Goal: Task Accomplishment & Management: Complete application form

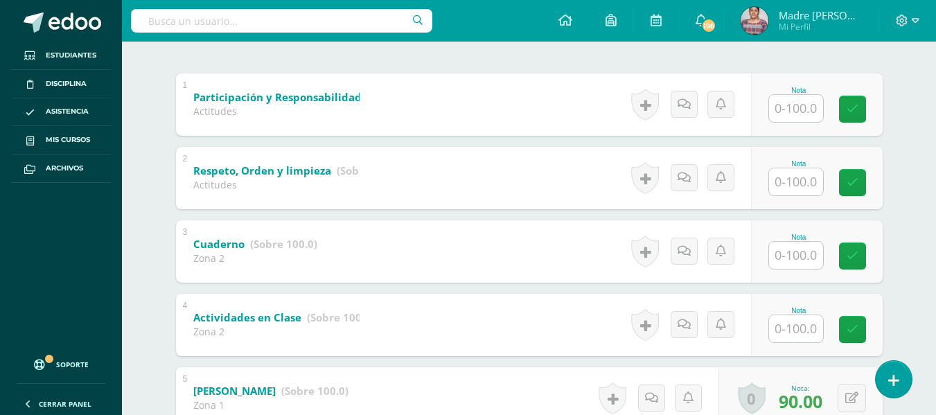
scroll to position [277, 0]
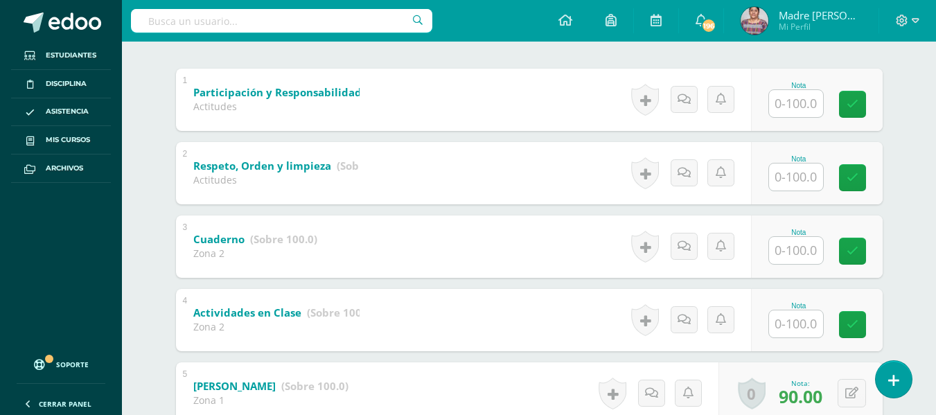
click at [783, 321] on input "text" at bounding box center [796, 323] width 54 height 27
type input "95"
click at [795, 257] on input "text" at bounding box center [796, 250] width 54 height 27
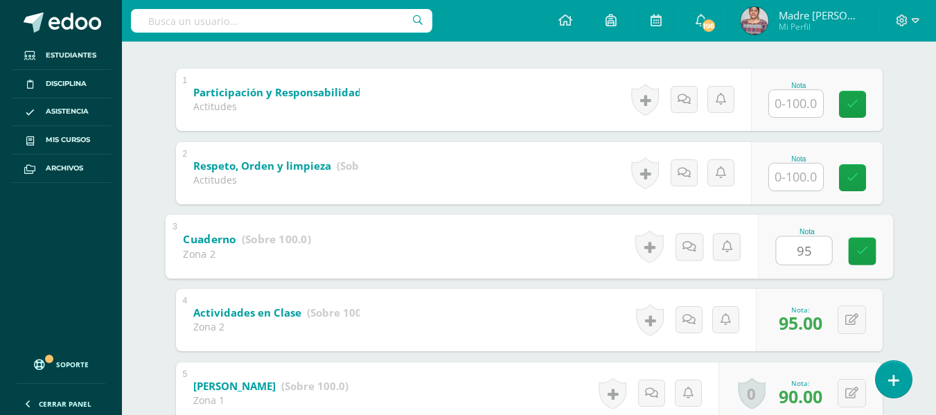
type input "95"
click at [791, 174] on input "text" at bounding box center [796, 177] width 54 height 27
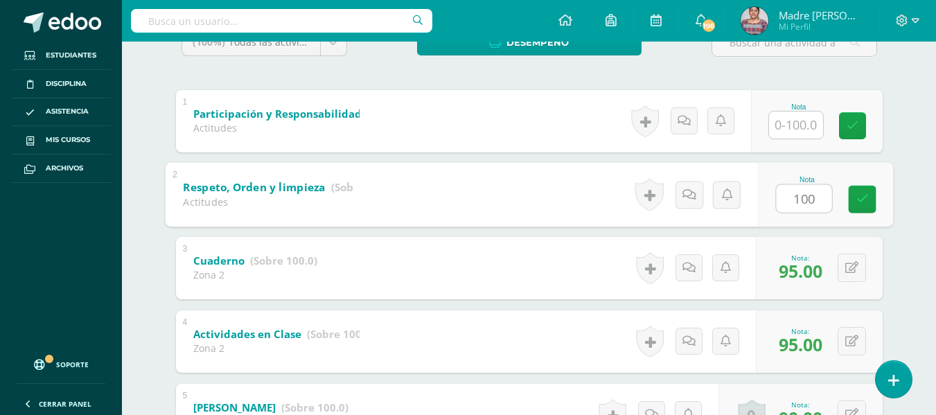
scroll to position [184, 0]
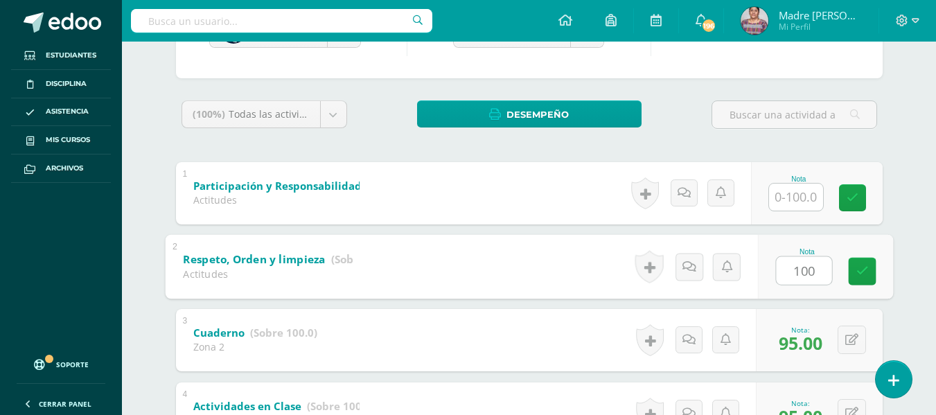
type input "100"
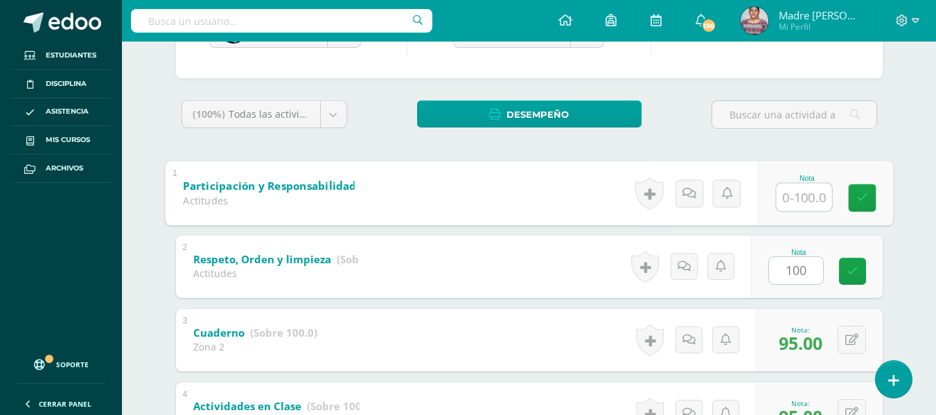
click at [802, 209] on input "text" at bounding box center [803, 197] width 55 height 28
type input "100"
click at [863, 196] on icon at bounding box center [862, 198] width 12 height 12
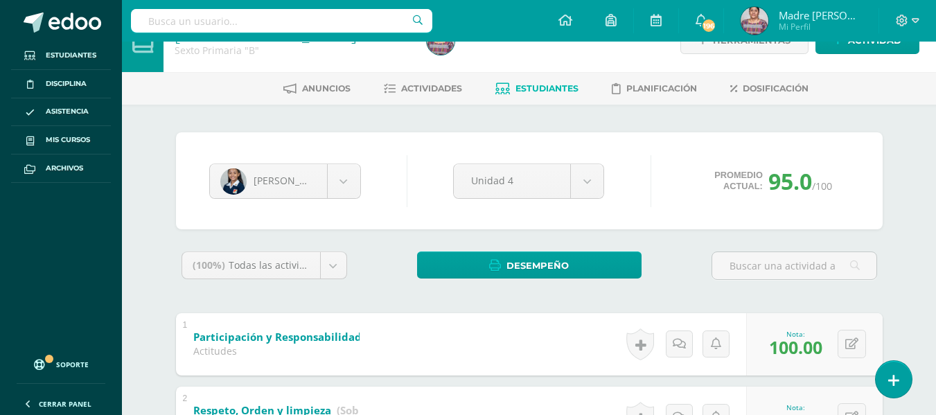
scroll to position [0, 0]
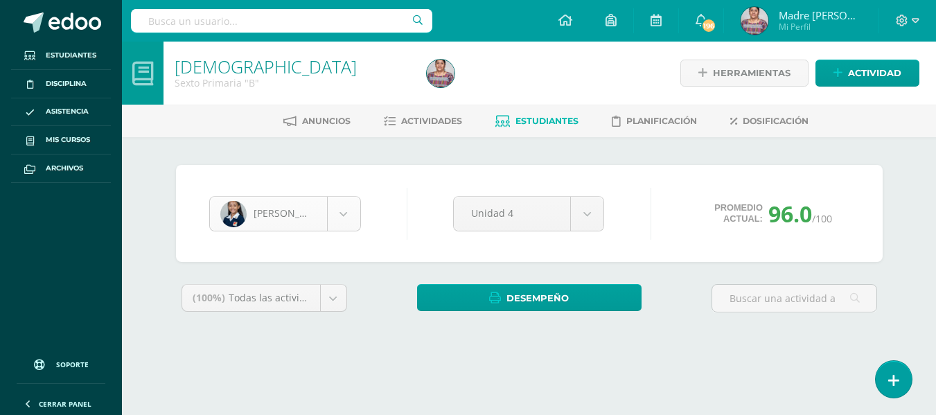
click at [344, 211] on body "Estudiantes Disciplina Asistencia Mis cursos Archivos Soporte Ayuda Reportar un…" at bounding box center [468, 186] width 936 height 373
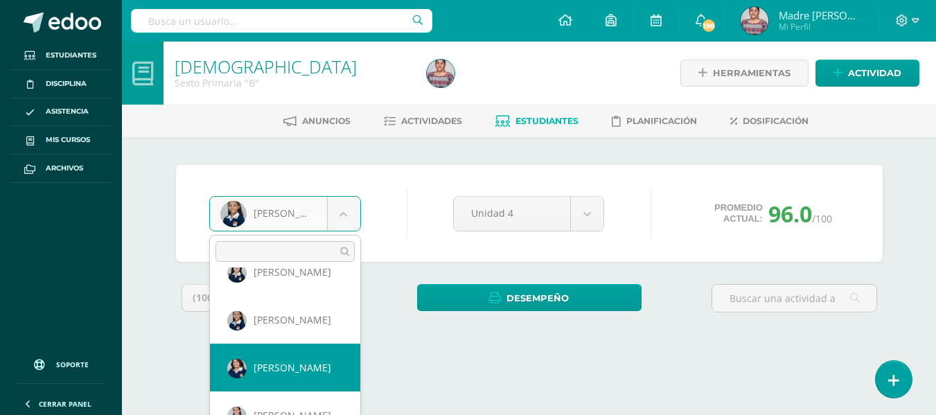
scroll to position [670, 0]
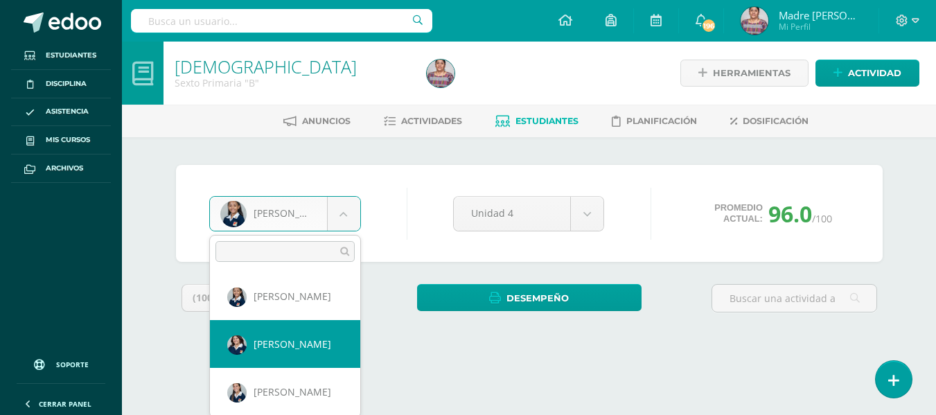
select select "3123"
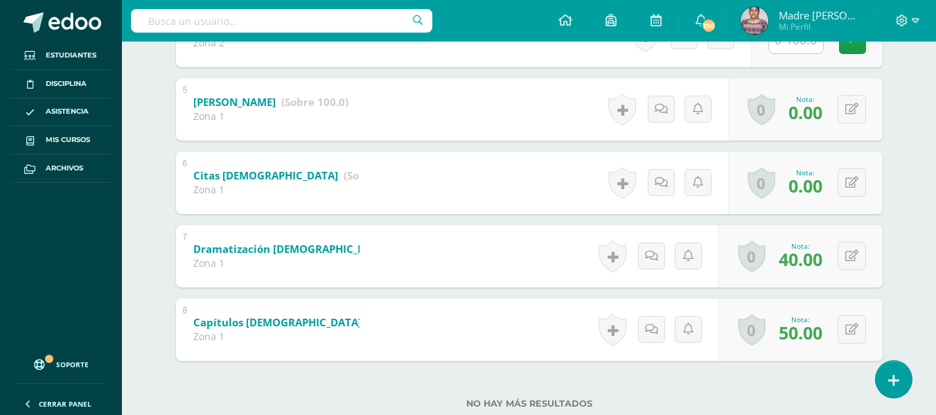
scroll to position [353, 0]
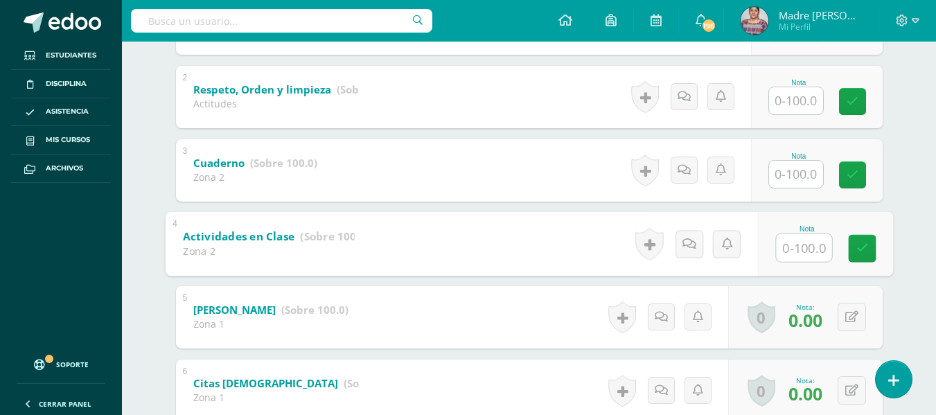
click at [802, 251] on input "text" at bounding box center [803, 247] width 55 height 28
type input "60"
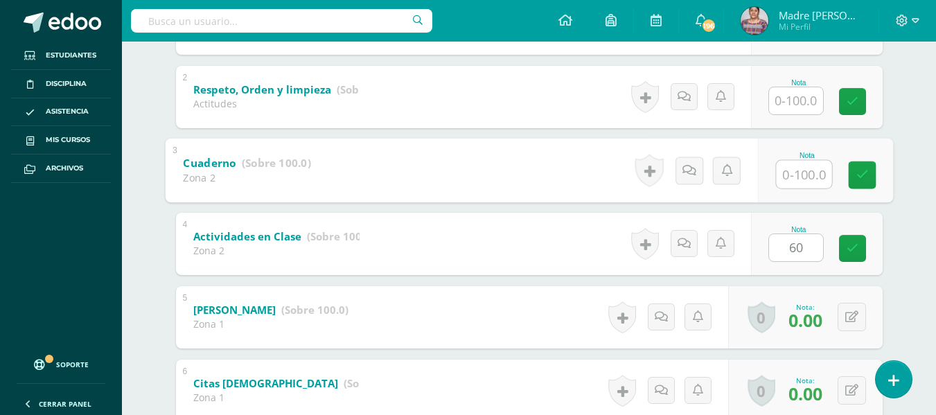
click at [801, 177] on input "text" at bounding box center [803, 174] width 55 height 28
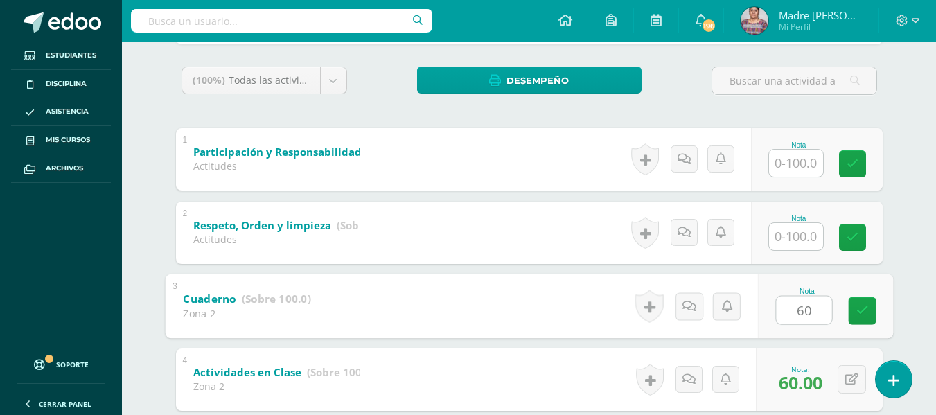
scroll to position [215, 0]
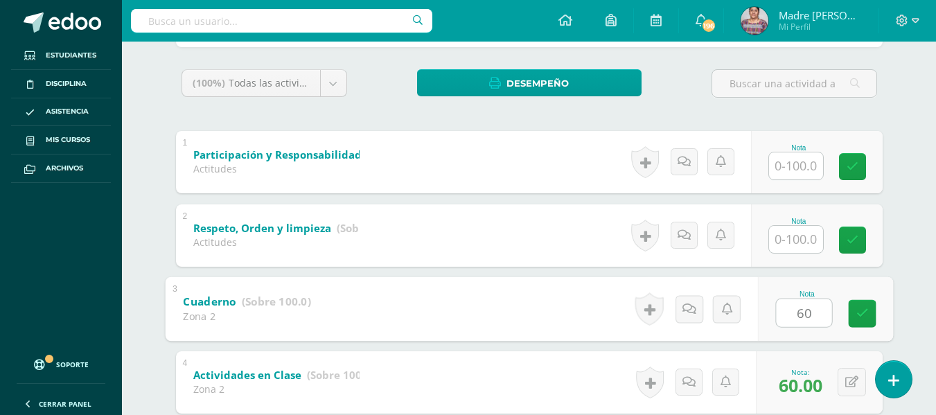
type input "60"
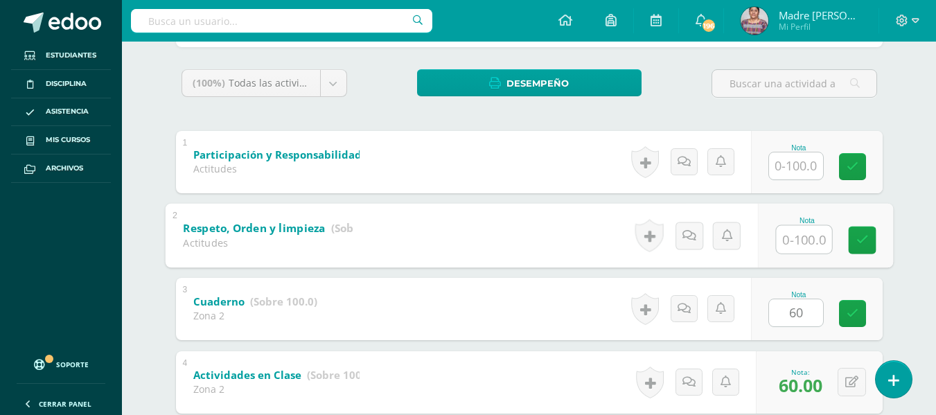
click at [798, 235] on input "text" at bounding box center [803, 239] width 55 height 28
type input "70"
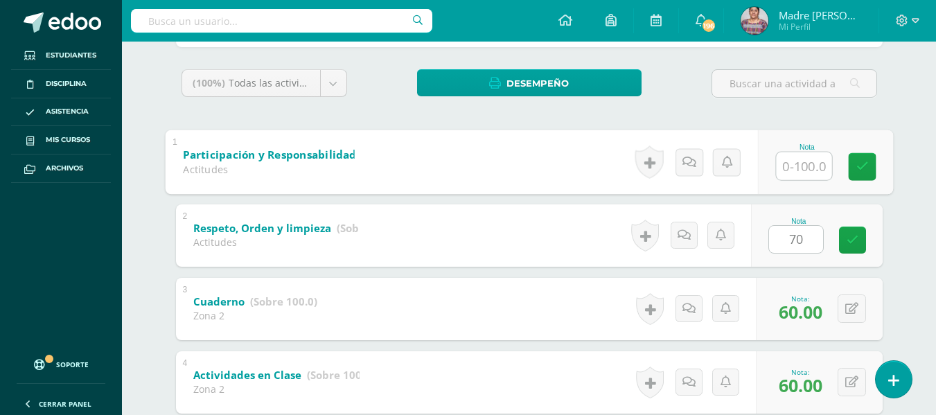
click at [807, 166] on input "text" at bounding box center [803, 166] width 55 height 28
type input "60"
drag, startPoint x: 863, startPoint y: 168, endPoint x: 811, endPoint y: 266, distance: 110.9
click at [867, 171] on icon at bounding box center [862, 167] width 12 height 12
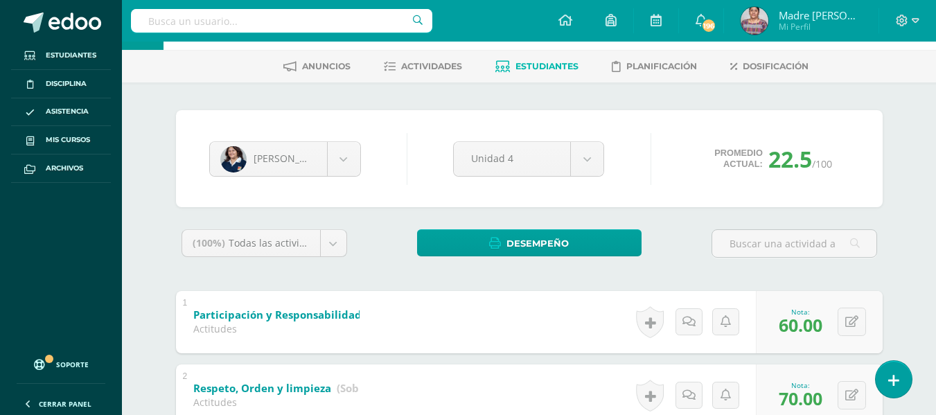
scroll to position [0, 0]
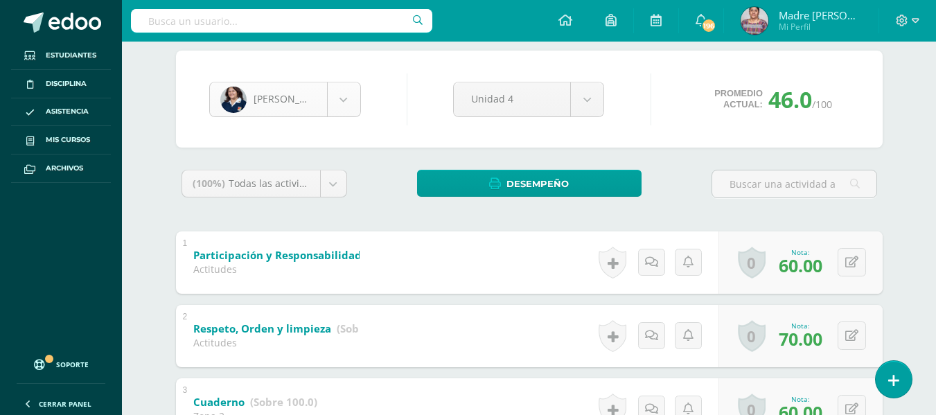
scroll to position [621, 0]
click at [339, 98] on body "Estudiantes Disciplina Asistencia Mis cursos Archivos Soporte Ayuda Reportar un…" at bounding box center [468, 393] width 936 height 1014
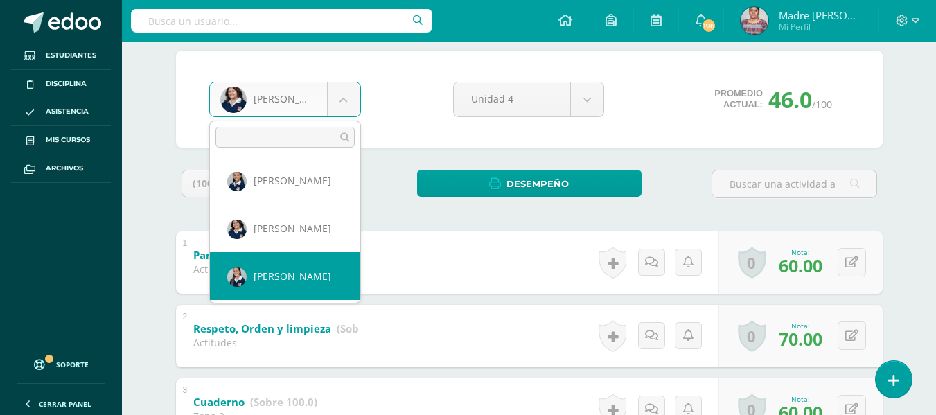
scroll to position [690, 0]
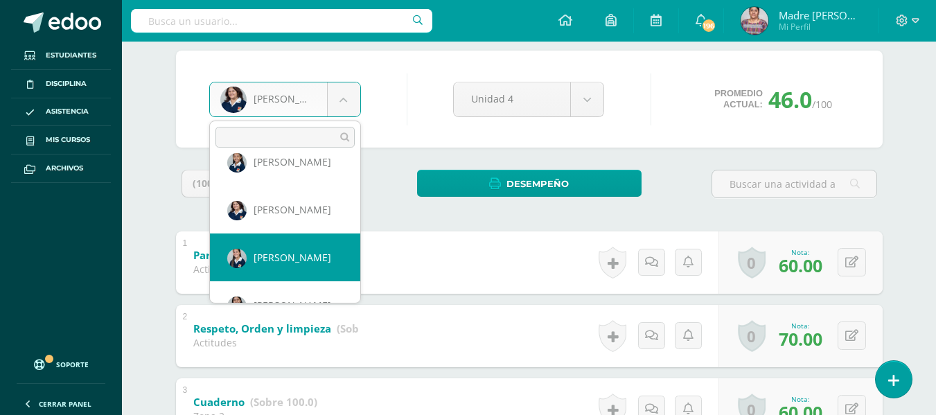
select select "2021"
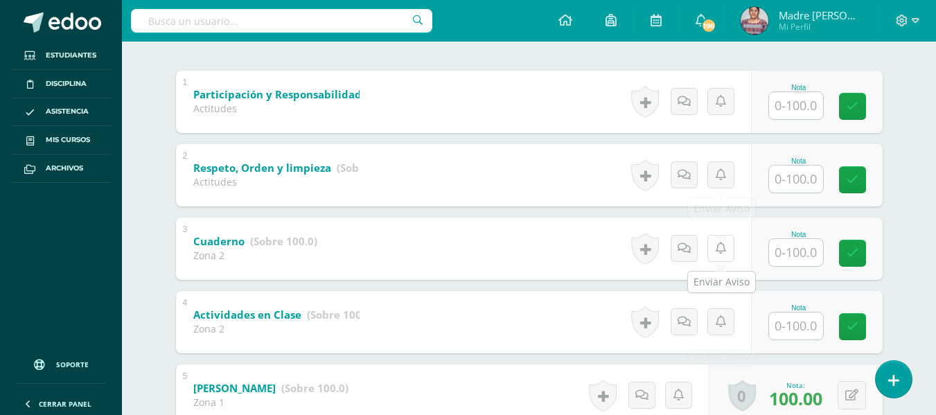
scroll to position [284, 0]
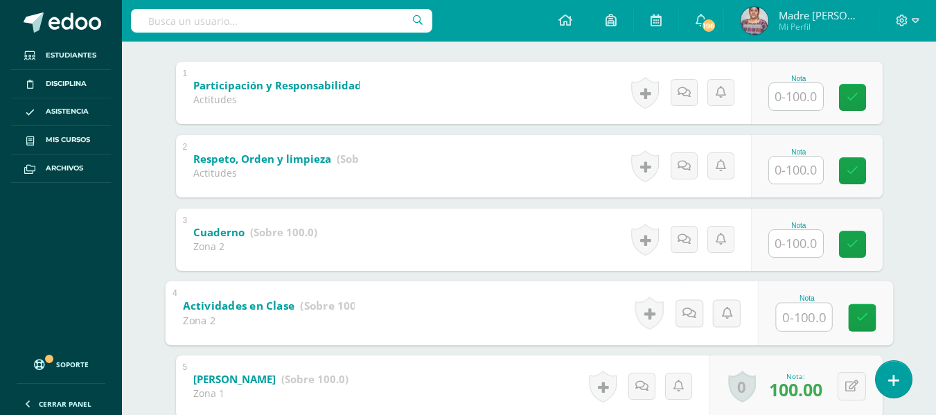
click at [782, 323] on input "text" at bounding box center [803, 317] width 55 height 28
type input "100"
click at [792, 248] on input "text" at bounding box center [796, 243] width 54 height 27
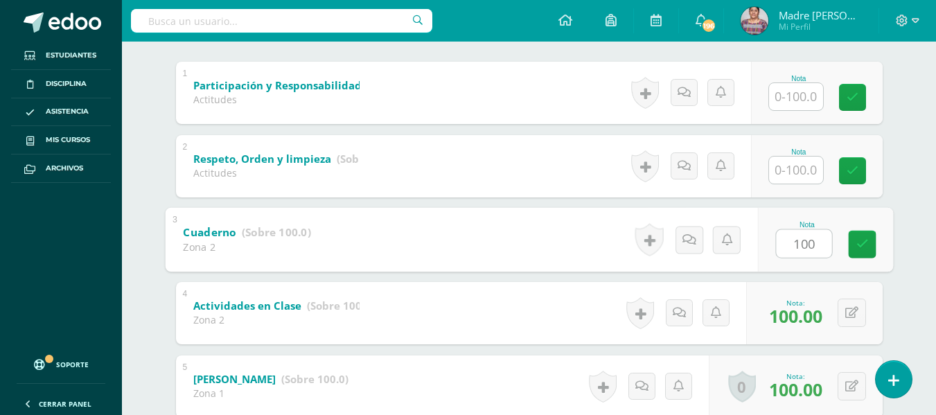
type input "100"
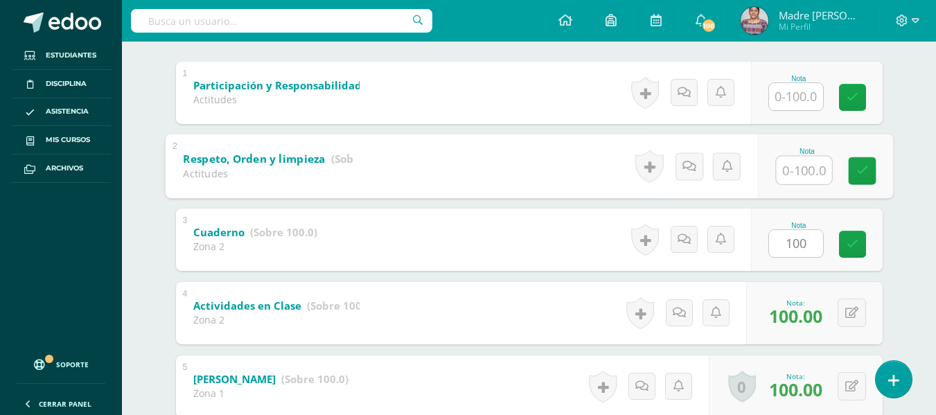
click at [805, 171] on input "text" at bounding box center [803, 170] width 55 height 28
type input "100"
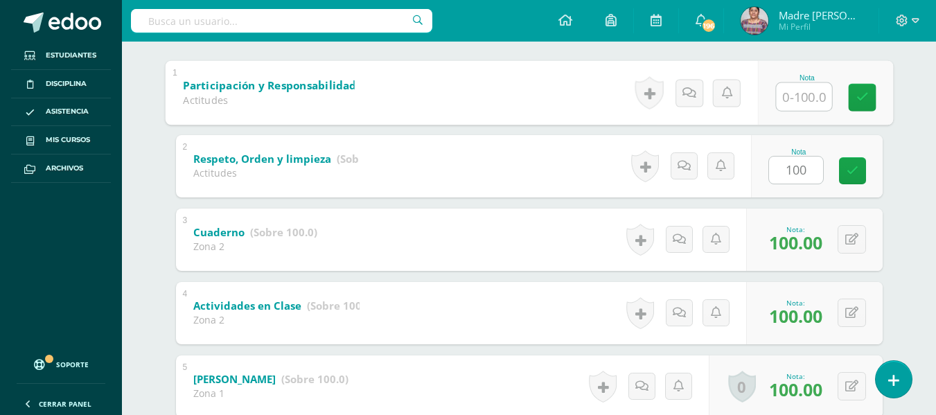
click at [794, 98] on input "text" at bounding box center [803, 96] width 55 height 28
type input "100"
drag, startPoint x: 856, startPoint y: 99, endPoint x: 854, endPoint y: 130, distance: 31.3
click at [858, 101] on icon at bounding box center [862, 97] width 12 height 12
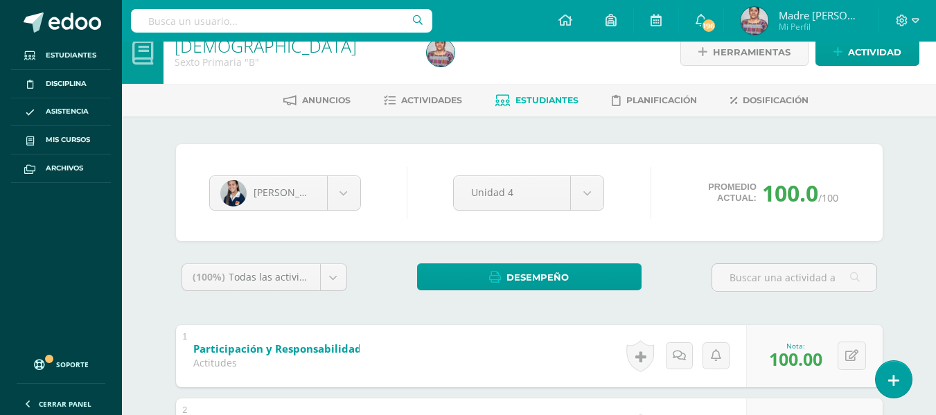
scroll to position [0, 0]
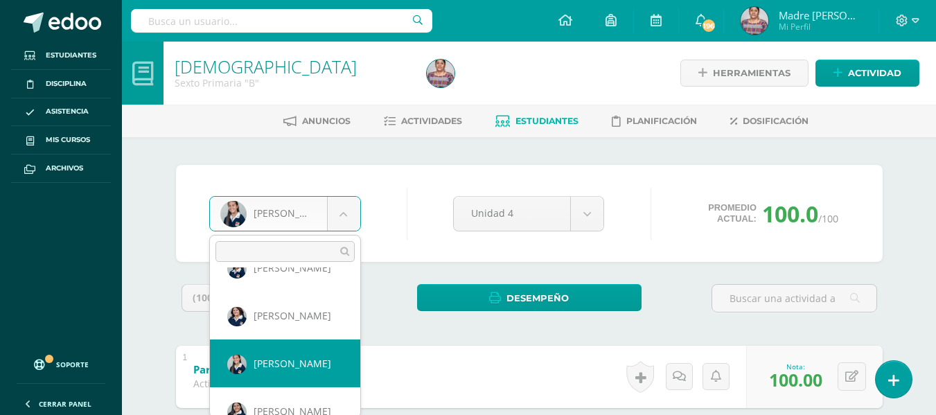
scroll to position [768, 0]
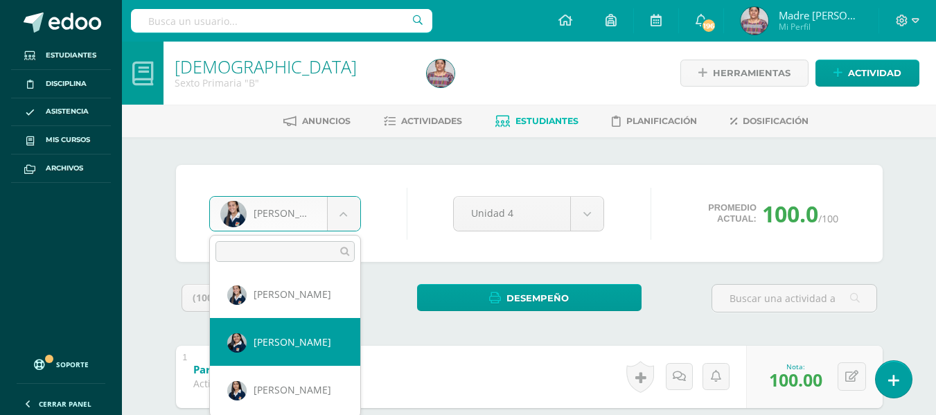
select select "2568"
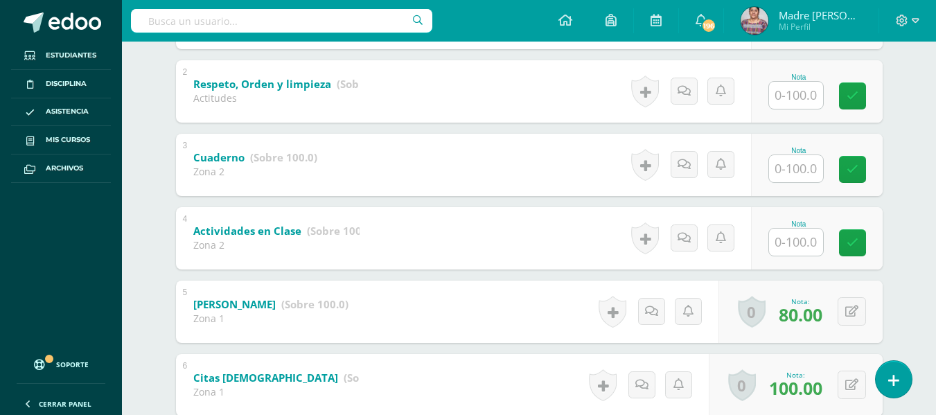
scroll to position [346, 0]
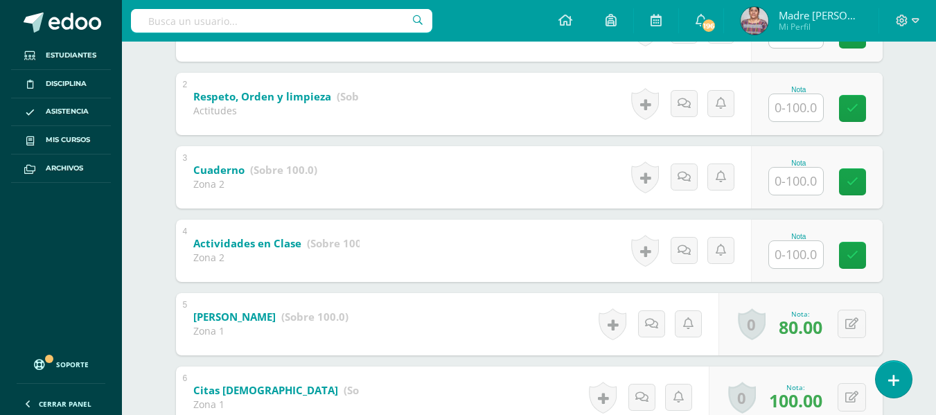
click at [813, 247] on input "text" at bounding box center [796, 254] width 54 height 27
type input "100"
click at [810, 186] on input "text" at bounding box center [796, 181] width 54 height 27
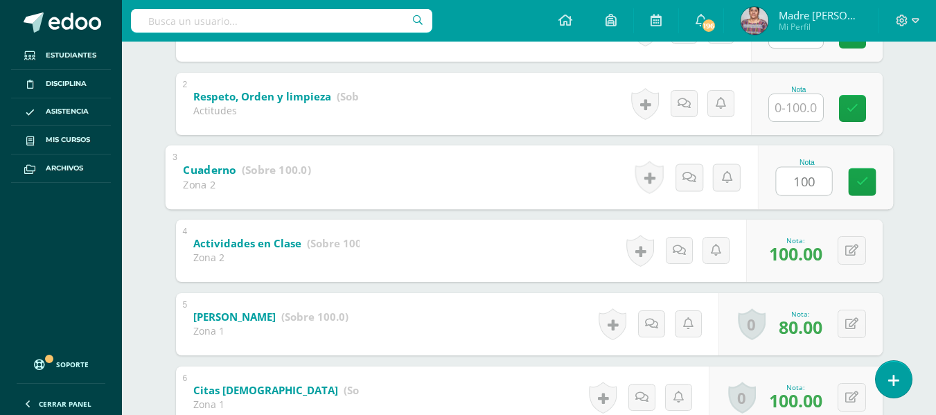
type input "100"
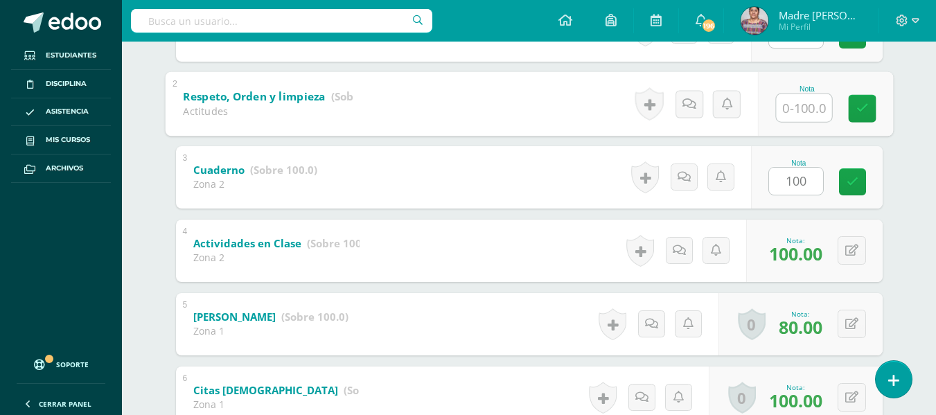
click at [803, 109] on input "text" at bounding box center [803, 108] width 55 height 28
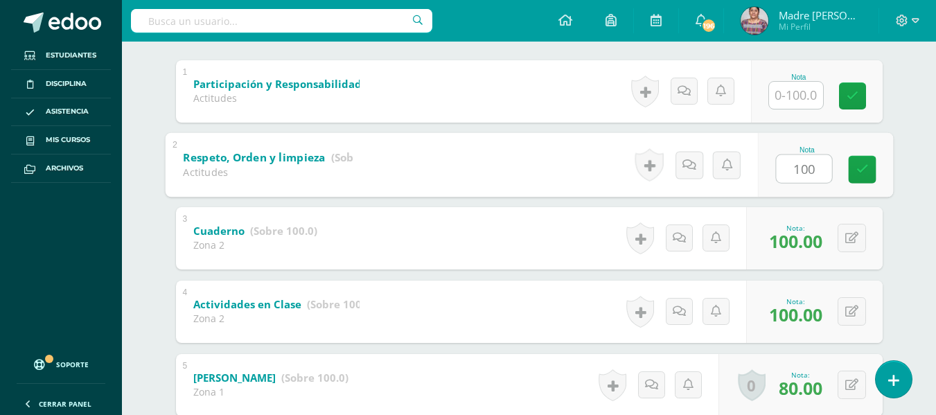
scroll to position [208, 0]
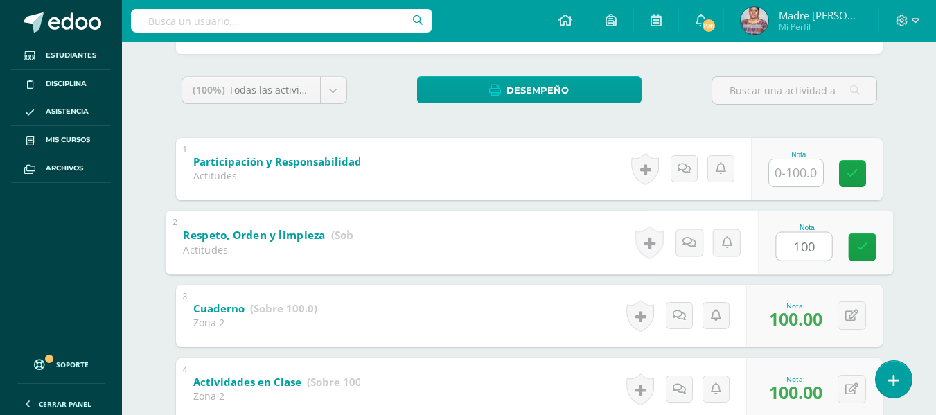
type input "100"
click at [809, 177] on input "text" at bounding box center [796, 172] width 54 height 27
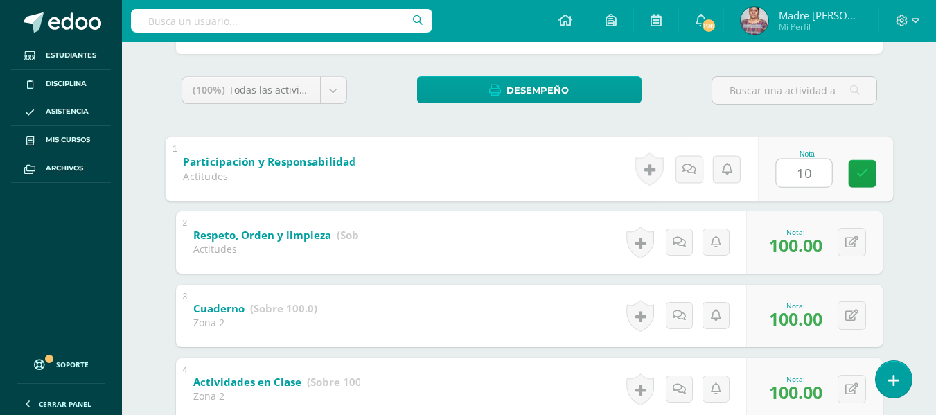
type input "100"
click at [869, 166] on link at bounding box center [862, 173] width 28 height 28
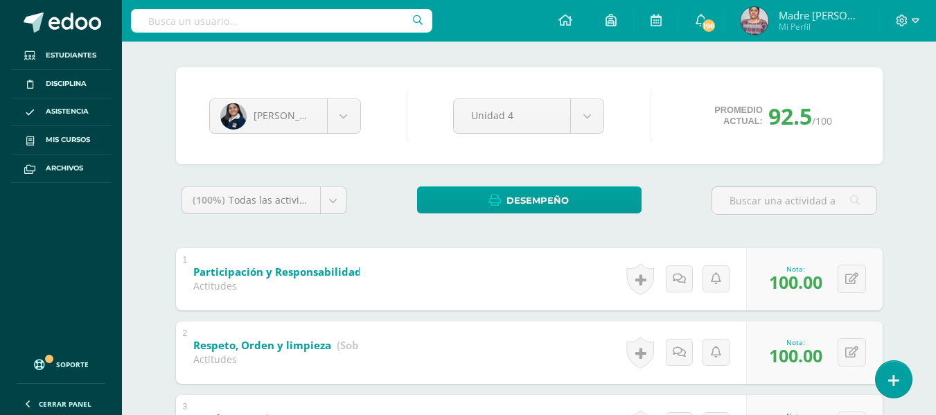
scroll to position [0, 0]
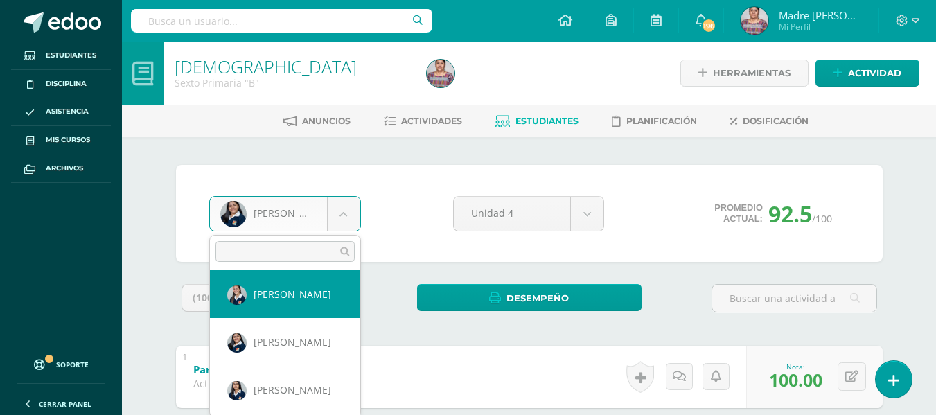
scroll to position [786, 0]
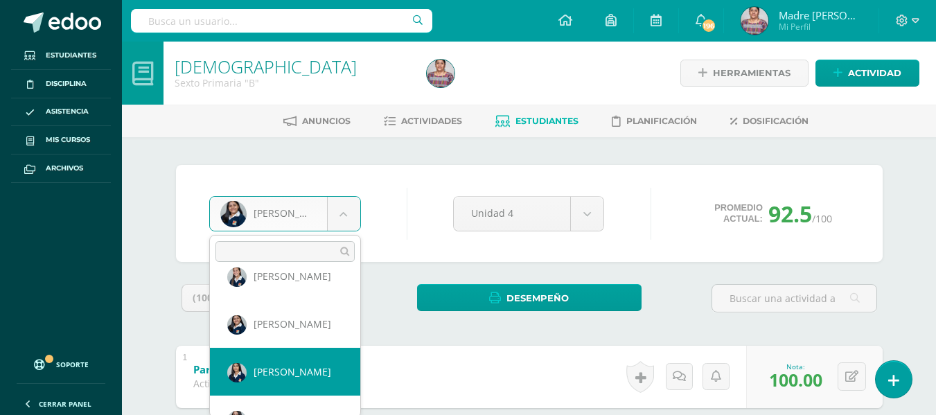
select select "3060"
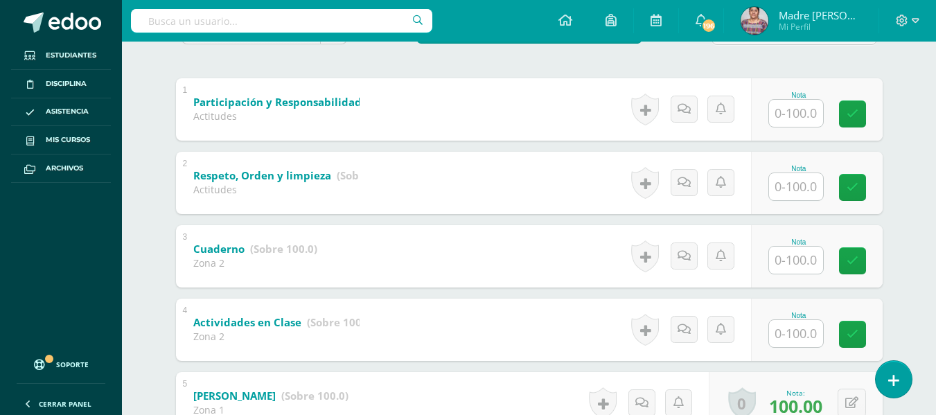
scroll to position [277, 0]
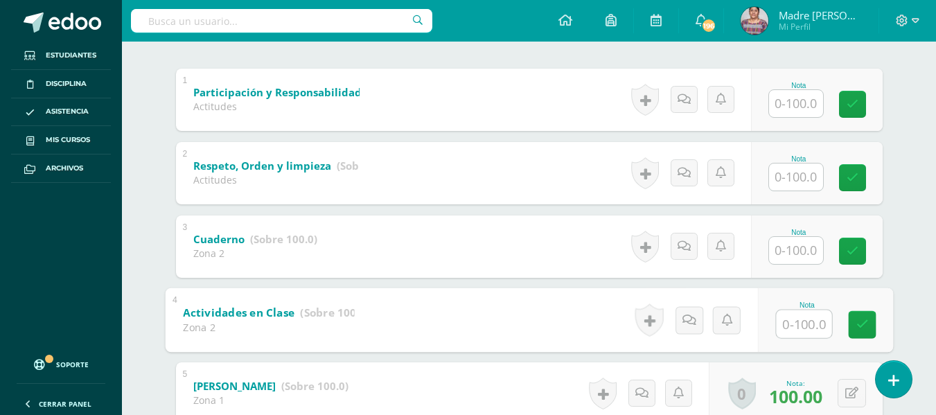
click at [795, 324] on input "text" at bounding box center [803, 324] width 55 height 28
type input "90"
click at [805, 253] on input "text" at bounding box center [796, 250] width 54 height 27
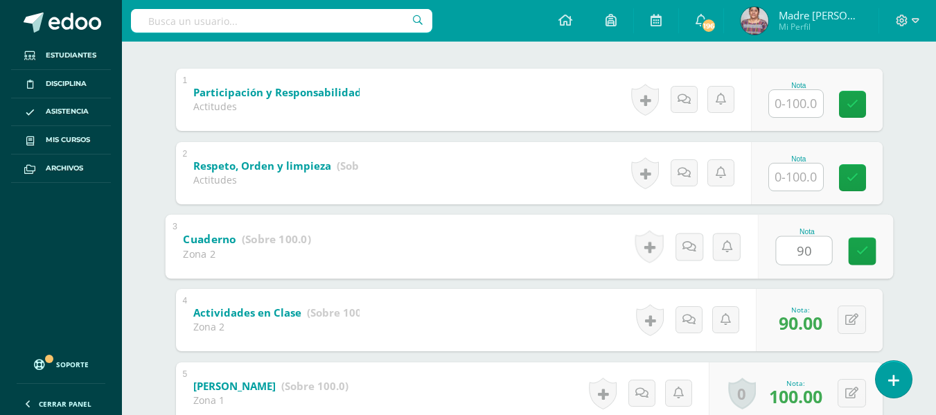
type input "90"
click at [802, 178] on input "text" at bounding box center [796, 177] width 54 height 27
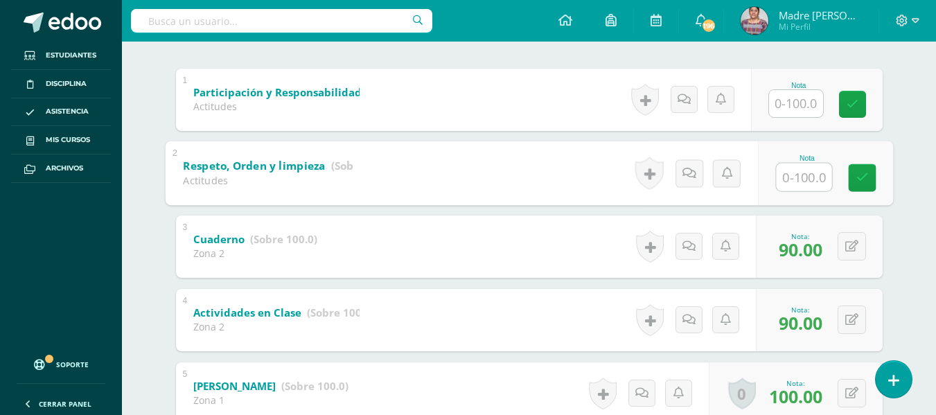
click at [802, 182] on input "text" at bounding box center [803, 177] width 55 height 28
type input "90"
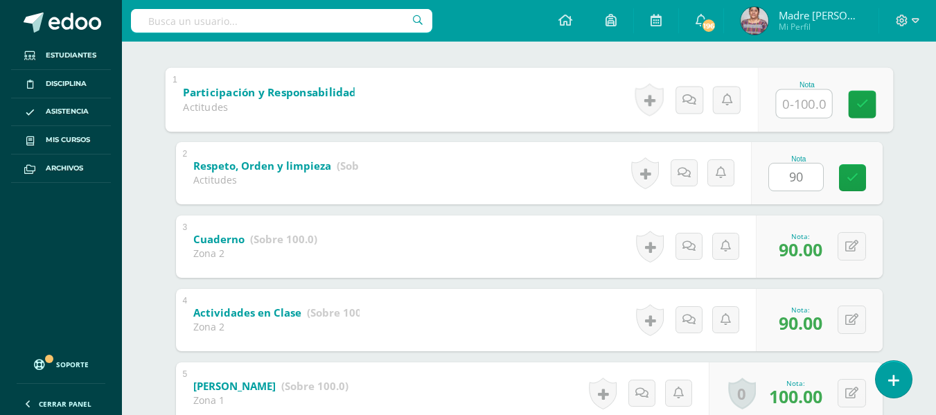
drag, startPoint x: 798, startPoint y: 112, endPoint x: 811, endPoint y: 118, distance: 14.3
click at [800, 112] on input "text" at bounding box center [803, 103] width 55 height 28
drag, startPoint x: 861, startPoint y: 103, endPoint x: 854, endPoint y: 136, distance: 34.0
click at [865, 107] on icon at bounding box center [862, 104] width 12 height 12
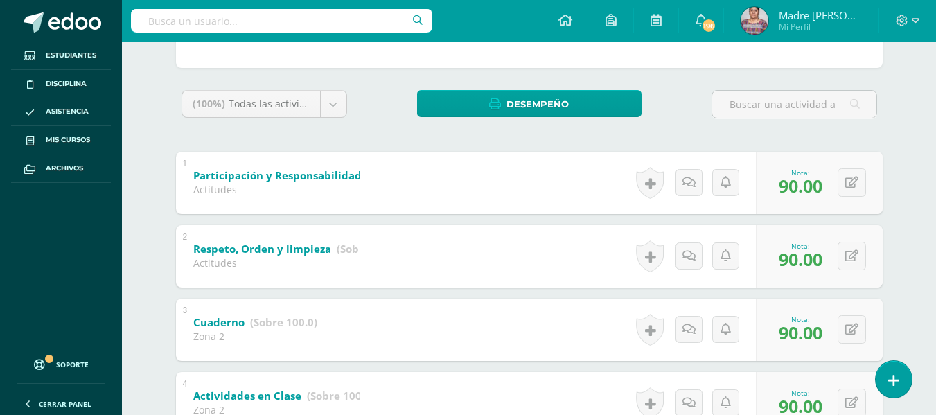
scroll to position [114, 0]
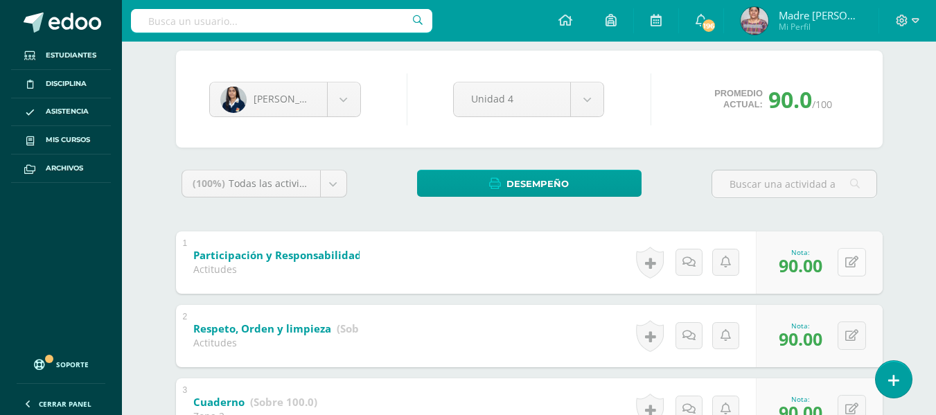
click at [848, 263] on button at bounding box center [852, 262] width 28 height 28
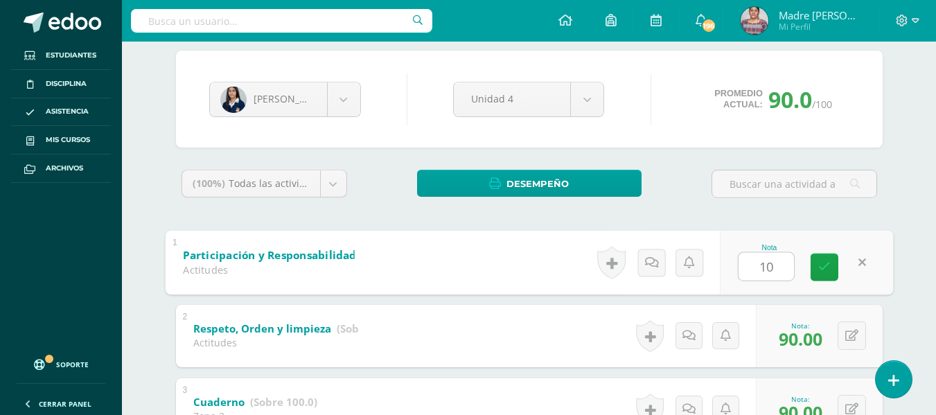
type input "100"
click at [830, 265] on link at bounding box center [825, 267] width 28 height 28
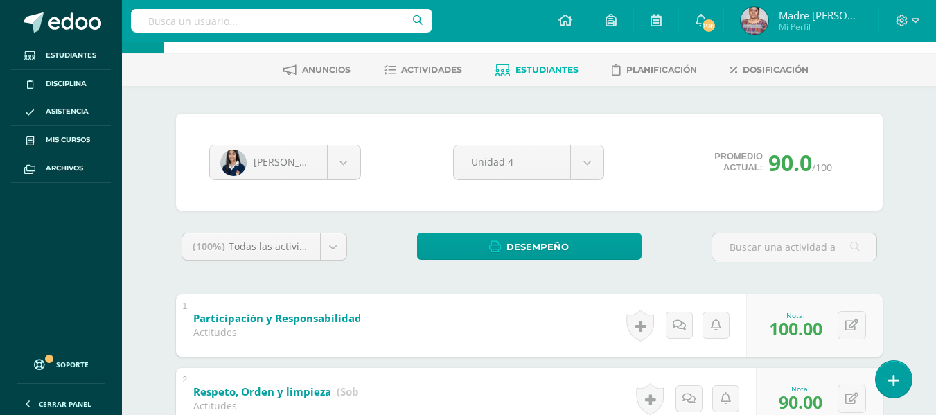
scroll to position [45, 0]
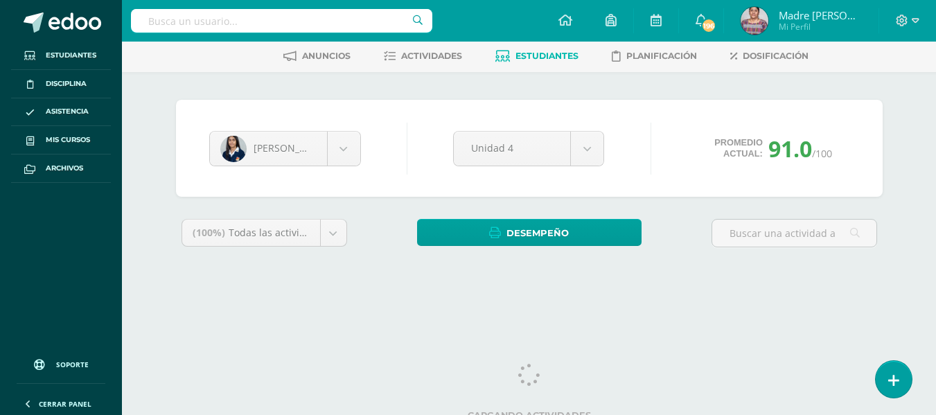
scroll to position [76, 0]
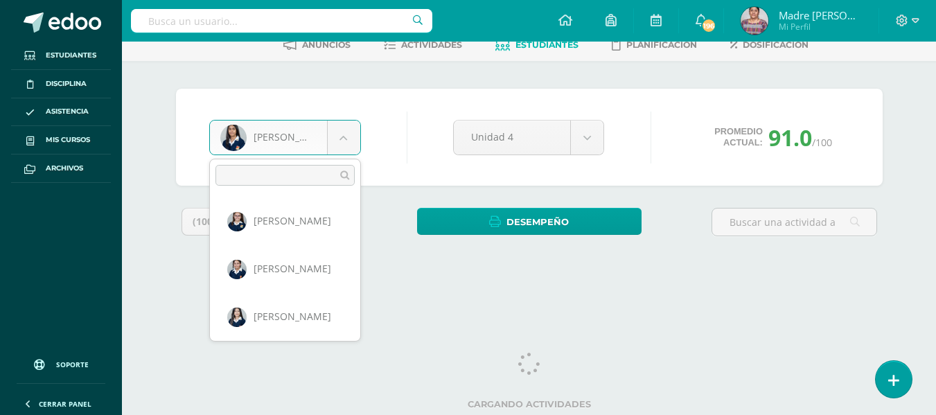
click at [346, 134] on body "Estudiantes Disciplina Asistencia Mis cursos Archivos Soporte Ayuda Reportar un…" at bounding box center [468, 110] width 936 height 373
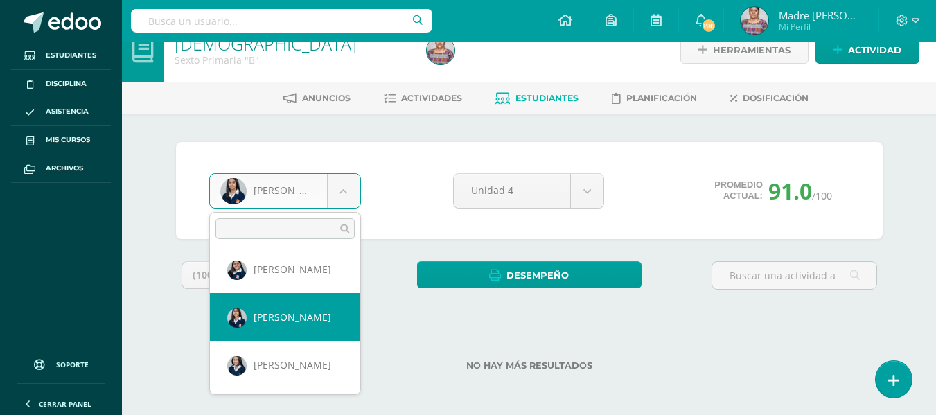
scroll to position [834, 0]
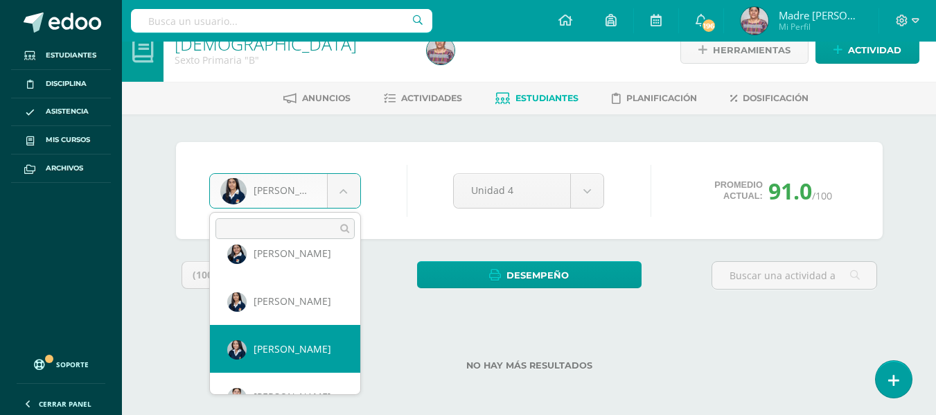
select select "2023"
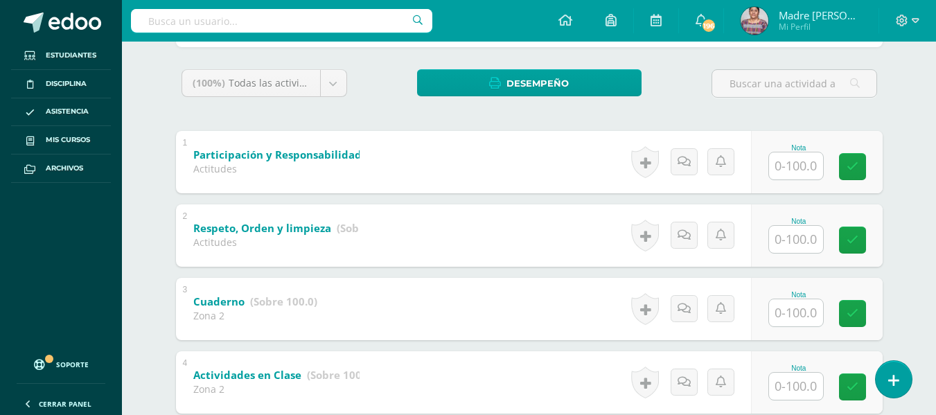
scroll to position [353, 0]
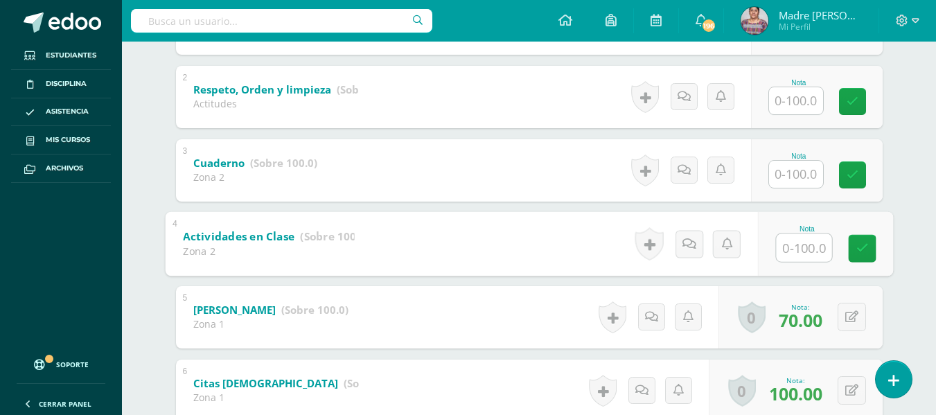
click at [793, 249] on input "text" at bounding box center [803, 247] width 55 height 28
type input "100"
click at [804, 177] on input "text" at bounding box center [796, 174] width 54 height 27
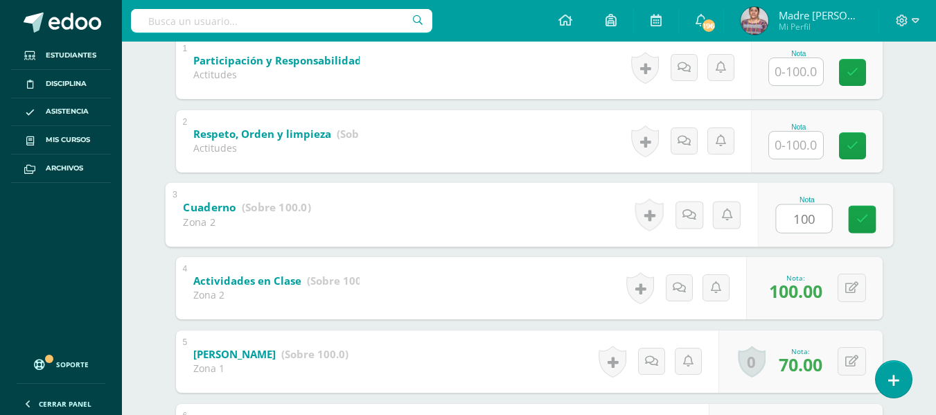
scroll to position [284, 0]
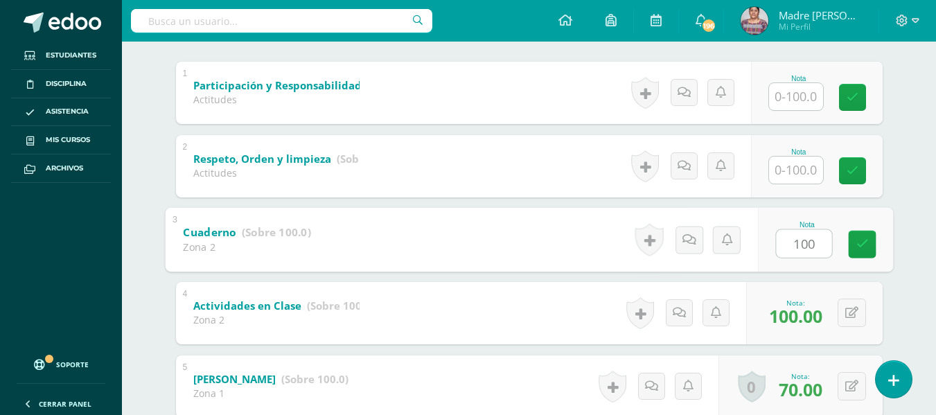
type input "100"
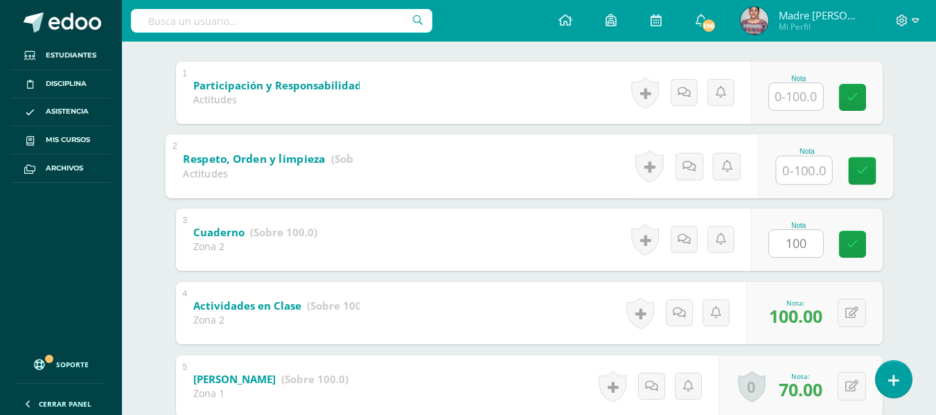
click at [810, 166] on input "text" at bounding box center [803, 170] width 55 height 28
type input "90"
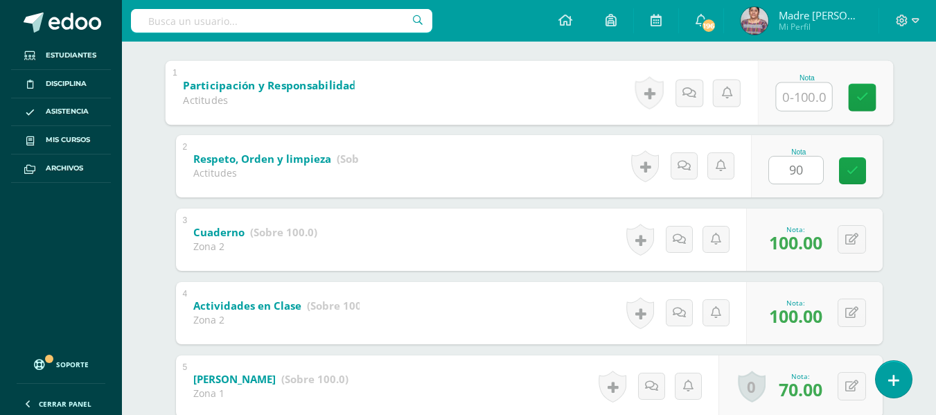
click at [798, 94] on input "text" at bounding box center [803, 96] width 55 height 28
type input "90"
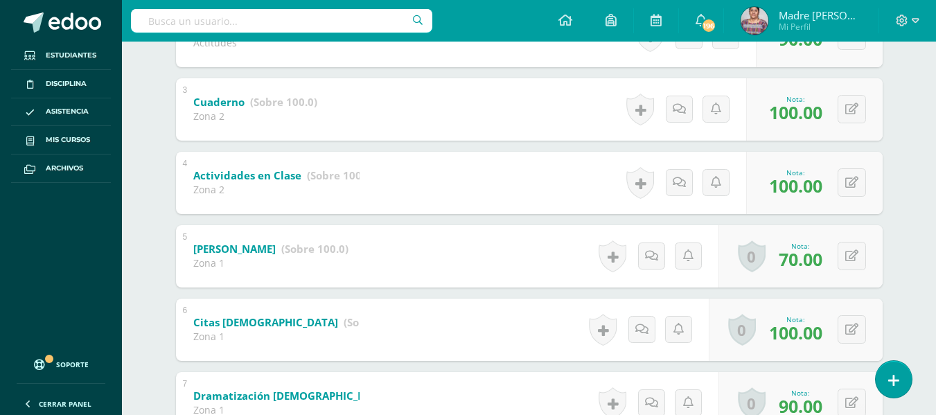
scroll to position [253, 0]
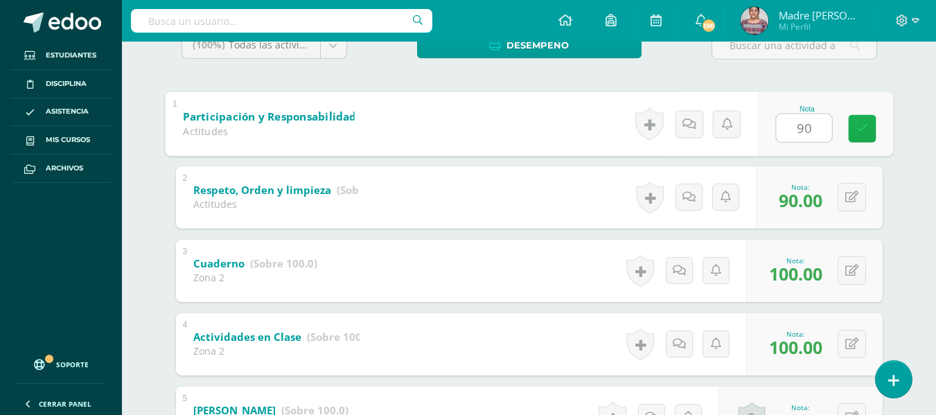
click at [853, 132] on link at bounding box center [862, 128] width 28 height 28
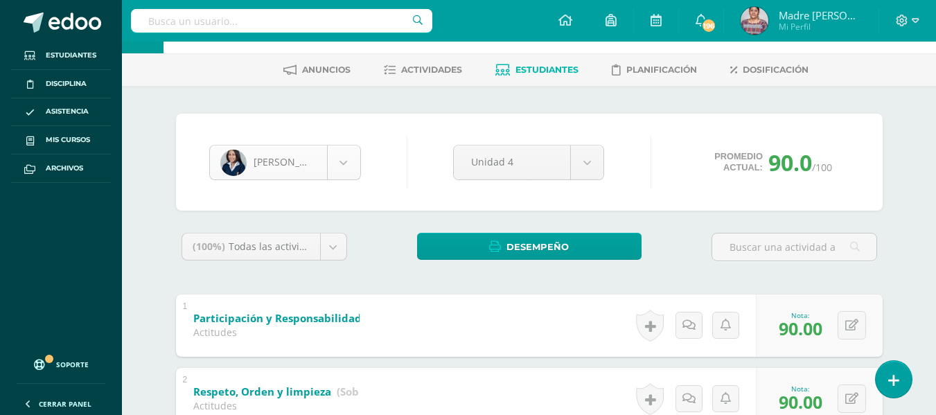
scroll to position [45, 0]
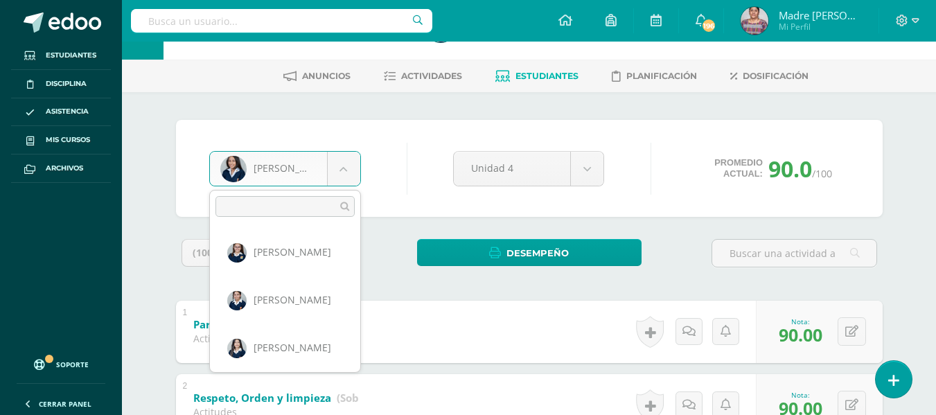
drag, startPoint x: 342, startPoint y: 166, endPoint x: 312, endPoint y: 277, distance: 115.6
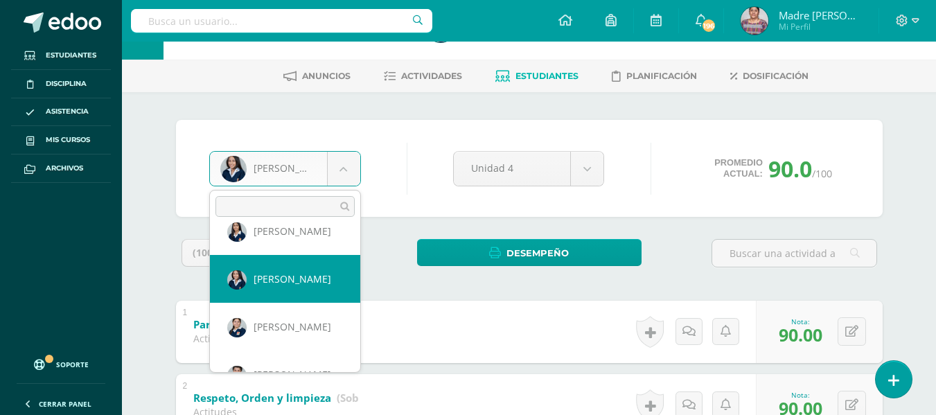
scroll to position [908, 0]
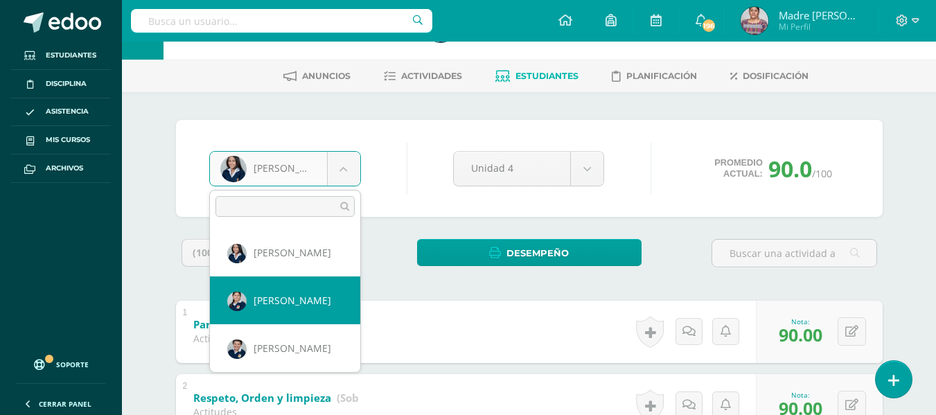
select select "2698"
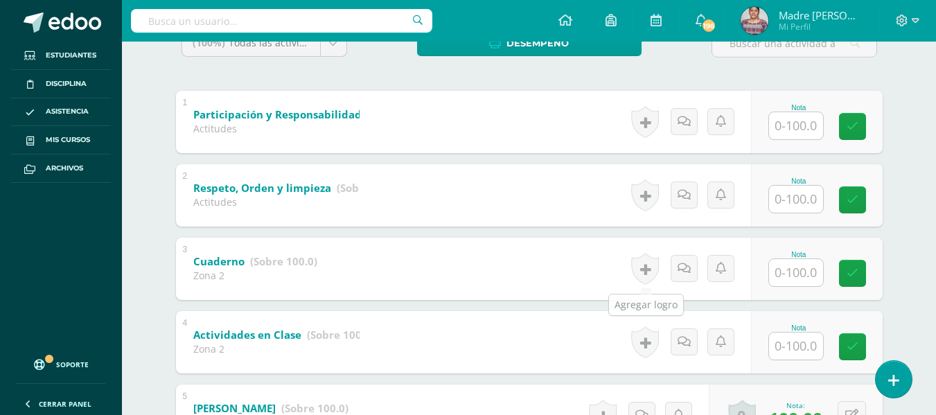
scroll to position [346, 0]
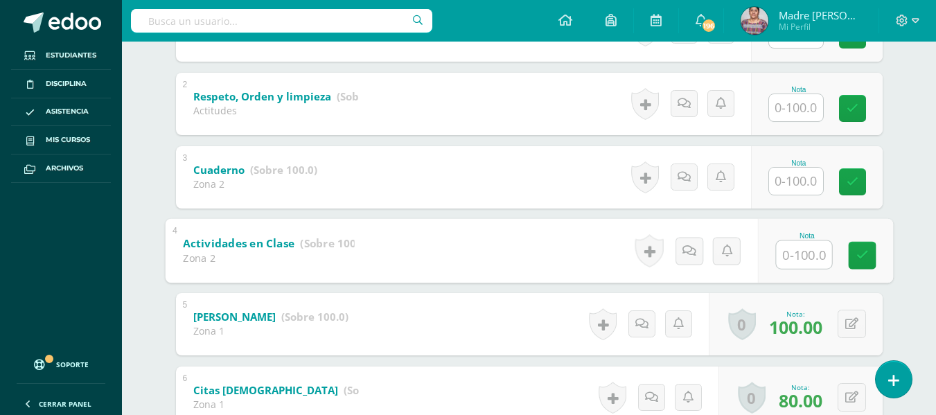
click at [790, 262] on input "text" at bounding box center [803, 254] width 55 height 28
type input "100"
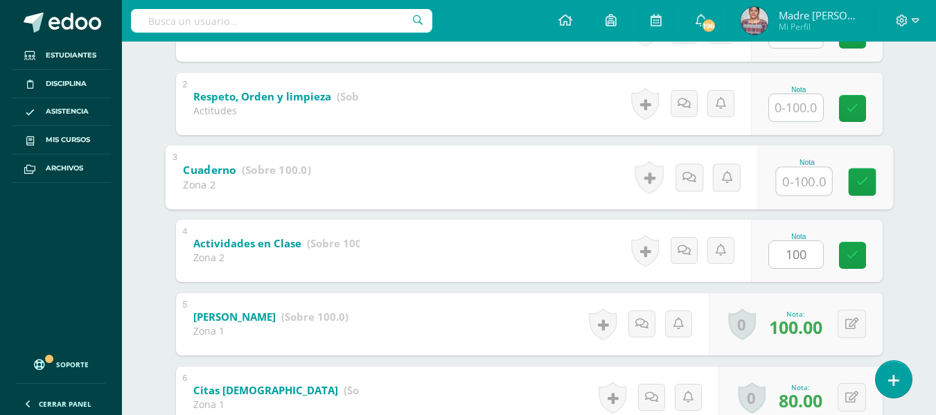
click at [804, 184] on input "text" at bounding box center [803, 181] width 55 height 28
type input "100"
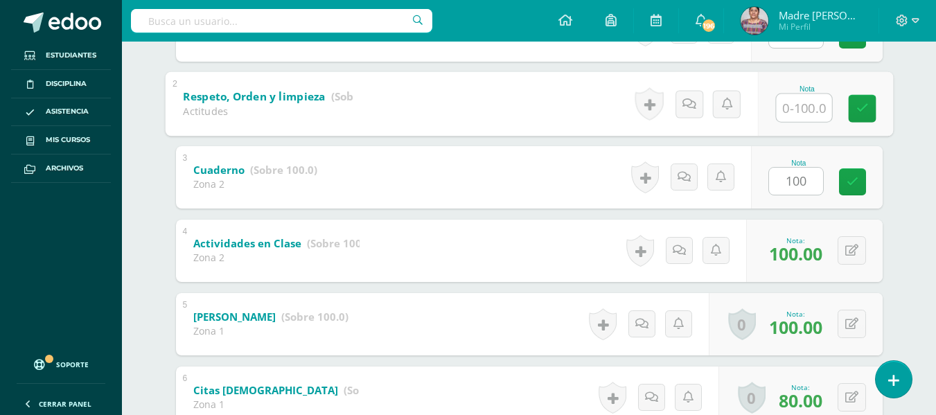
click at [804, 107] on input "text" at bounding box center [803, 108] width 55 height 28
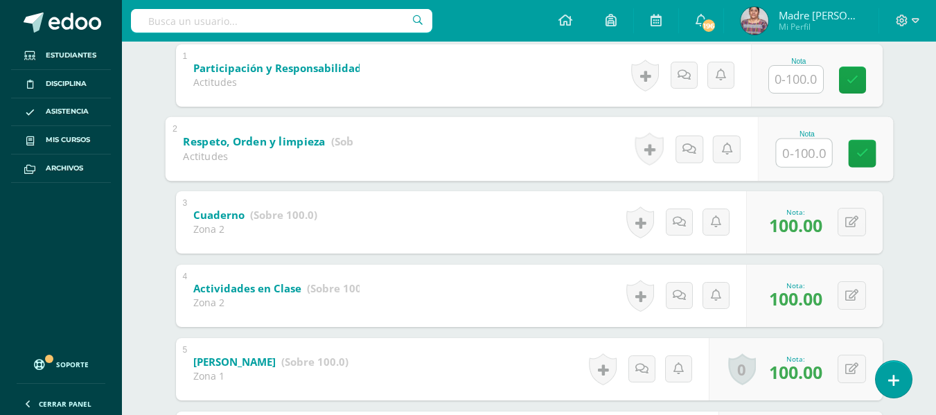
scroll to position [277, 0]
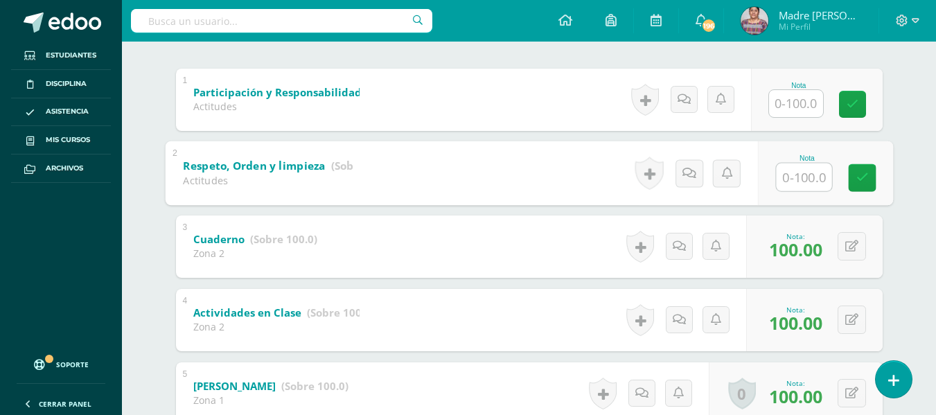
click at [810, 182] on input "text" at bounding box center [803, 177] width 55 height 28
type input "90"
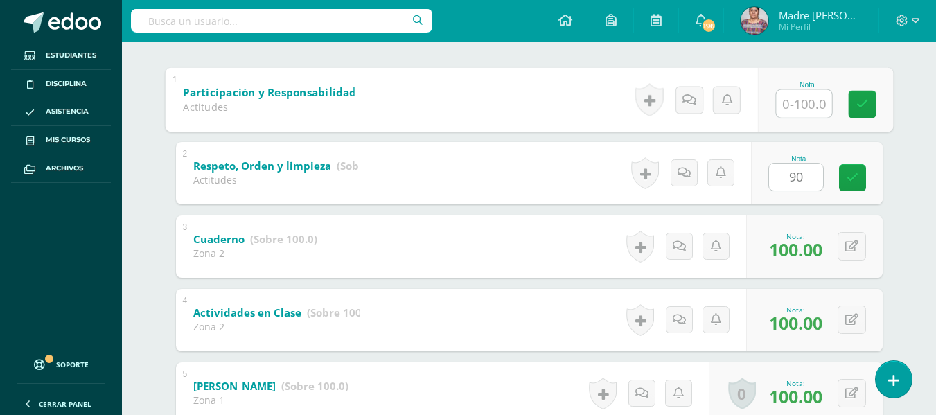
click at [804, 105] on input "text" at bounding box center [803, 103] width 55 height 28
type input "90"
click at [856, 103] on icon at bounding box center [862, 104] width 12 height 12
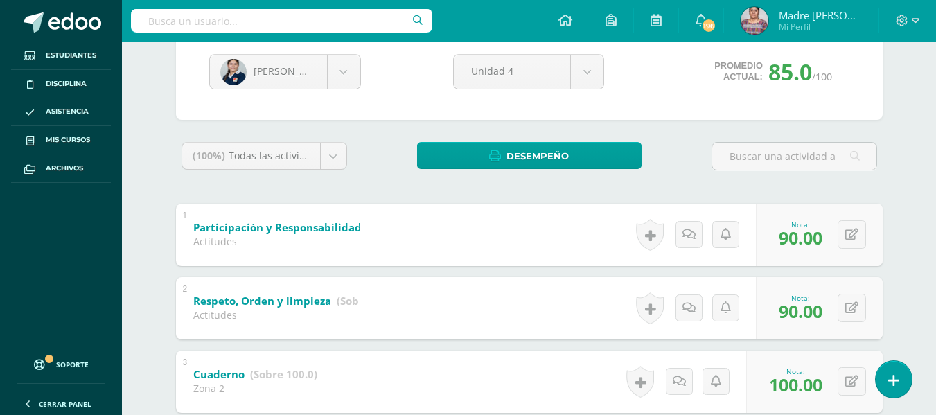
scroll to position [0, 0]
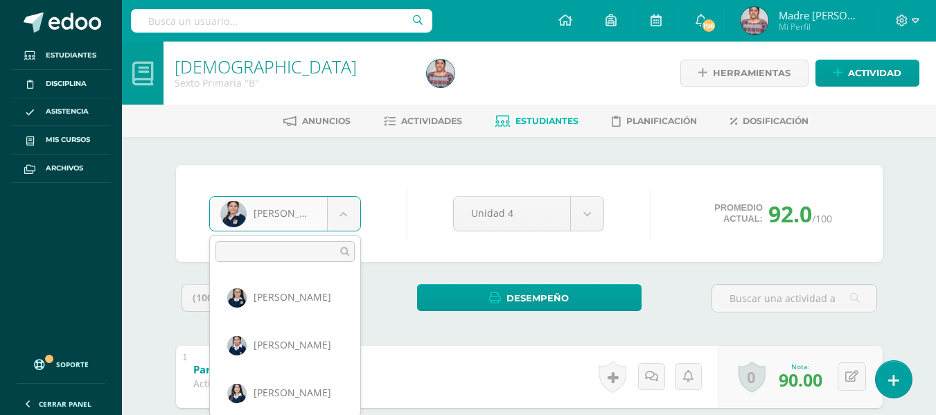
drag, startPoint x: 342, startPoint y: 211, endPoint x: 345, endPoint y: 227, distance: 15.5
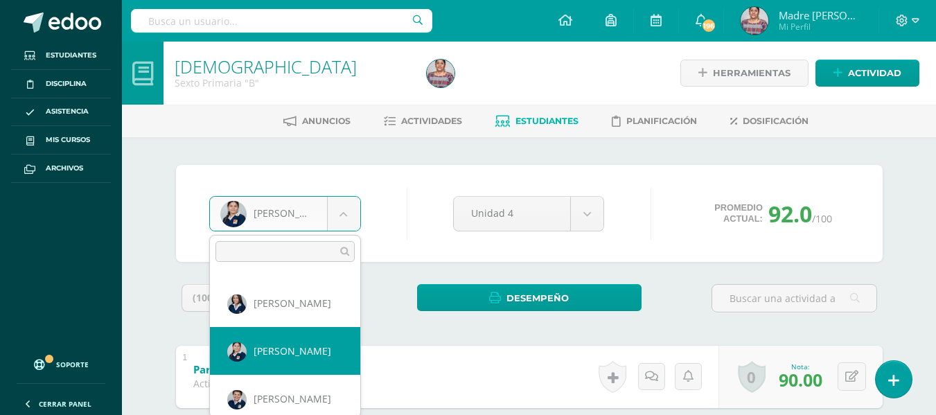
scroll to position [929, 0]
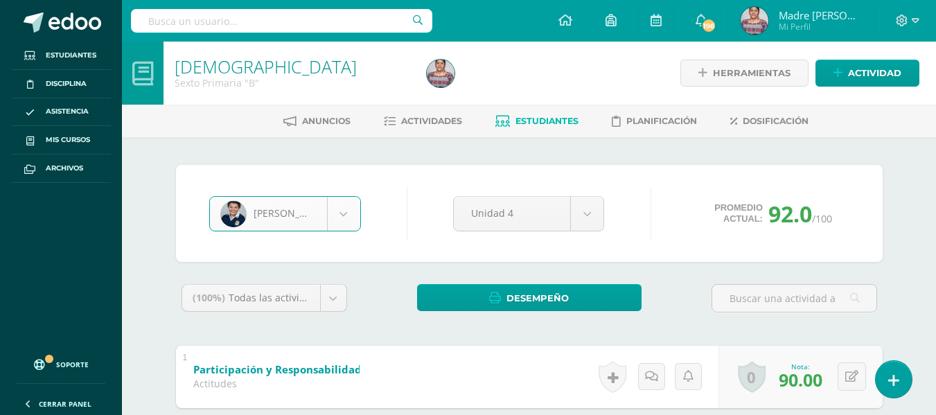
select select "2644"
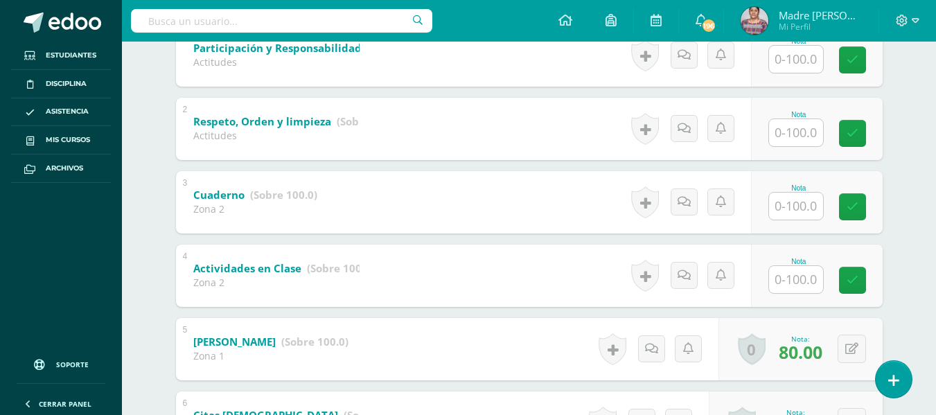
scroll to position [353, 0]
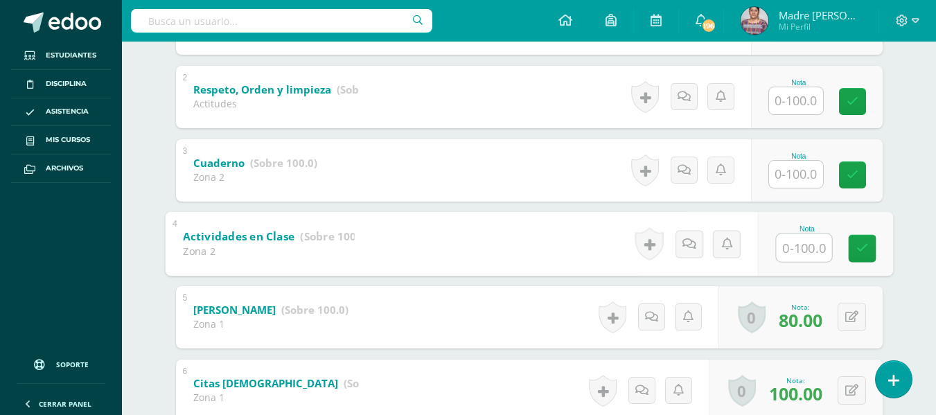
click at [800, 250] on input "text" at bounding box center [803, 247] width 55 height 28
type input "95"
click at [809, 177] on input "text" at bounding box center [796, 174] width 54 height 27
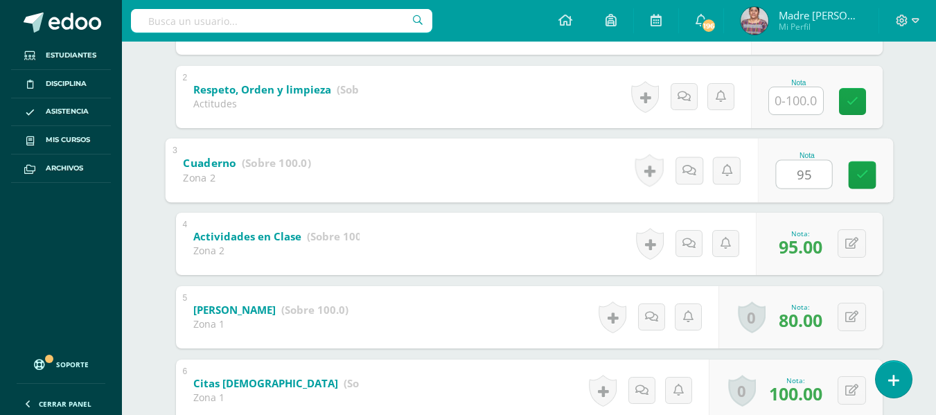
type input "95"
click at [788, 103] on input "text" at bounding box center [796, 100] width 54 height 27
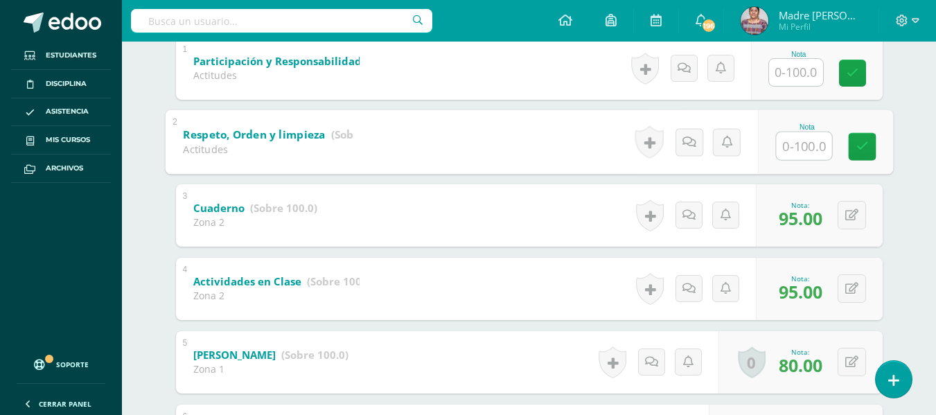
scroll to position [284, 0]
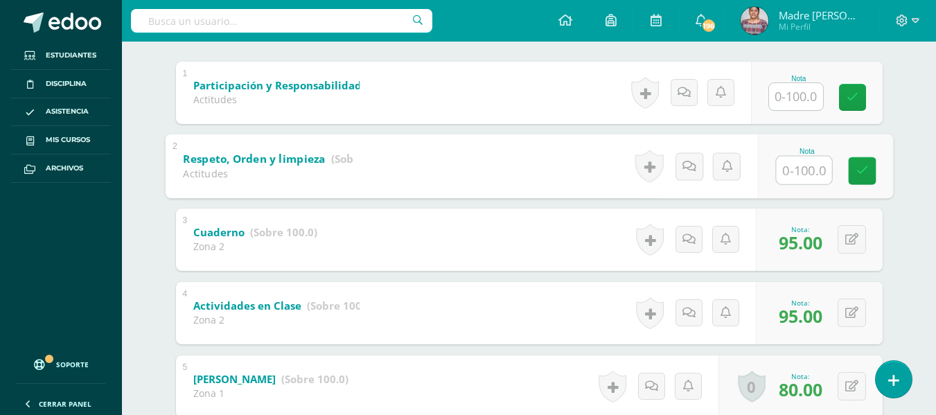
click at [800, 173] on input "text" at bounding box center [803, 170] width 55 height 28
type input "90"
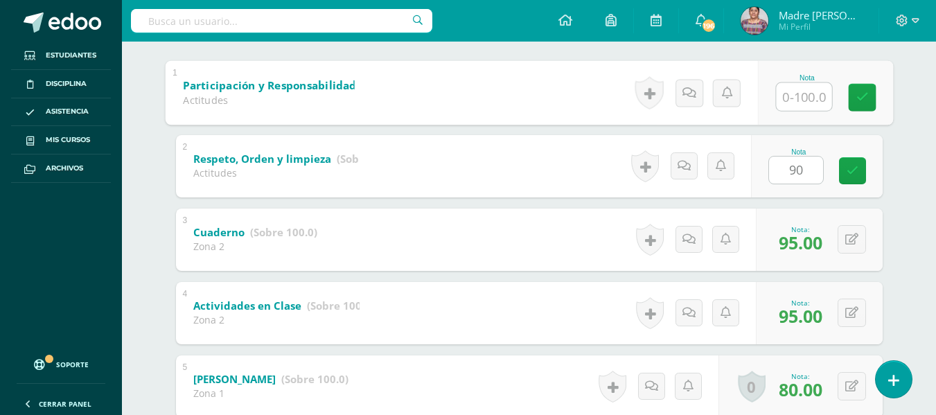
click at [796, 100] on input "text" at bounding box center [803, 96] width 55 height 28
type input "90"
drag, startPoint x: 862, startPoint y: 96, endPoint x: 865, endPoint y: 104, distance: 8.4
click at [865, 96] on icon at bounding box center [862, 97] width 12 height 12
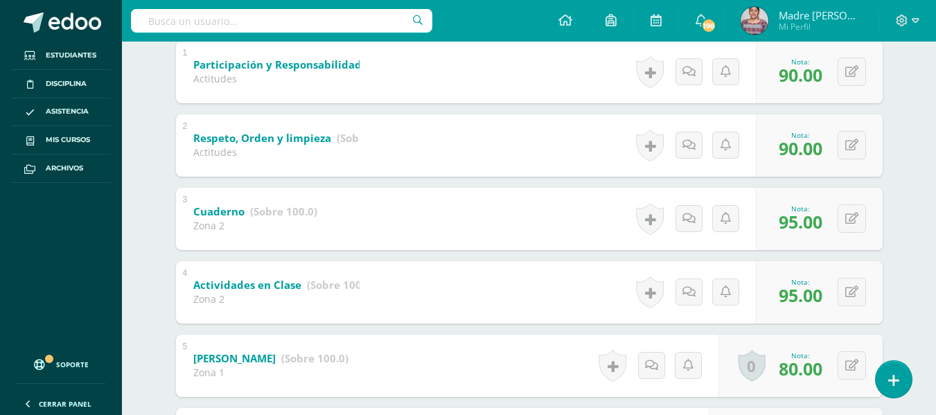
scroll to position [114, 0]
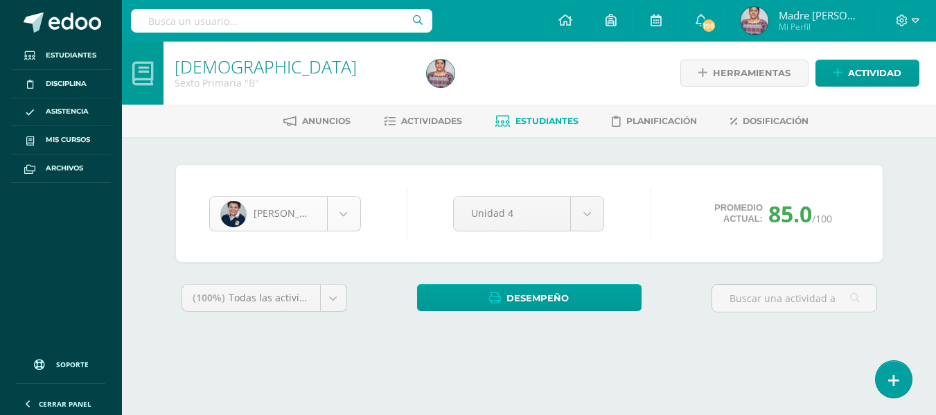
click at [342, 220] on body "Estudiantes Disciplina Asistencia Mis cursos Archivos Soporte Ayuda Reportar un…" at bounding box center [468, 186] width 936 height 373
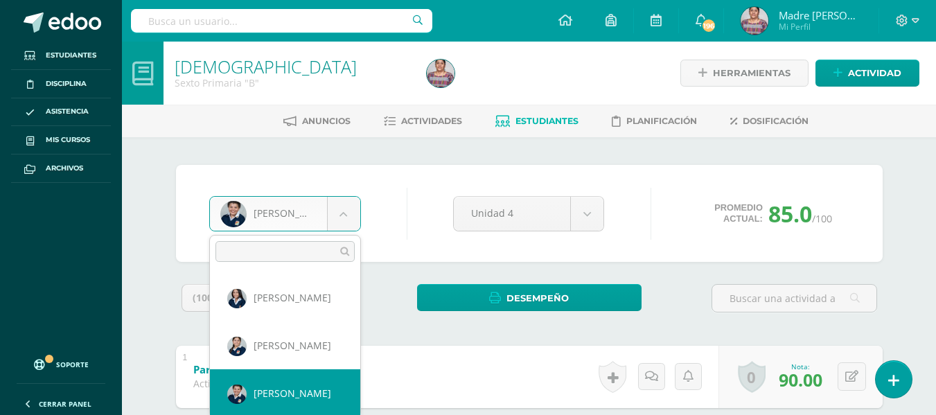
scroll to position [977, 0]
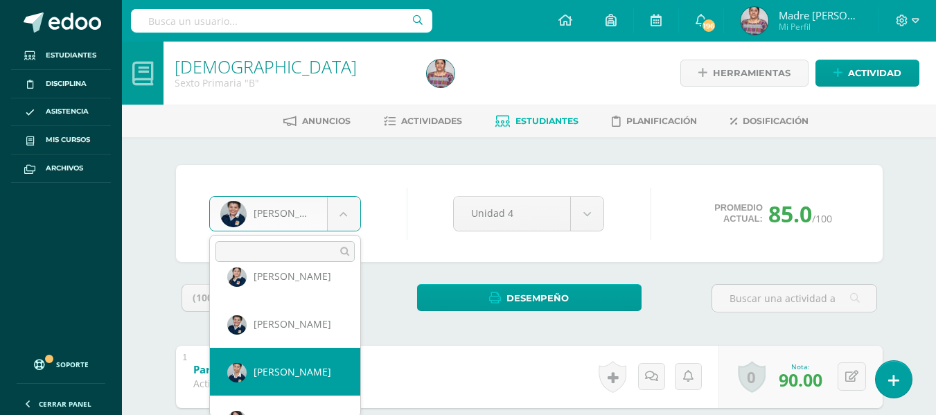
select select "2025"
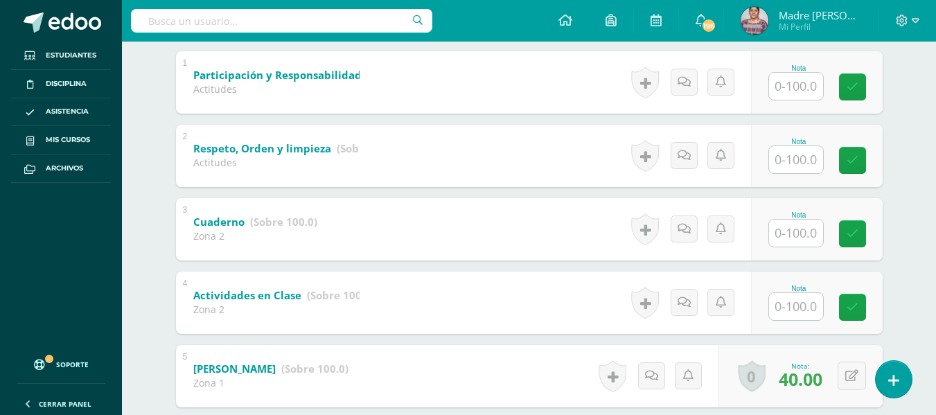
scroll to position [416, 0]
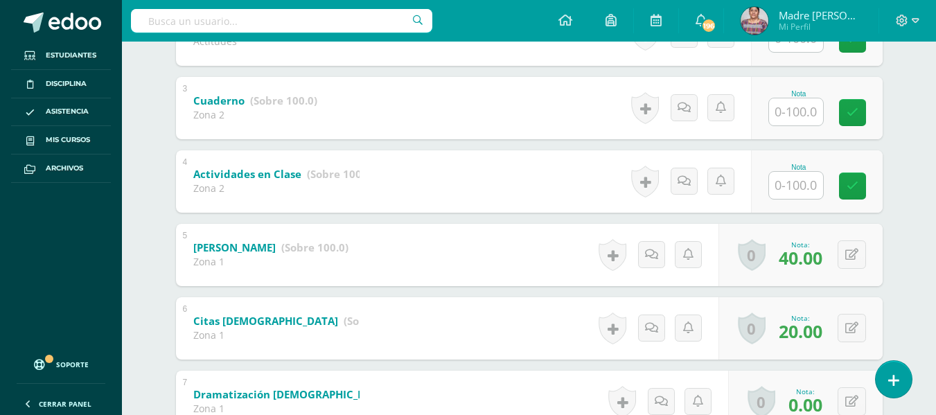
click at [799, 177] on input "text" at bounding box center [796, 185] width 54 height 27
type input "80"
click at [786, 114] on input "text" at bounding box center [803, 112] width 55 height 28
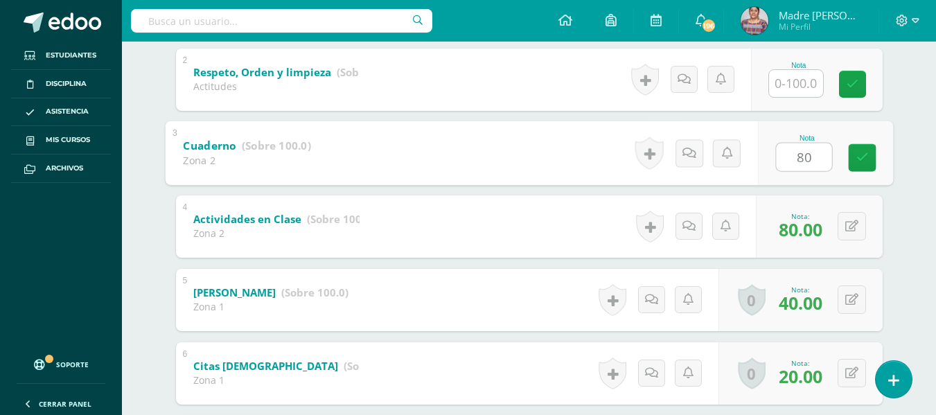
scroll to position [346, 0]
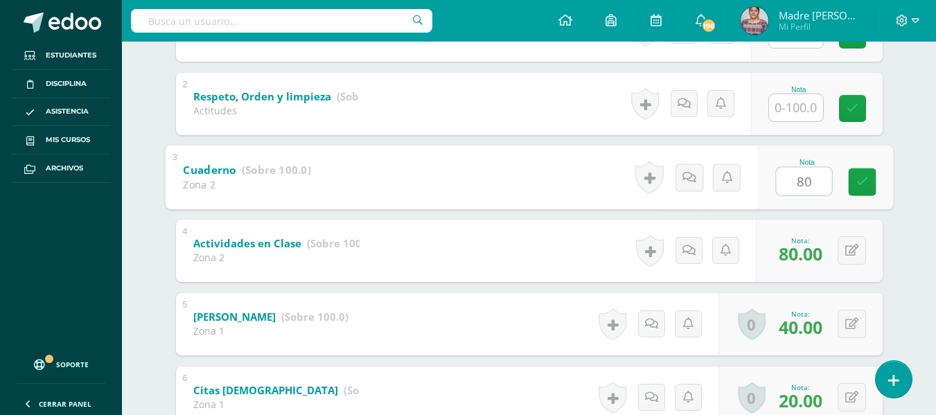
type input "80"
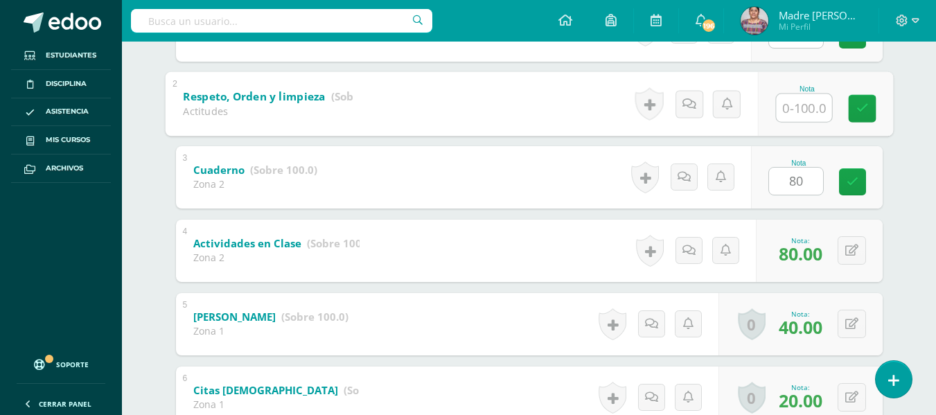
click at [794, 111] on input "text" at bounding box center [803, 108] width 55 height 28
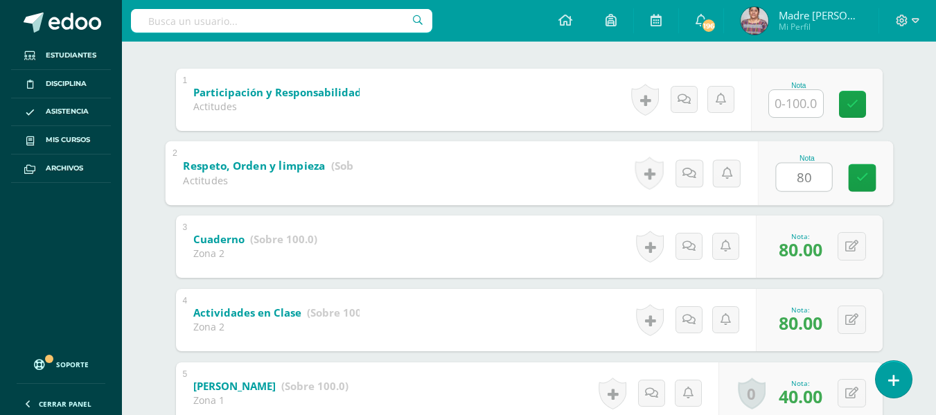
type input "80"
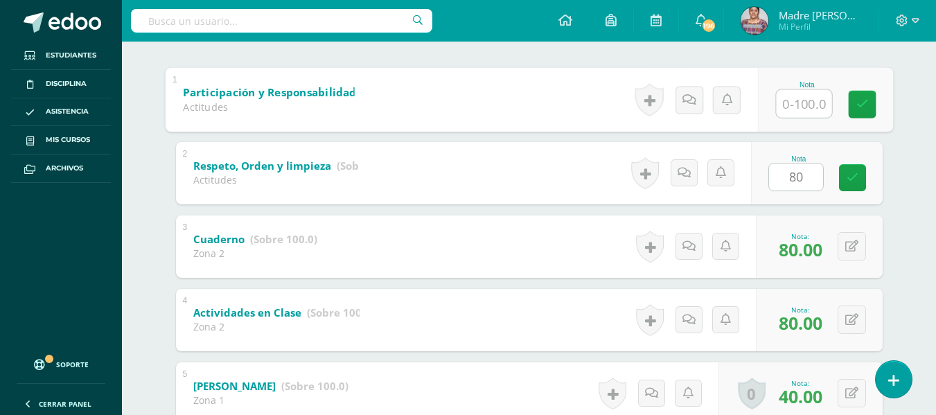
click at [792, 111] on input "text" at bounding box center [803, 103] width 55 height 28
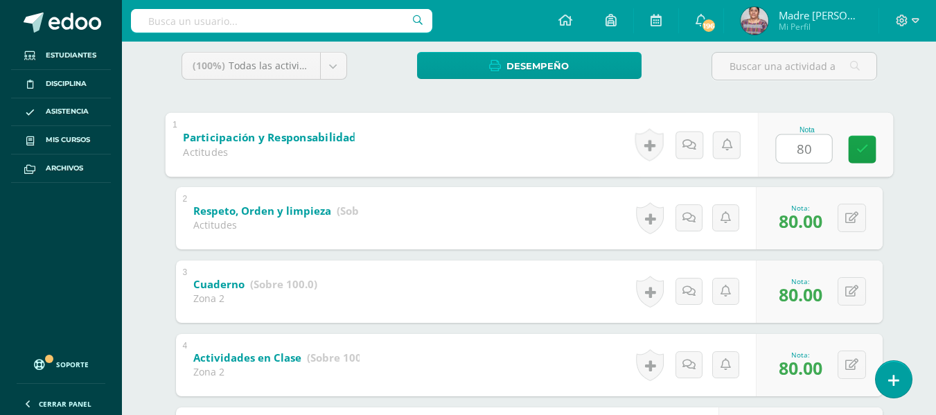
scroll to position [208, 0]
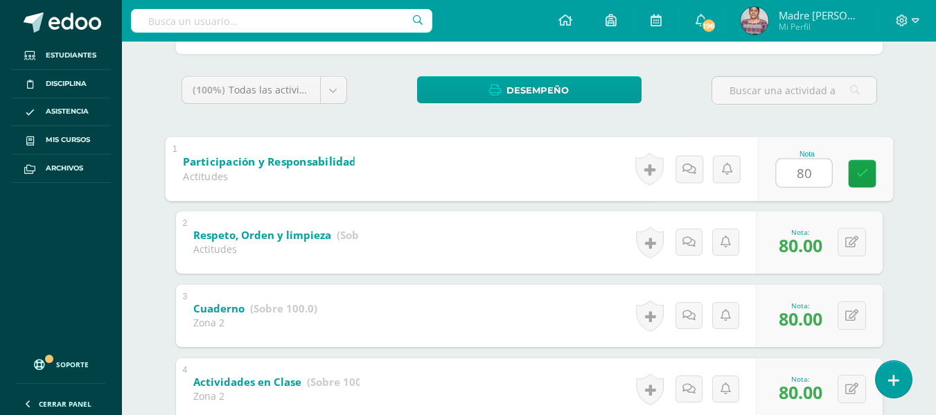
type input "8"
click at [805, 179] on input "7060" at bounding box center [803, 173] width 55 height 28
type input "60"
drag, startPoint x: 872, startPoint y: 170, endPoint x: 838, endPoint y: 198, distance: 44.3
click at [873, 170] on link at bounding box center [862, 173] width 28 height 28
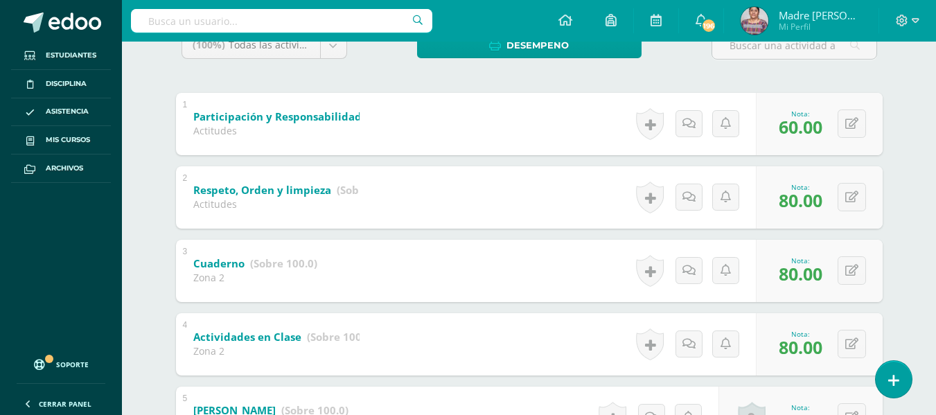
scroll to position [277, 0]
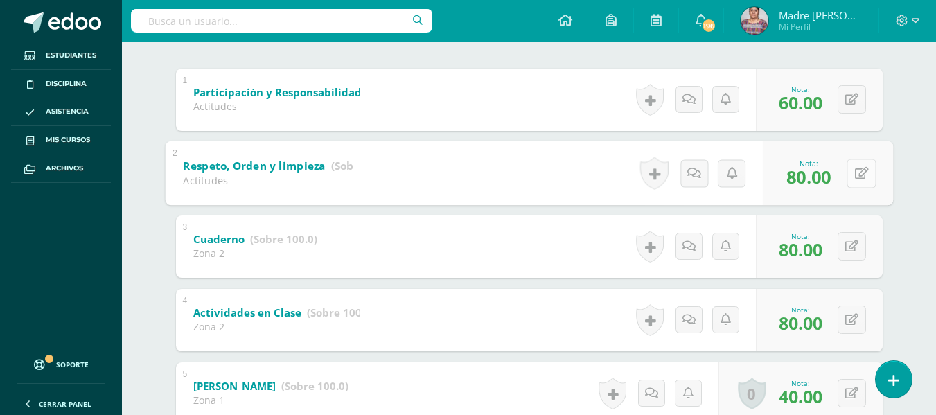
click at [851, 172] on button at bounding box center [861, 173] width 29 height 29
type input "70"
drag, startPoint x: 818, startPoint y: 186, endPoint x: 827, endPoint y: 178, distance: 12.3
click at [827, 178] on link at bounding box center [825, 178] width 28 height 28
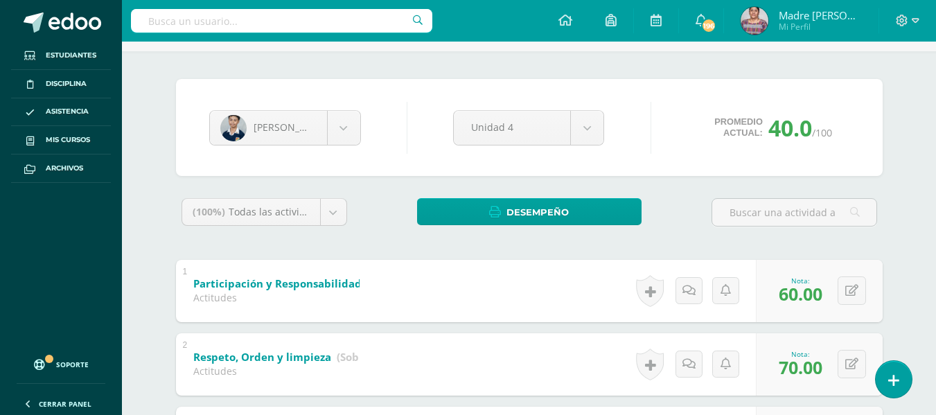
scroll to position [0, 0]
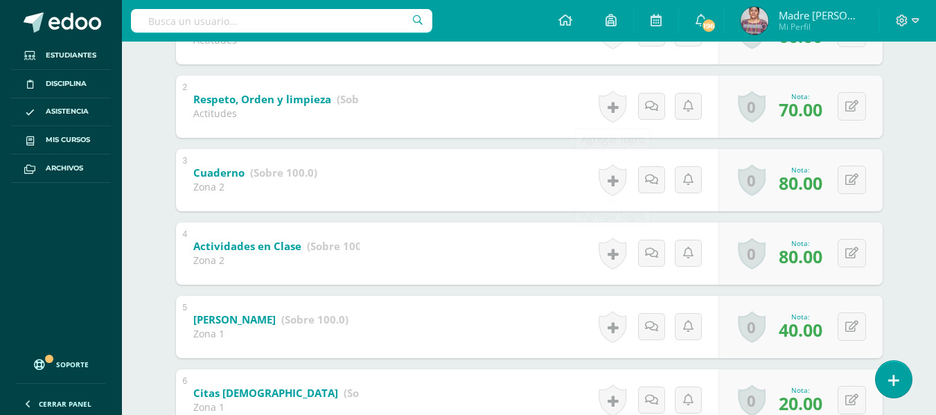
scroll to position [353, 0]
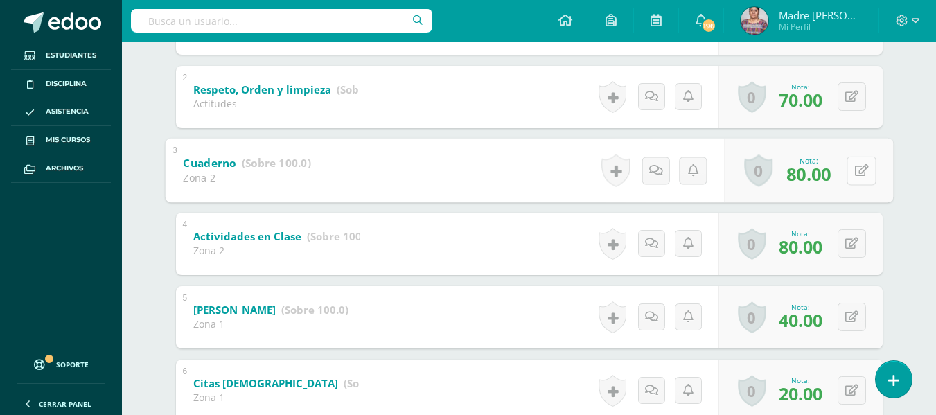
click at [844, 170] on div "0 Logros Logros obtenidos Aún no hay logros agregados Nota: 80.00" at bounding box center [808, 170] width 169 height 64
click at [862, 173] on icon at bounding box center [861, 170] width 14 height 12
type input "85"
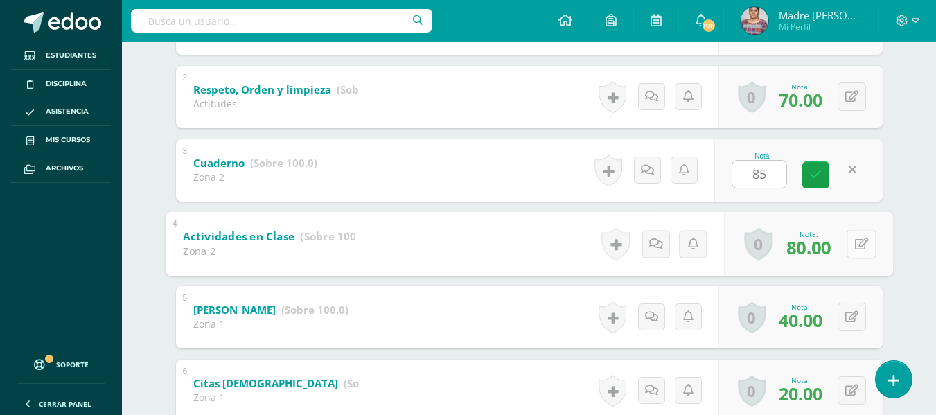
click at [853, 247] on button at bounding box center [861, 243] width 29 height 29
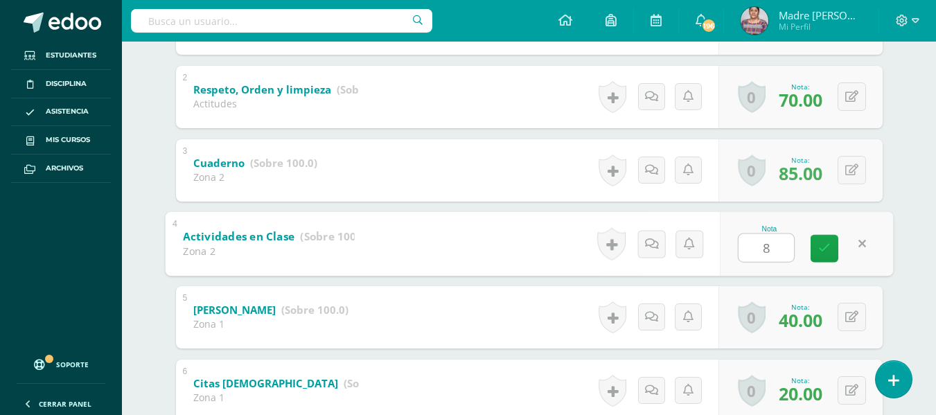
type input "85"
click at [825, 251] on icon at bounding box center [824, 248] width 12 height 12
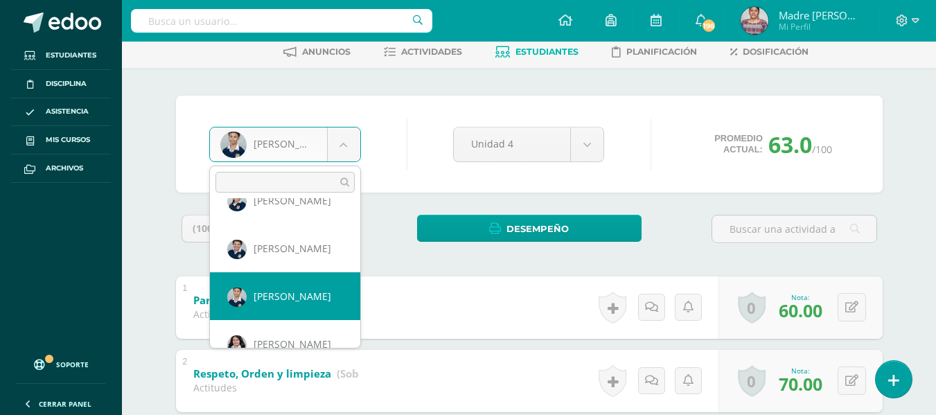
scroll to position [1051, 0]
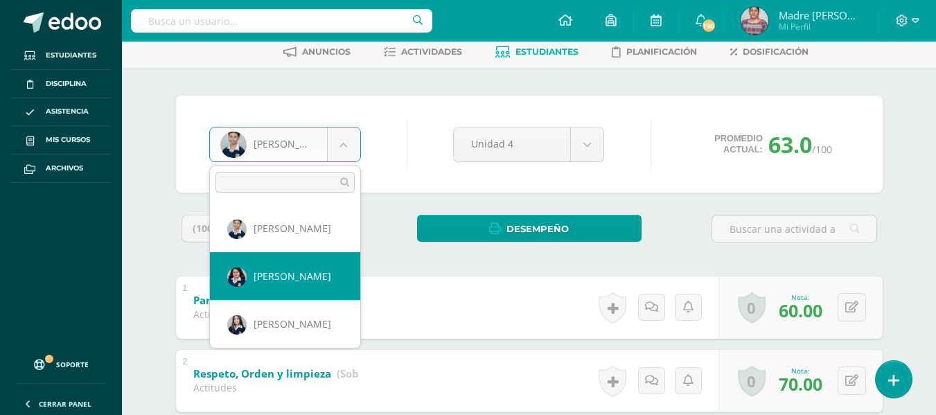
select select "2924"
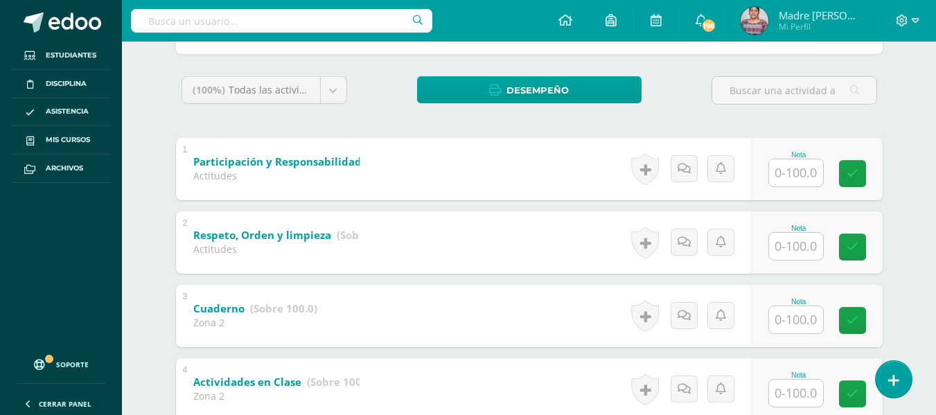
scroll to position [346, 0]
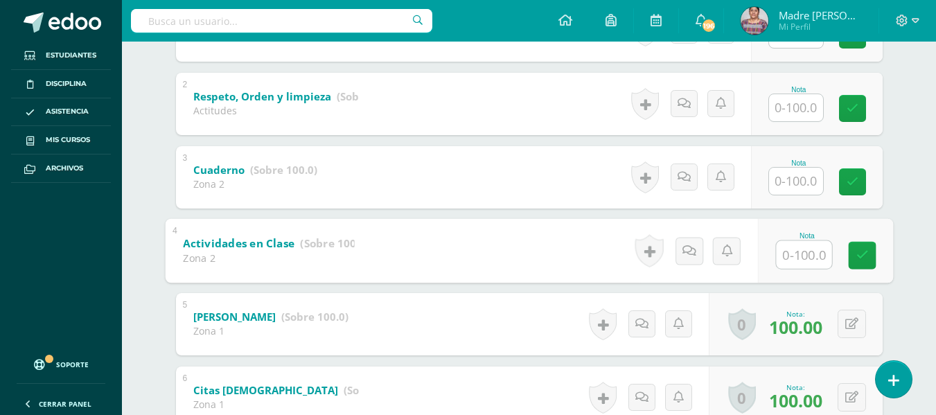
click at [789, 257] on input "text" at bounding box center [803, 254] width 55 height 28
type input "100"
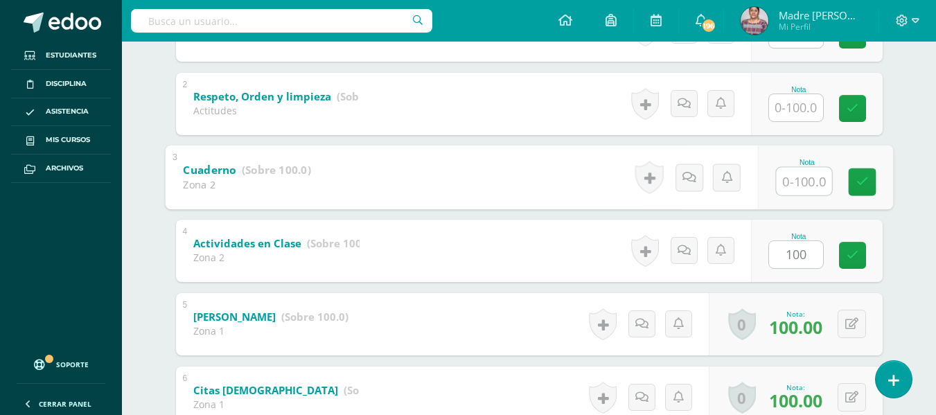
click at [803, 180] on input "text" at bounding box center [803, 181] width 55 height 28
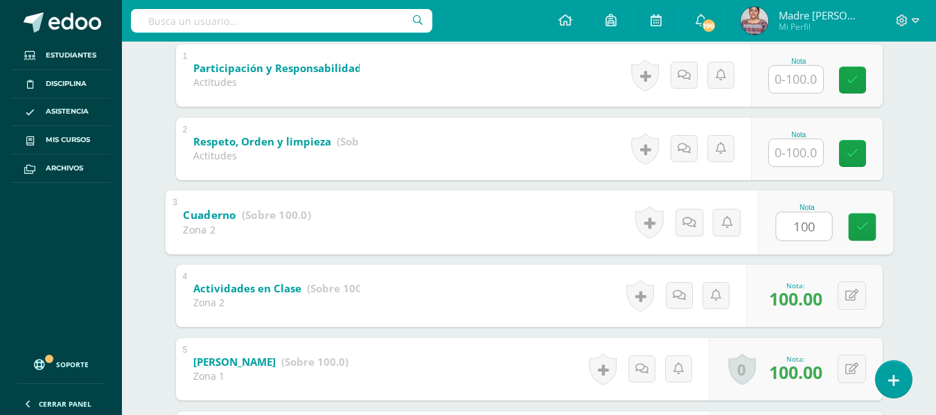
scroll to position [277, 0]
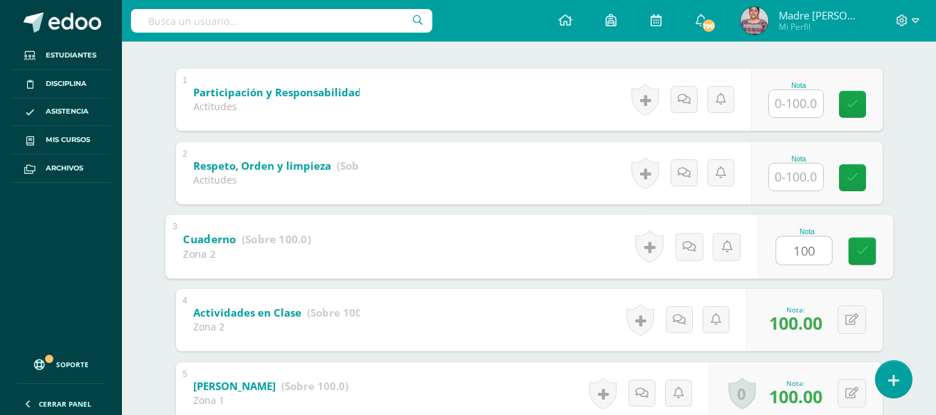
type input "100"
click at [808, 173] on input "text" at bounding box center [796, 177] width 54 height 27
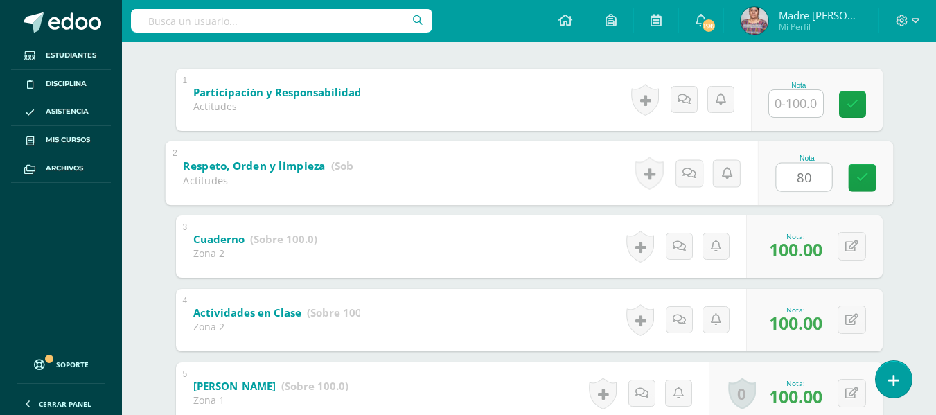
type input "8"
type input "90"
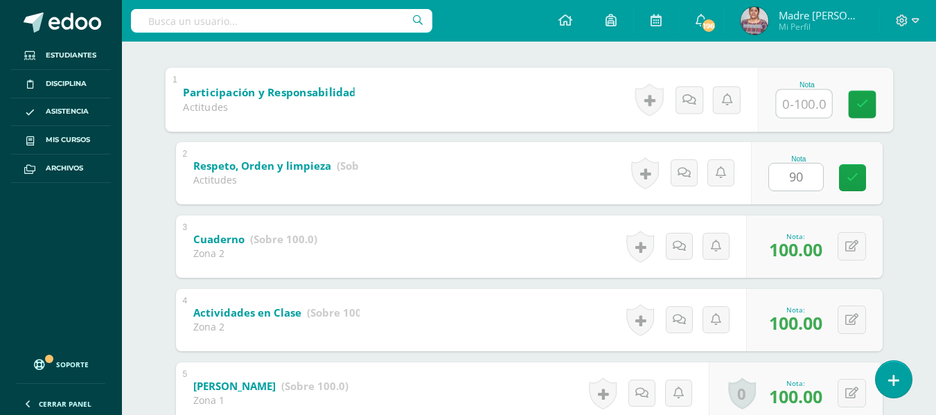
click at [806, 102] on input "text" at bounding box center [803, 103] width 55 height 28
type input "90"
click at [867, 96] on link at bounding box center [862, 104] width 28 height 28
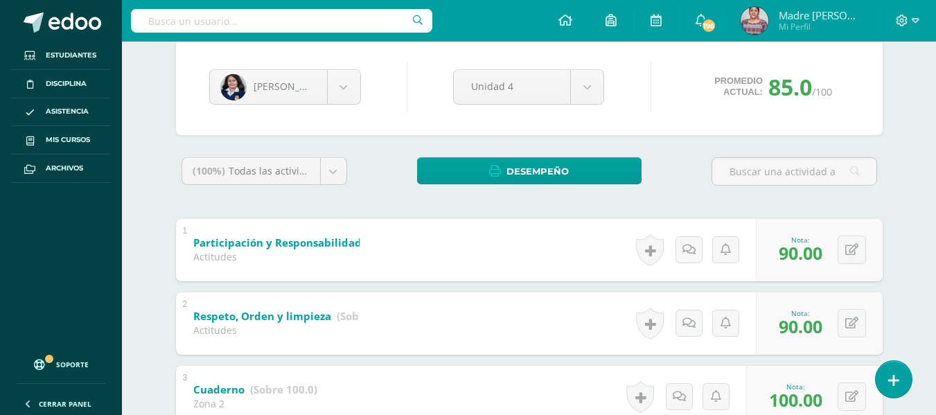
scroll to position [0, 0]
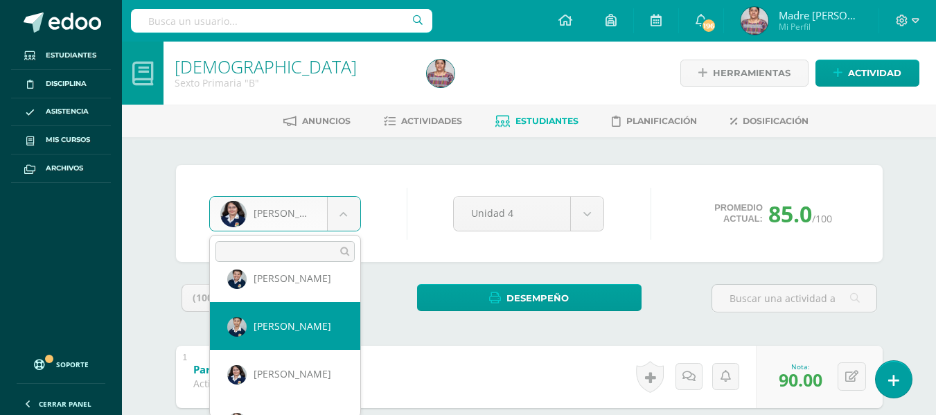
scroll to position [1073, 0]
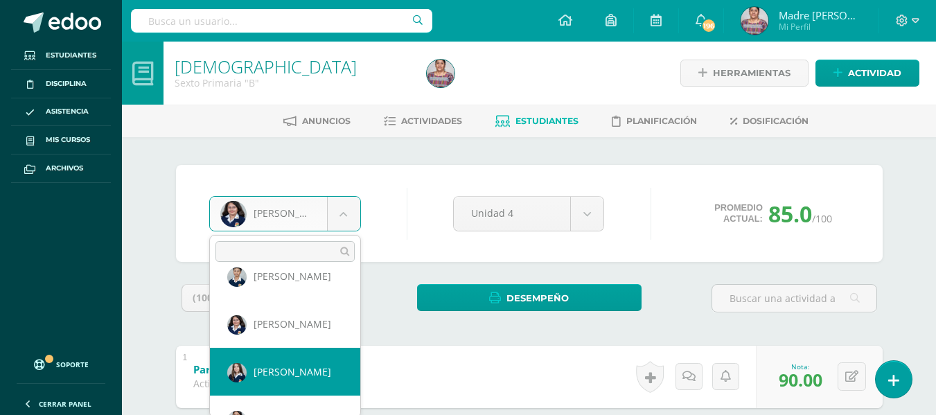
select select "2042"
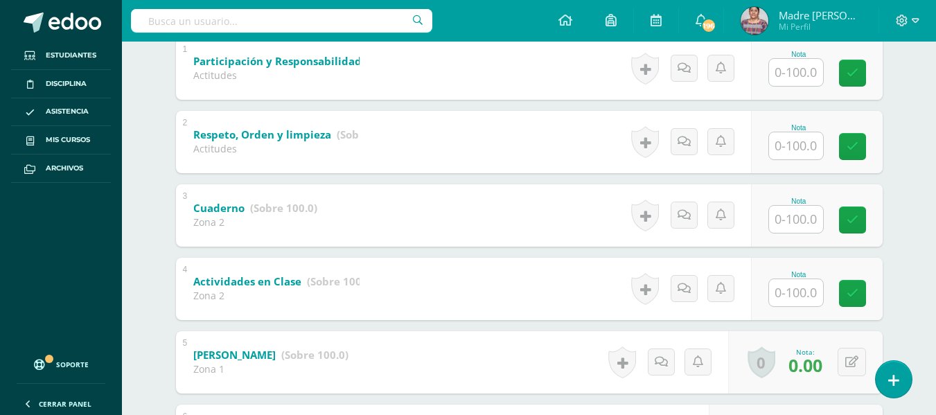
scroll to position [346, 0]
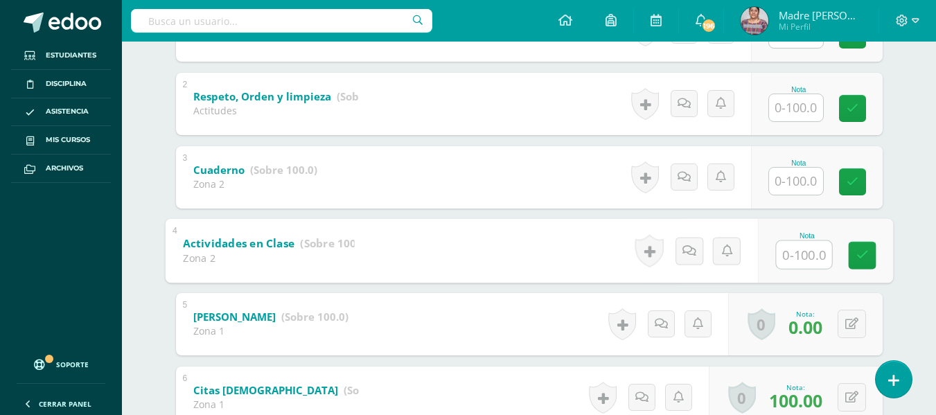
click at [800, 254] on input "text" at bounding box center [803, 254] width 55 height 28
click at [811, 260] on input "text" at bounding box center [803, 254] width 55 height 28
type input "60"
click at [807, 181] on input "text" at bounding box center [796, 181] width 54 height 27
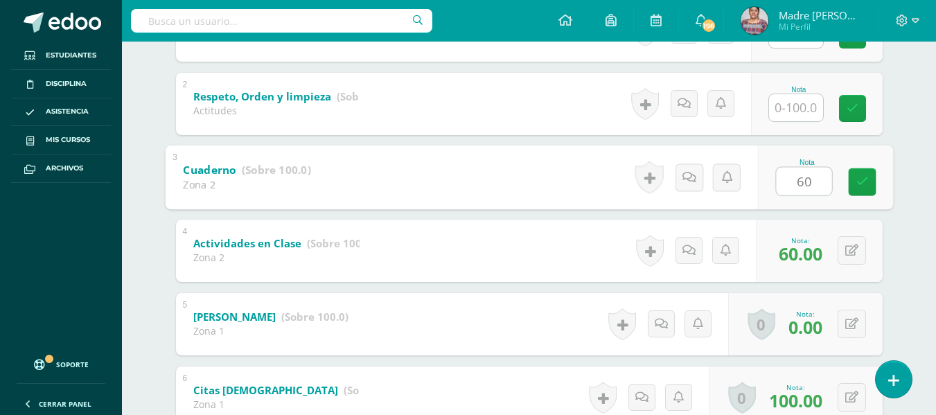
type input "60"
click at [802, 117] on input "text" at bounding box center [796, 107] width 54 height 27
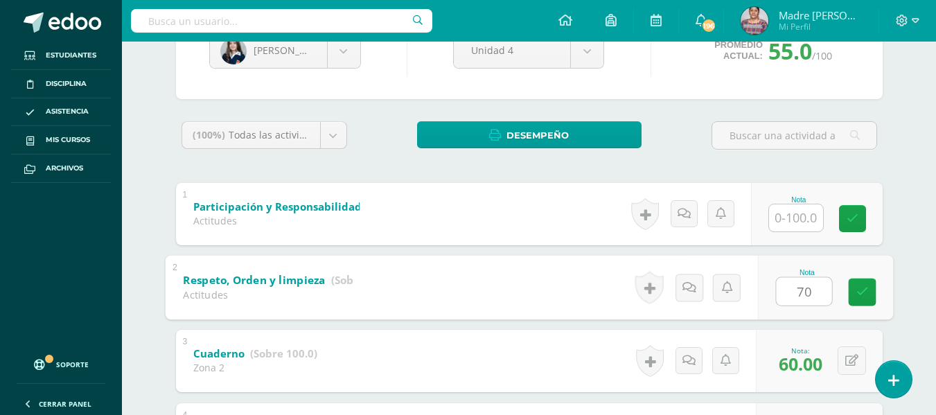
scroll to position [139, 0]
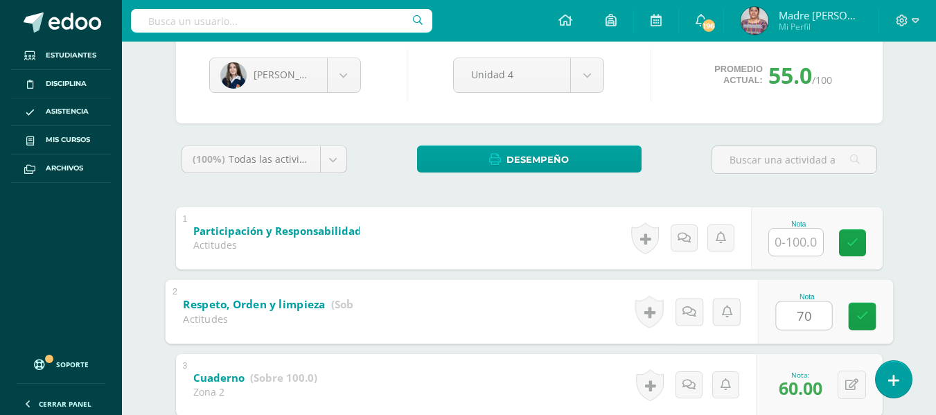
type input "70"
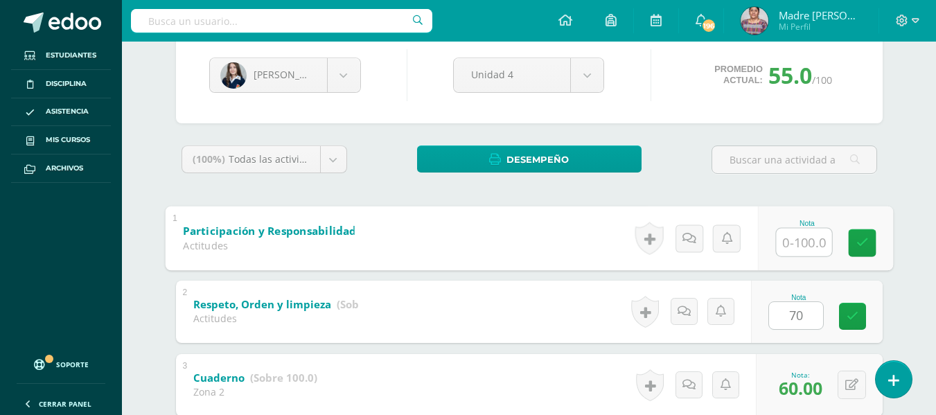
click at [808, 249] on input "text" at bounding box center [803, 242] width 55 height 28
type input "1"
type input "70"
click at [860, 243] on icon at bounding box center [862, 243] width 12 height 12
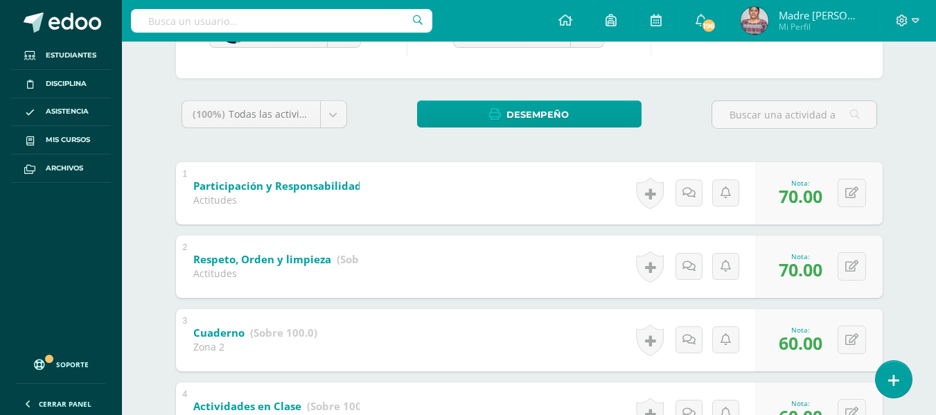
scroll to position [0, 0]
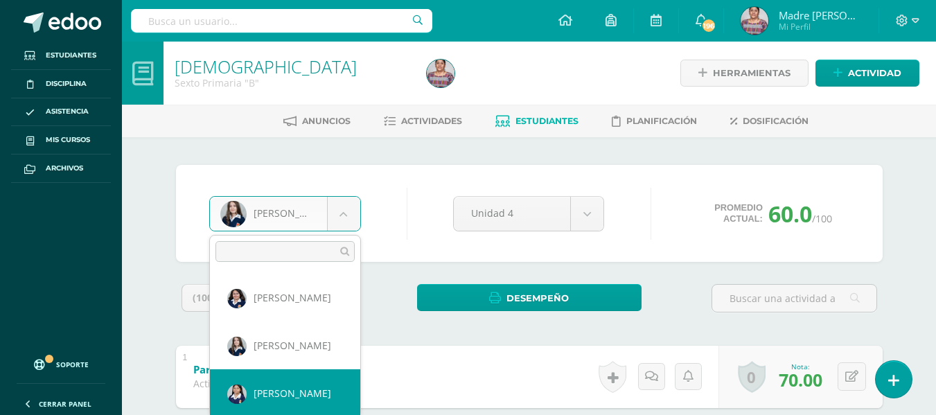
scroll to position [1120, 0]
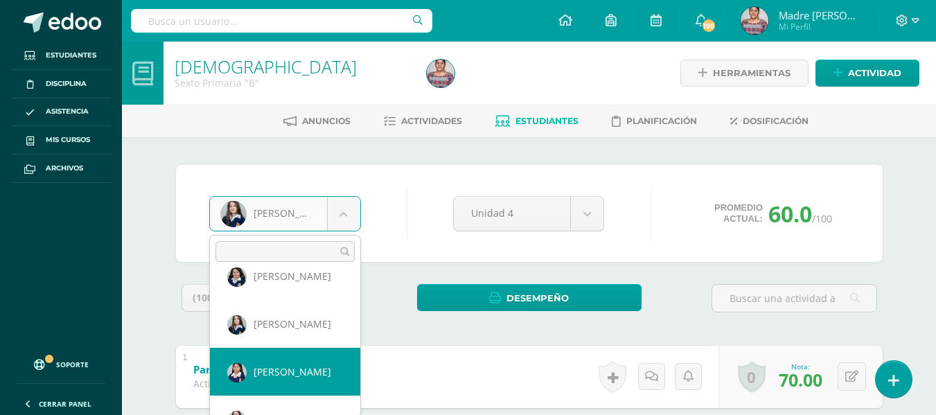
select select "3088"
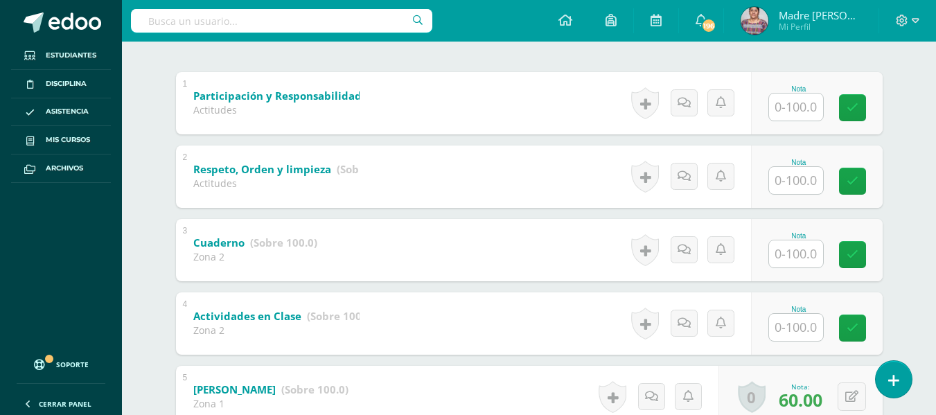
scroll to position [353, 0]
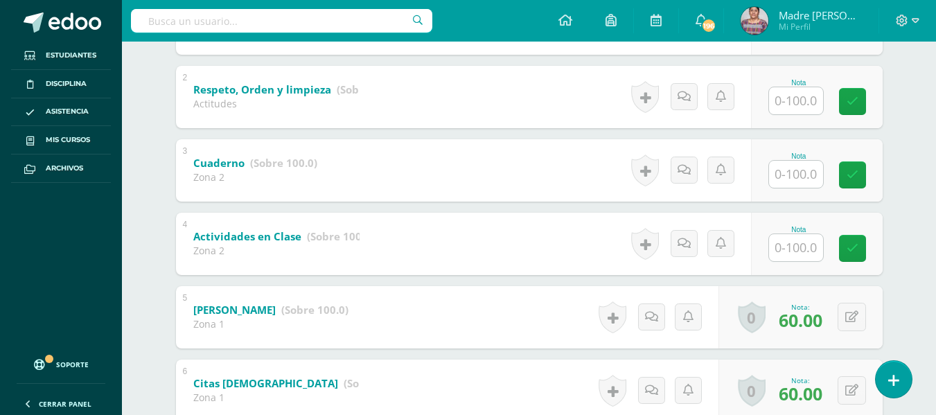
click at [797, 263] on div "Nota" at bounding box center [817, 244] width 132 height 62
click at [800, 247] on input "text" at bounding box center [803, 247] width 55 height 28
type input "95"
click at [808, 179] on input "text" at bounding box center [796, 174] width 54 height 27
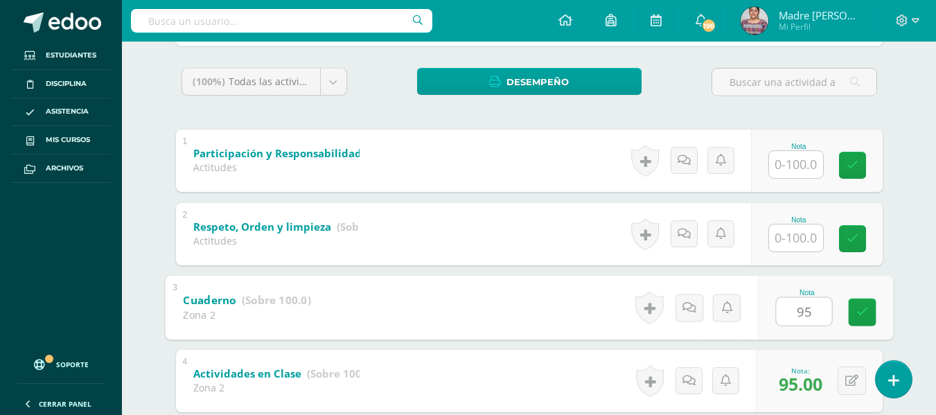
scroll to position [215, 0]
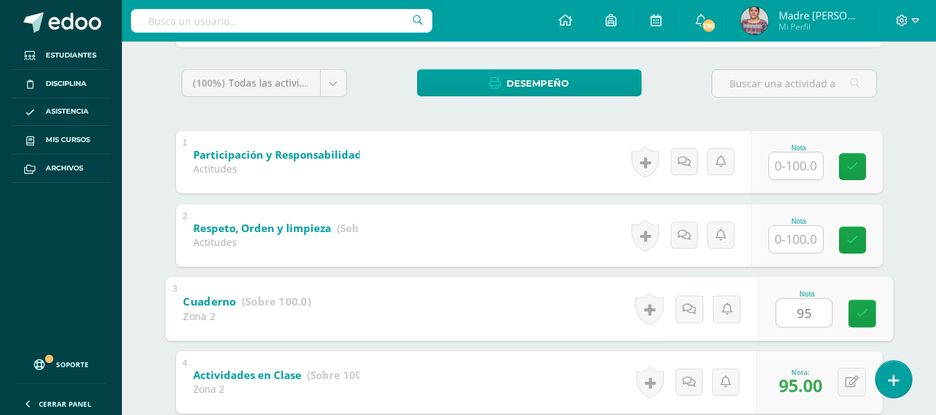
type input "95"
click at [793, 238] on input "text" at bounding box center [796, 239] width 54 height 27
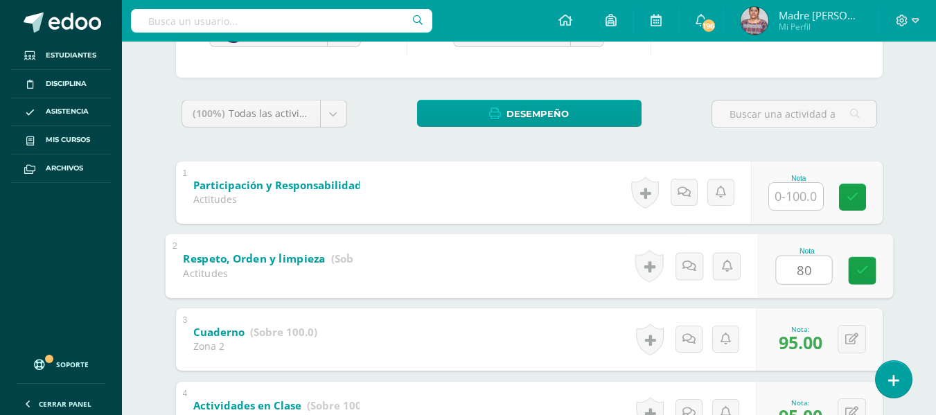
scroll to position [184, 0]
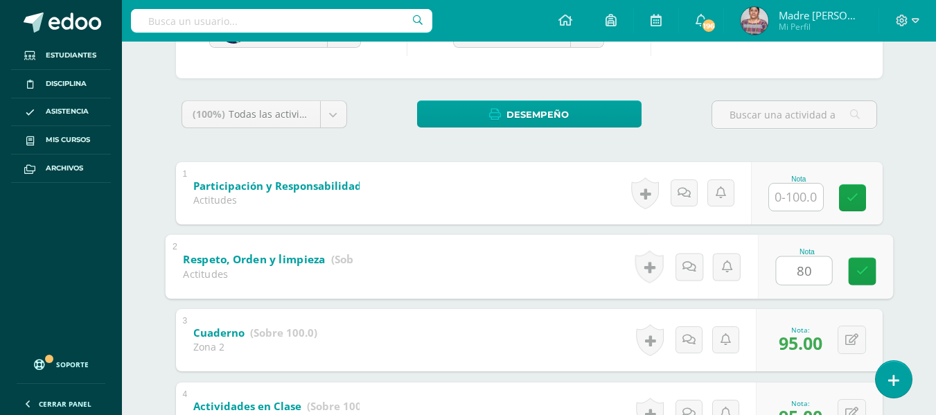
type input "80"
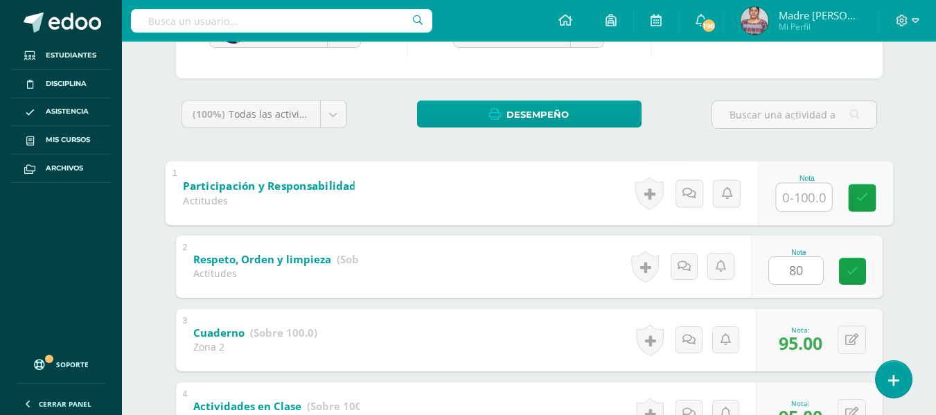
click at [800, 202] on input "text" at bounding box center [803, 197] width 55 height 28
type input "70"
click at [873, 199] on link at bounding box center [862, 198] width 28 height 28
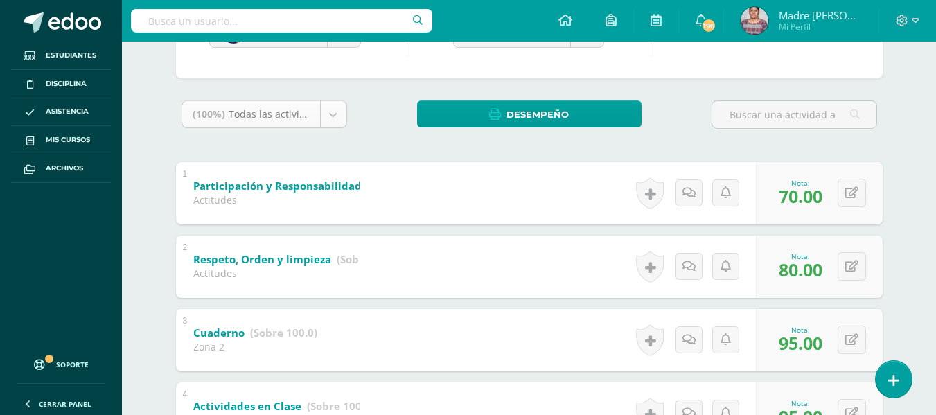
scroll to position [0, 0]
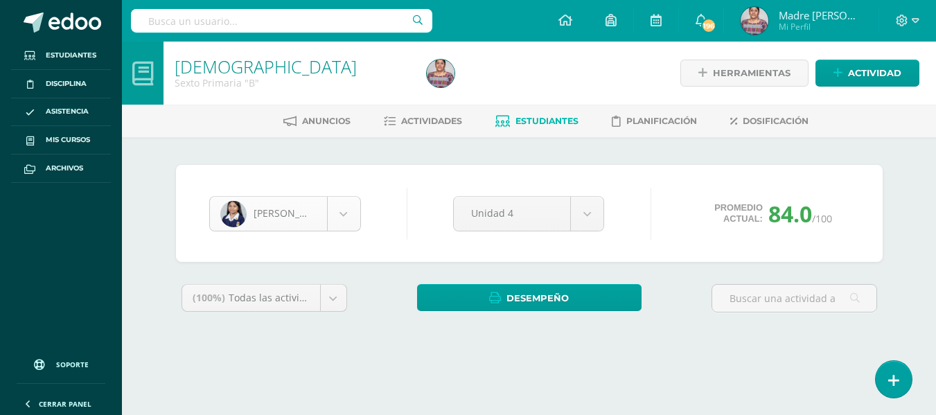
scroll to position [1099, 0]
click at [348, 214] on body "Estudiantes Disciplina Asistencia Mis cursos Archivos Soporte Ayuda Reportar un…" at bounding box center [468, 186] width 936 height 373
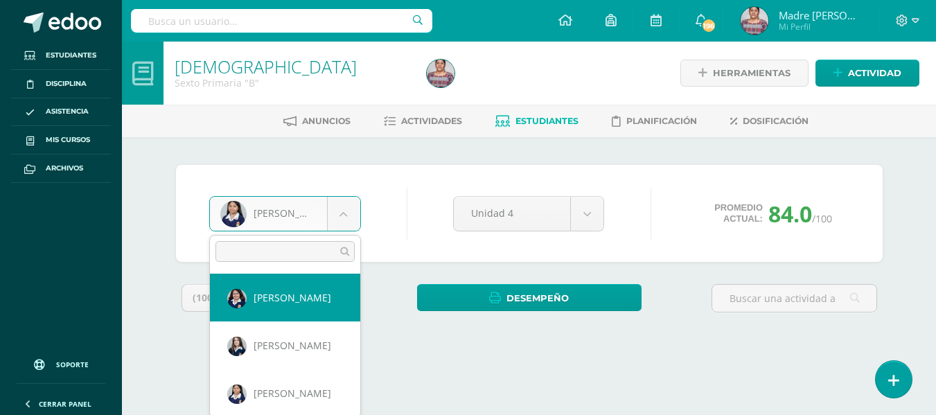
scroll to position [1168, 0]
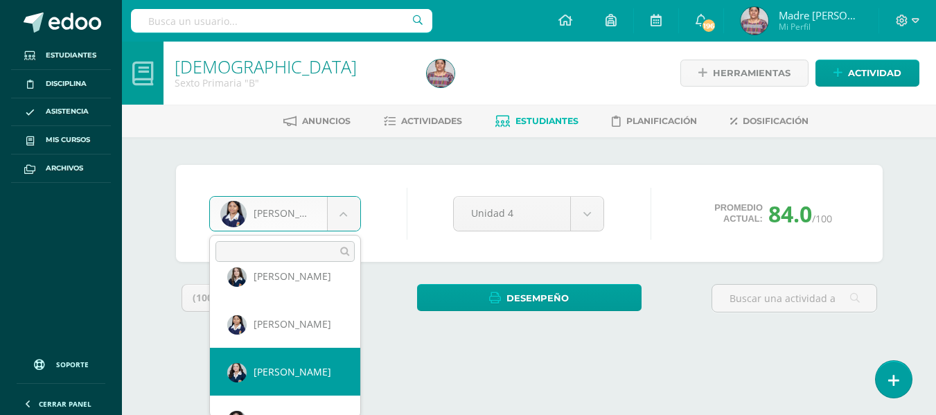
select select "2796"
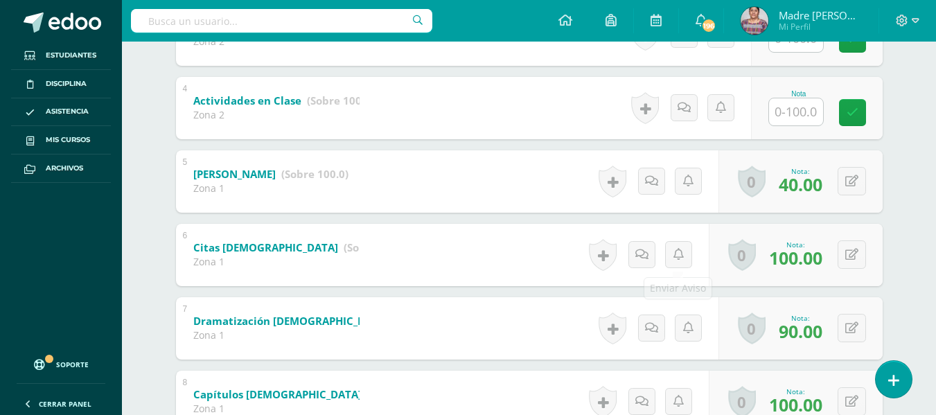
scroll to position [492, 0]
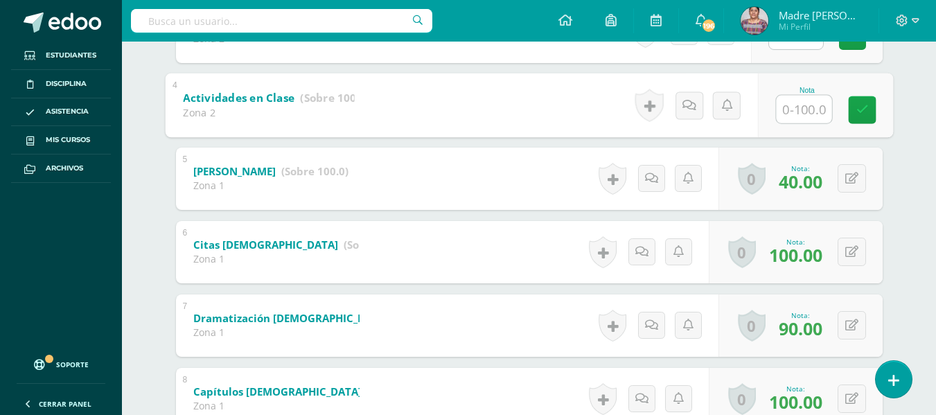
click at [804, 101] on input "text" at bounding box center [803, 109] width 55 height 28
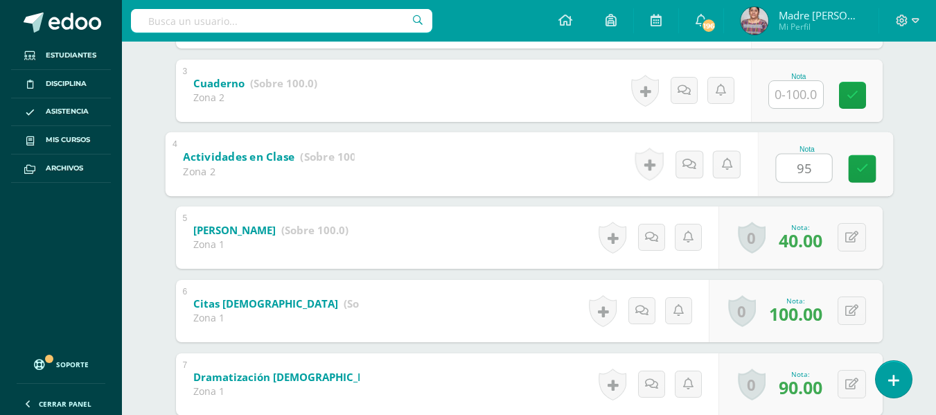
scroll to position [353, 0]
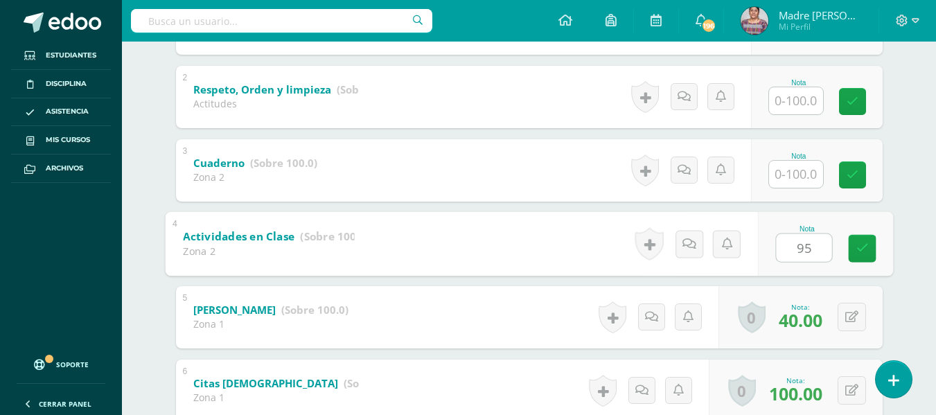
type input "95"
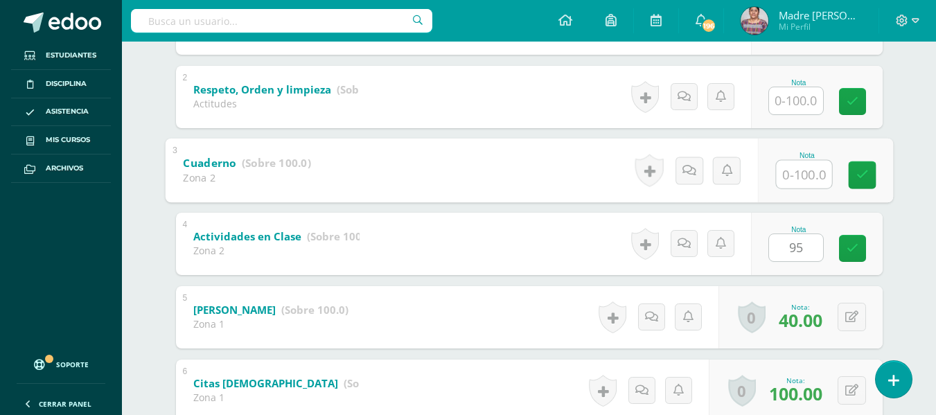
click at [795, 184] on input "text" at bounding box center [803, 174] width 55 height 28
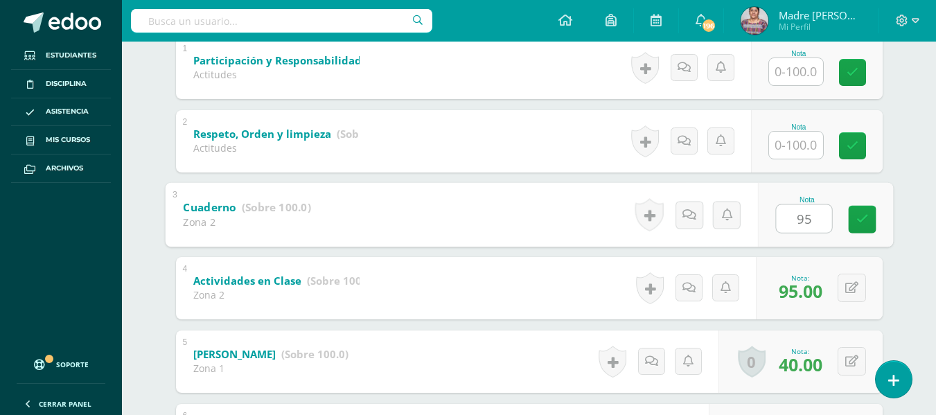
scroll to position [284, 0]
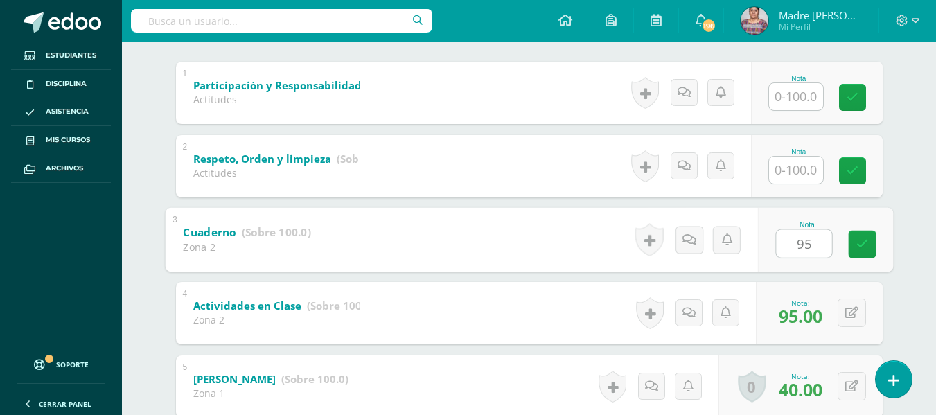
type input "95"
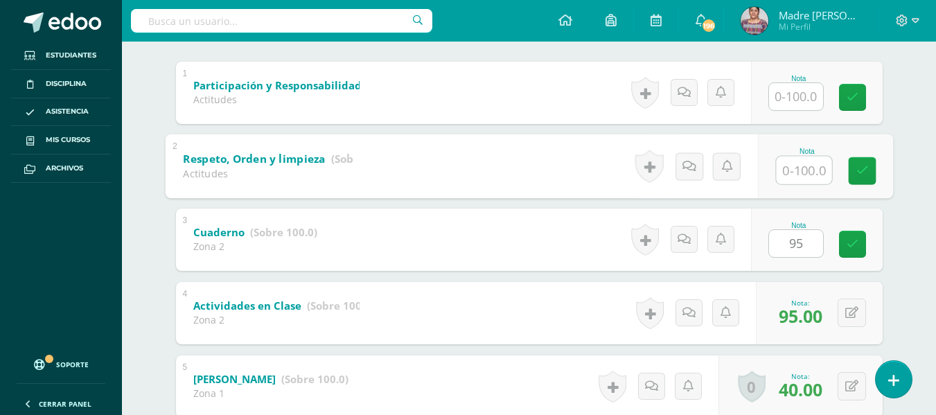
click at [805, 166] on input "text" at bounding box center [803, 170] width 55 height 28
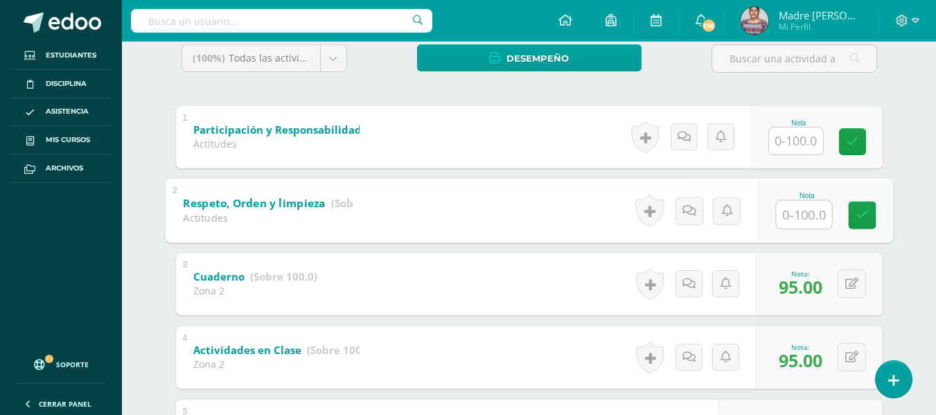
scroll to position [215, 0]
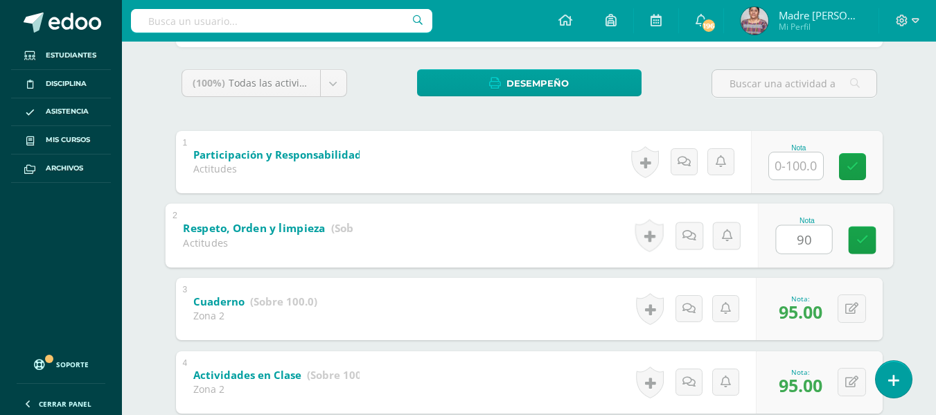
type input "90"
click at [800, 164] on input "text" at bounding box center [796, 165] width 54 height 27
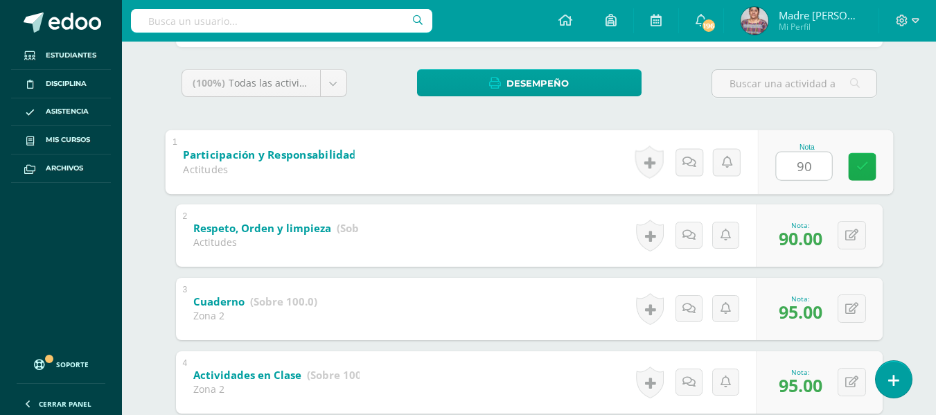
click at [865, 168] on icon at bounding box center [862, 167] width 12 height 12
click at [847, 163] on button at bounding box center [861, 162] width 29 height 29
type input "80"
click at [829, 168] on icon at bounding box center [824, 167] width 12 height 12
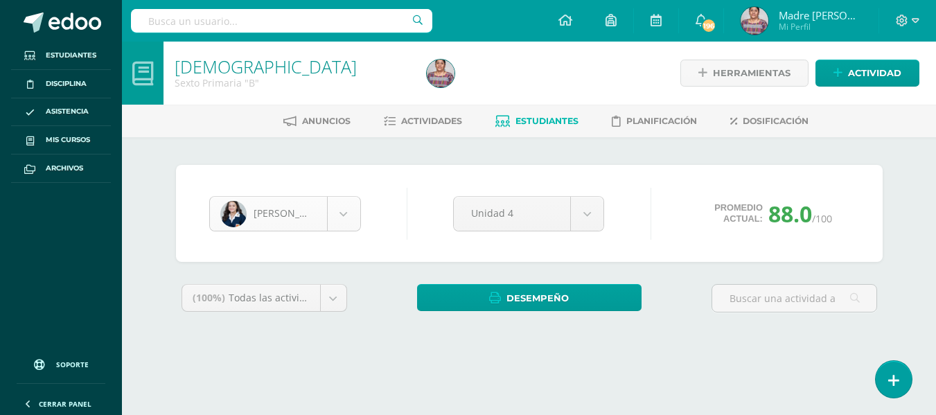
scroll to position [1147, 0]
click at [353, 212] on body "Estudiantes Disciplina Asistencia Mis cursos Archivos Soporte Ayuda Reportar un…" at bounding box center [468, 186] width 936 height 373
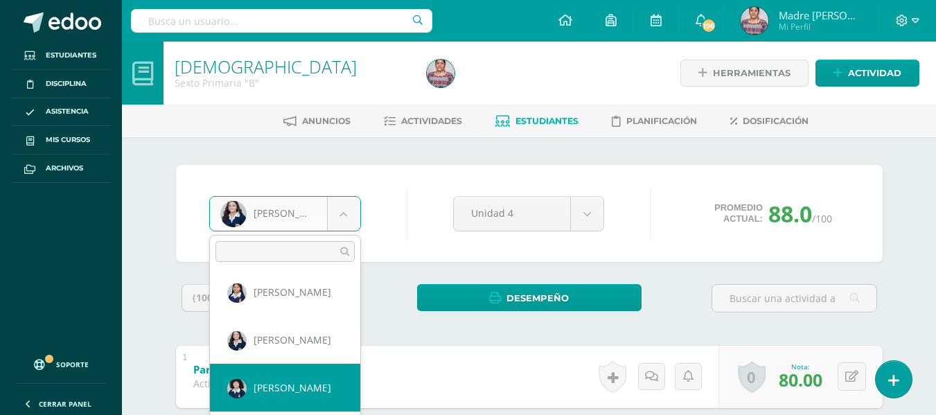
scroll to position [23, 0]
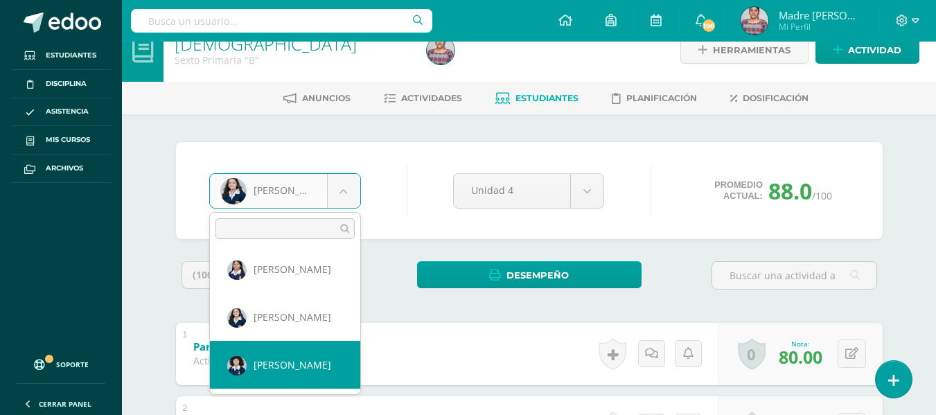
select select "2972"
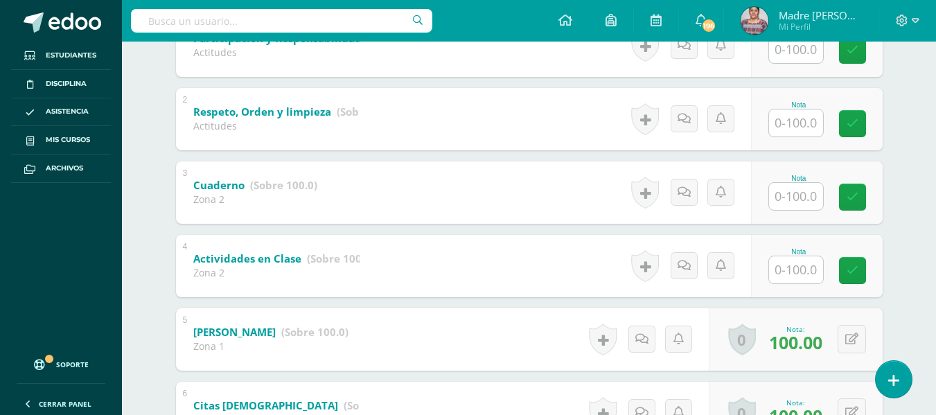
scroll to position [423, 0]
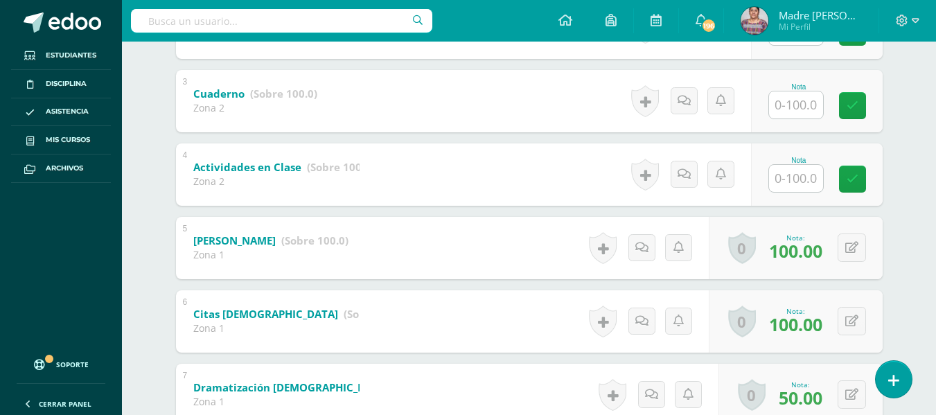
click at [809, 179] on input "text" at bounding box center [796, 178] width 54 height 27
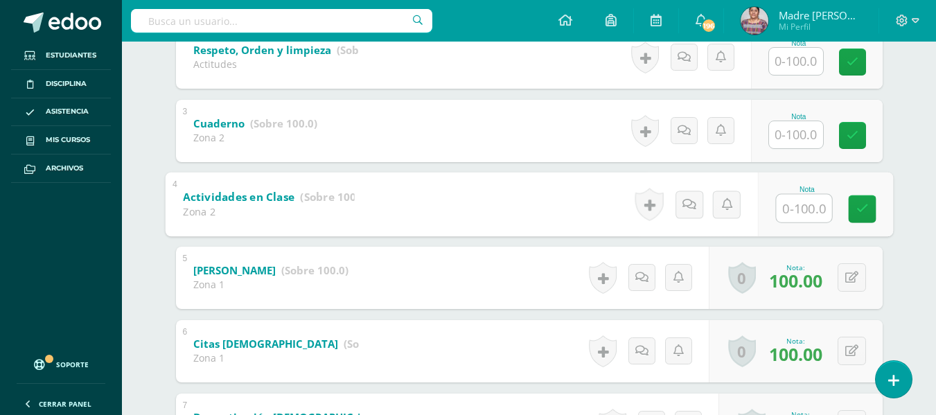
scroll to position [391, 0]
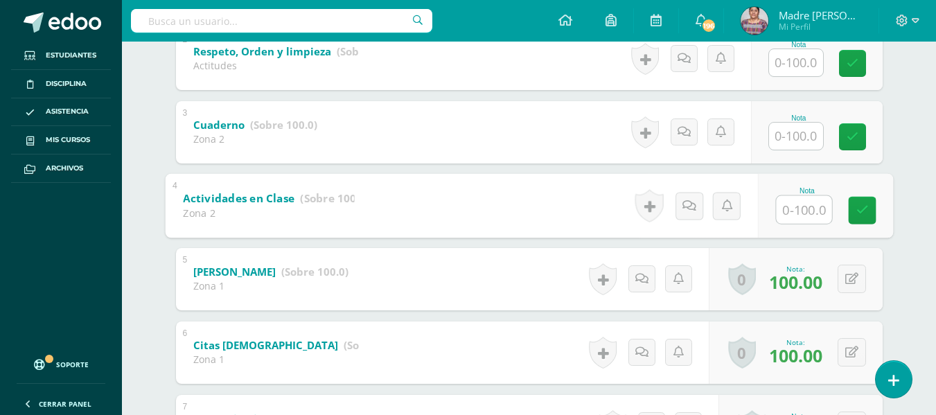
click at [809, 218] on input "text" at bounding box center [803, 209] width 55 height 28
type input "95"
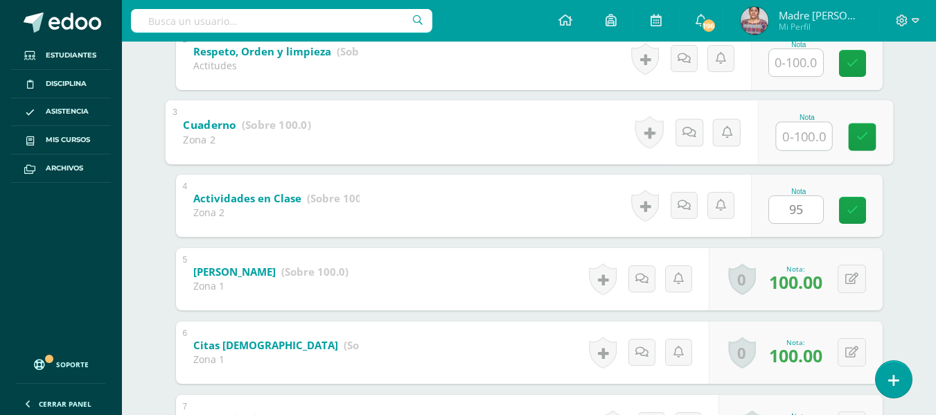
click at [811, 137] on input "text" at bounding box center [803, 136] width 55 height 28
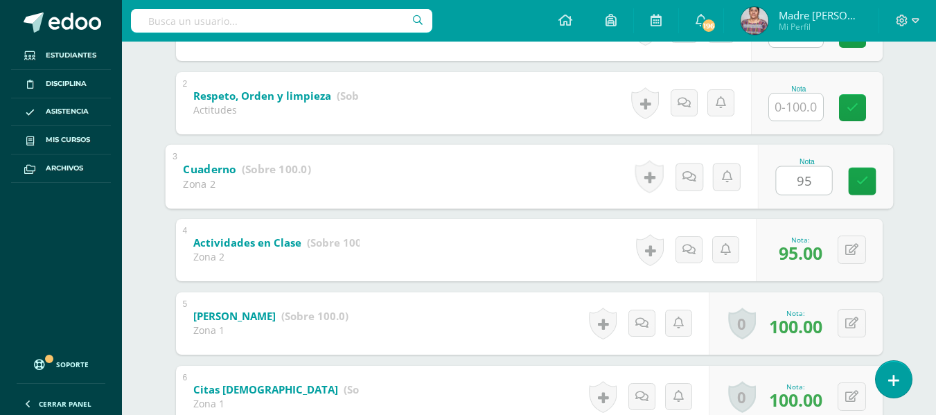
scroll to position [322, 0]
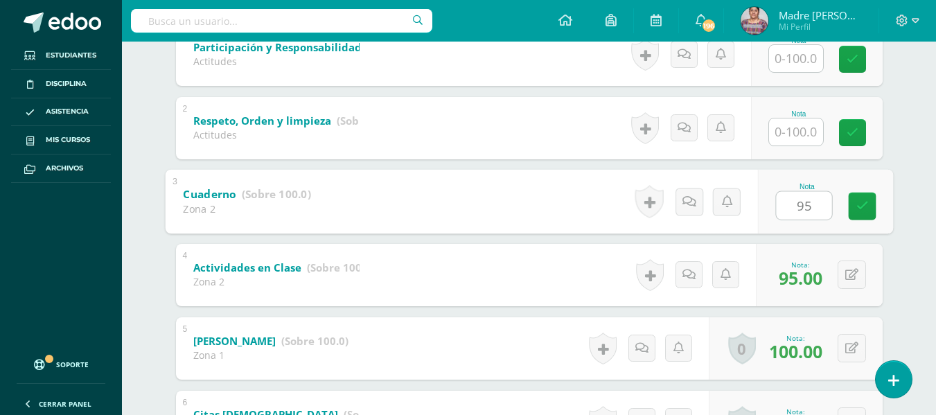
type input "95"
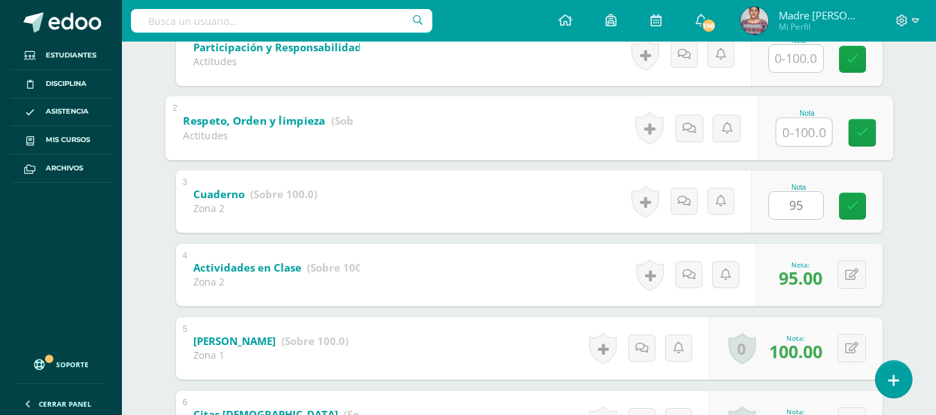
click at [806, 127] on input "text" at bounding box center [803, 132] width 55 height 28
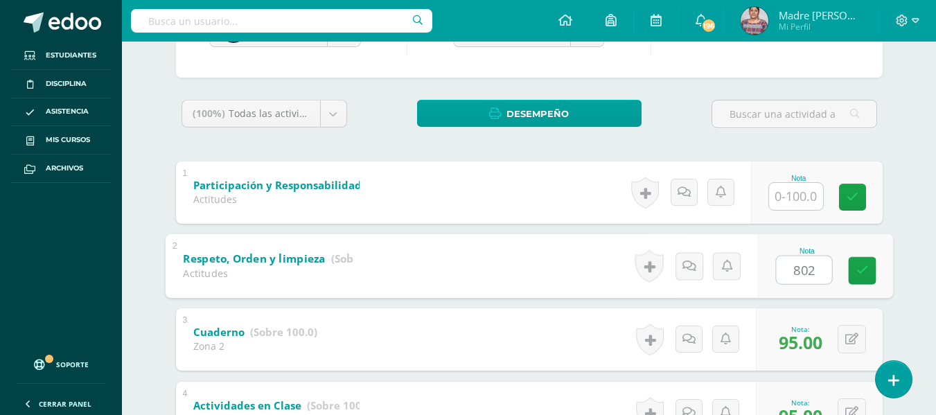
scroll to position [184, 0]
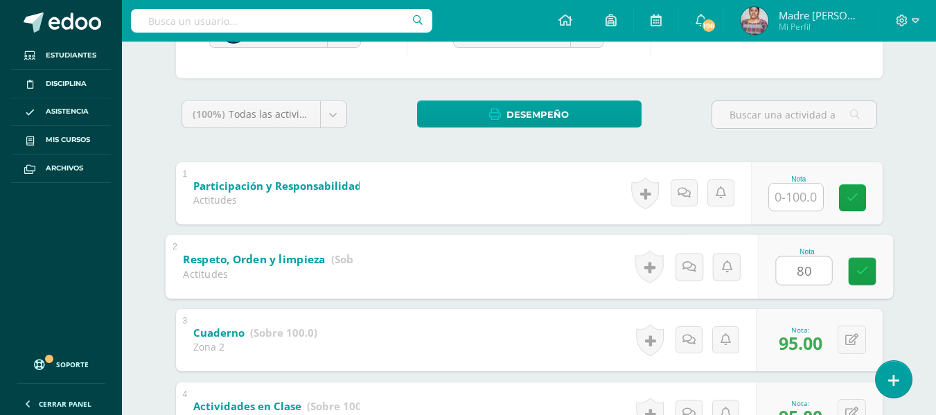
type input "80"
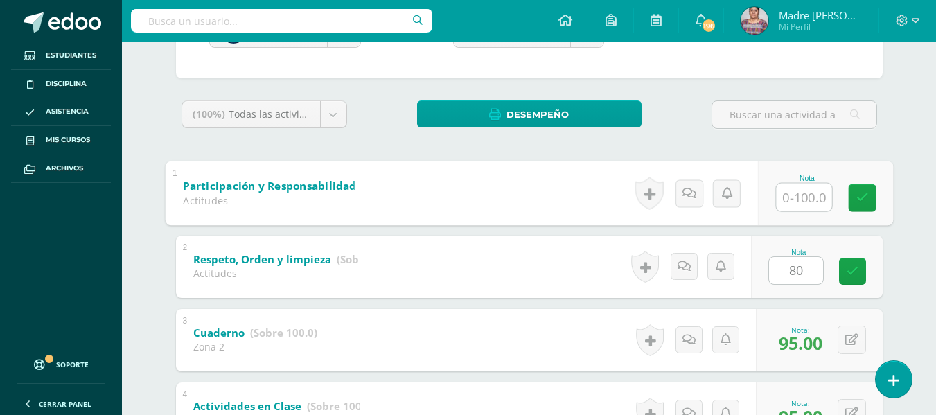
click at [806, 205] on input "text" at bounding box center [803, 197] width 55 height 28
type input "80"
click at [857, 199] on icon at bounding box center [862, 198] width 12 height 12
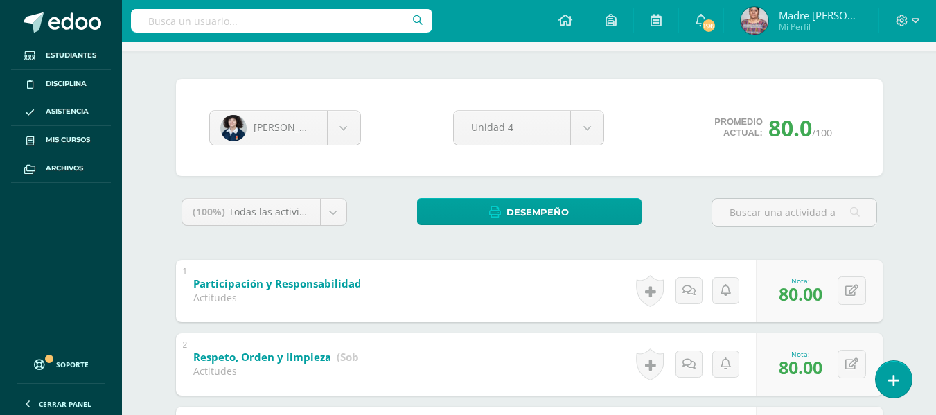
scroll to position [0, 0]
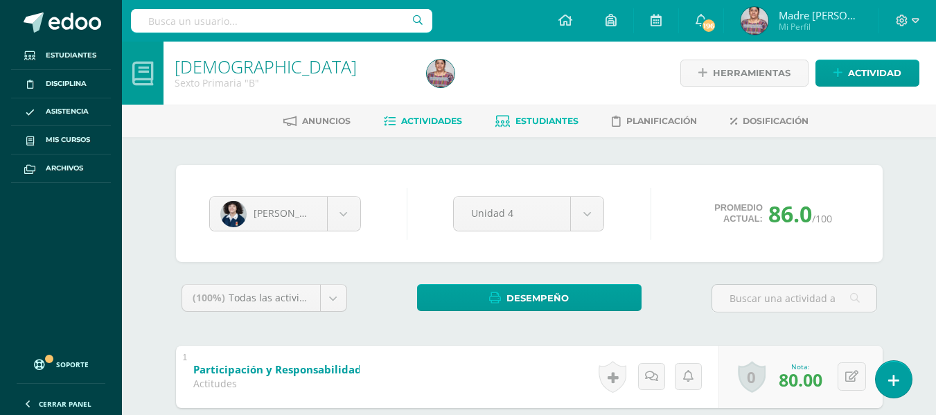
click at [431, 118] on span "Actividades" at bounding box center [431, 121] width 61 height 10
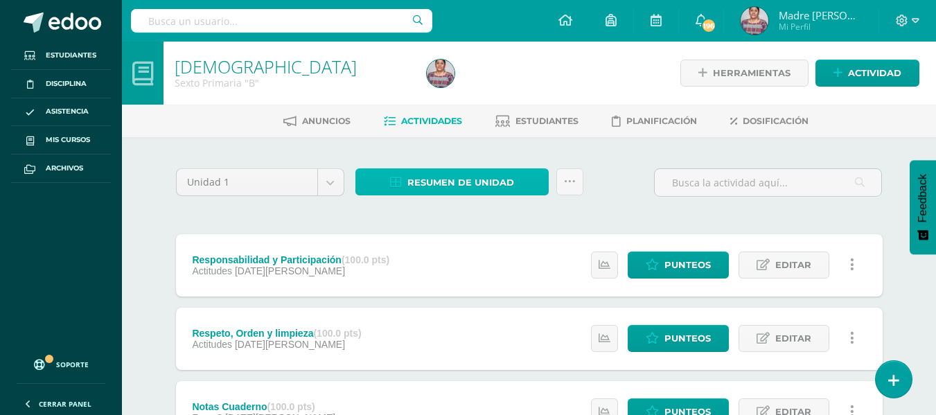
click at [439, 175] on span "Resumen de unidad" at bounding box center [460, 183] width 107 height 26
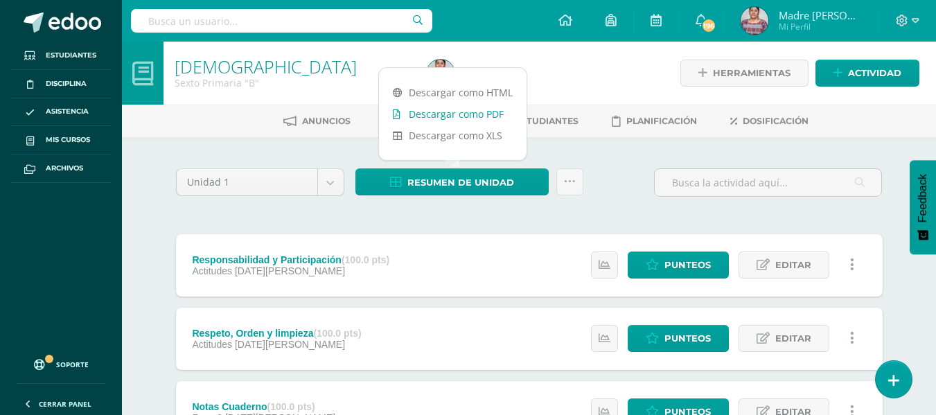
click at [433, 115] on link "Descargar como PDF" at bounding box center [453, 113] width 148 height 21
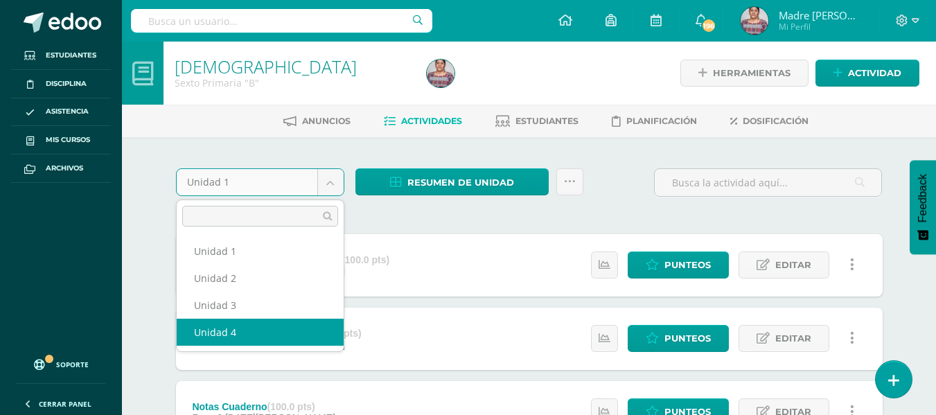
select select "Unidad 4"
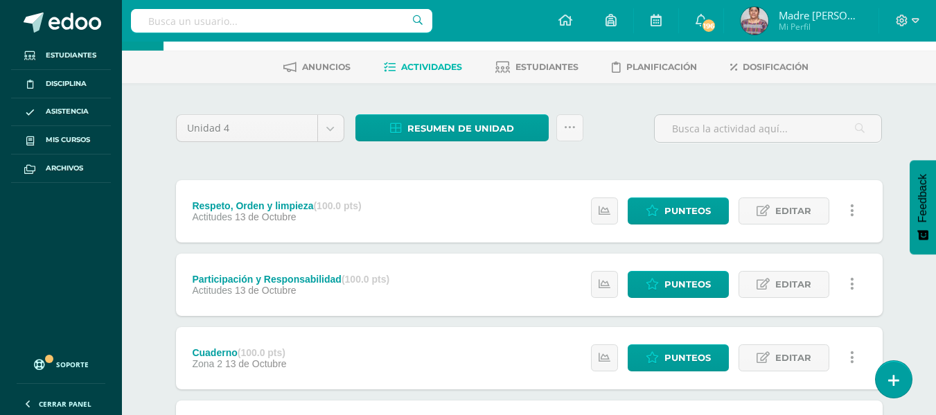
scroll to position [3, 0]
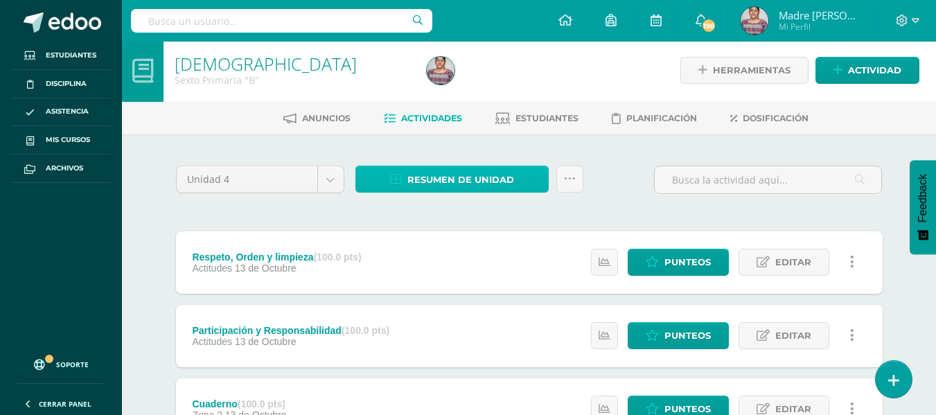
click at [442, 171] on span "Resumen de unidad" at bounding box center [460, 180] width 107 height 26
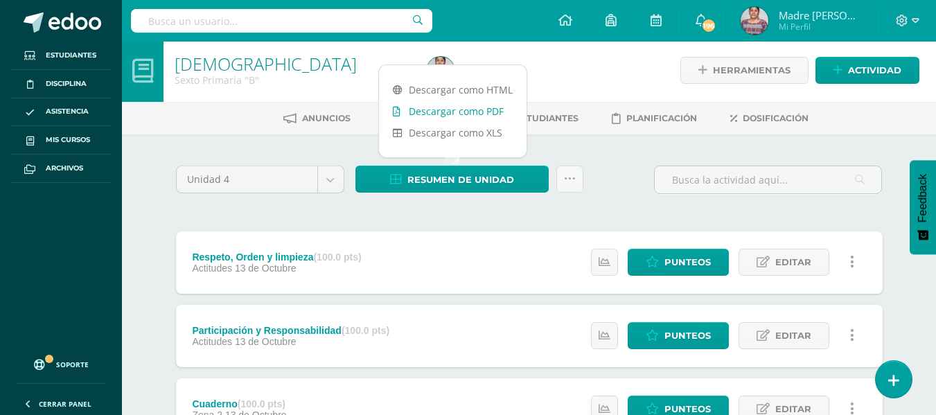
click at [443, 107] on link "Descargar como PDF" at bounding box center [453, 110] width 148 height 21
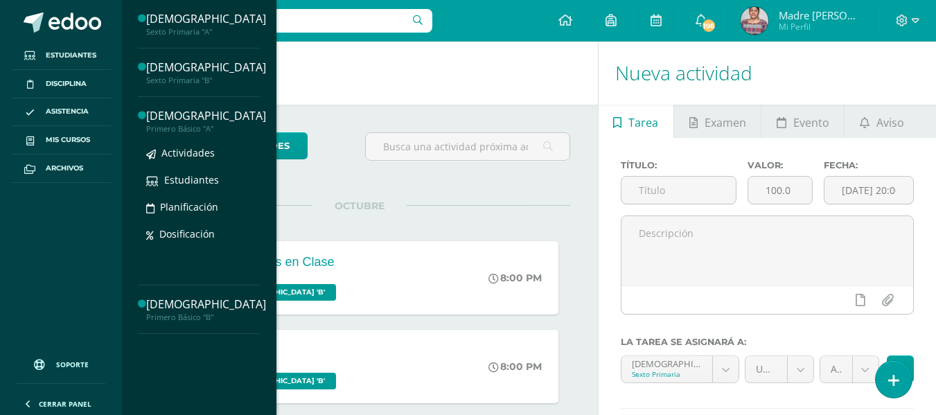
click at [196, 127] on div "Primero Básico "A"" at bounding box center [206, 129] width 120 height 10
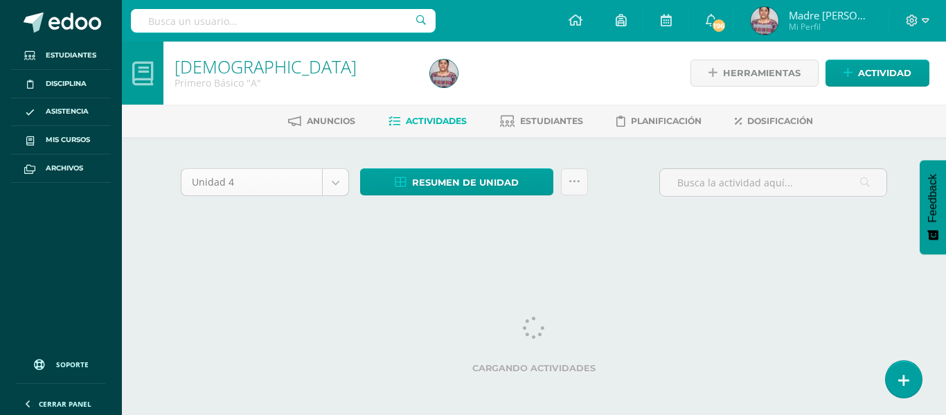
click at [331, 183] on body "Estudiantes Disciplina Asistencia Mis cursos Archivos Soporte Ayuda Reportar un…" at bounding box center [473, 131] width 946 height 262
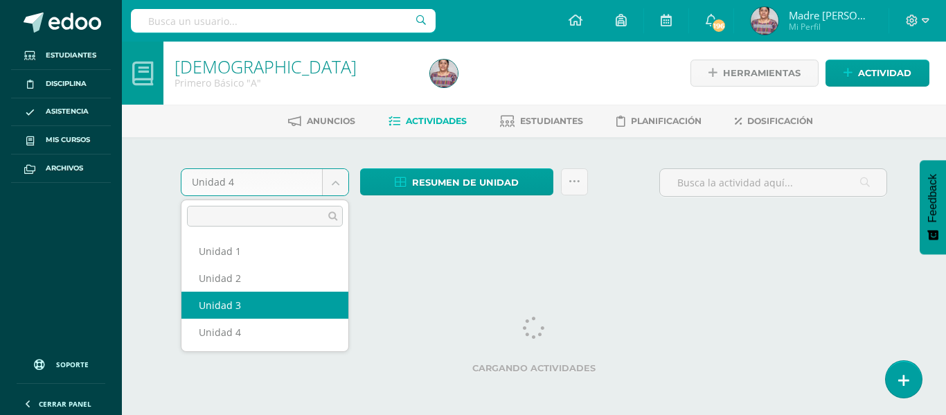
select select "Unidad 3"
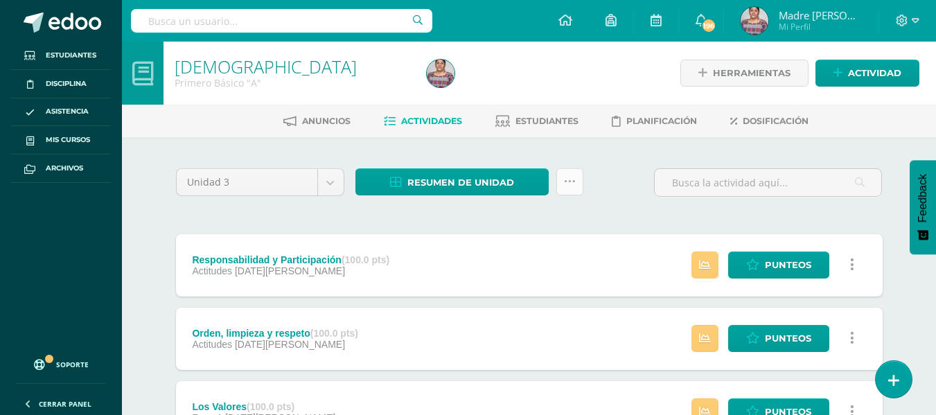
click at [557, 179] on link at bounding box center [569, 181] width 27 height 27
click at [538, 222] on link "Enviar punteos a revision" at bounding box center [535, 225] width 152 height 33
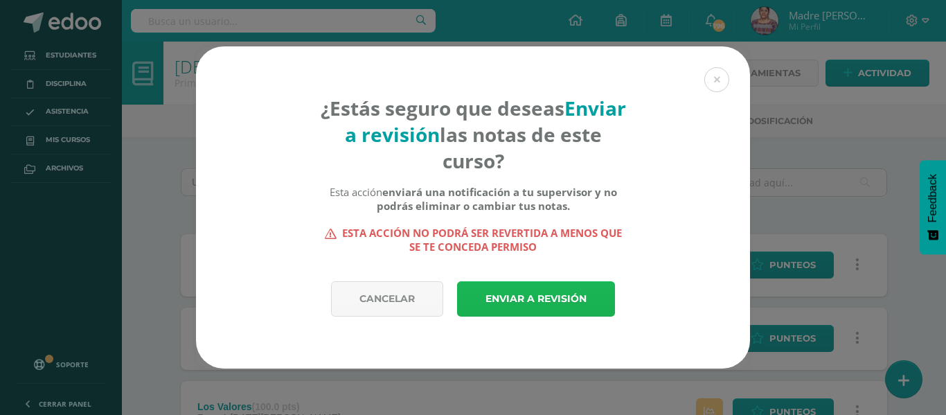
click at [533, 302] on link "Enviar a revisión" at bounding box center [536, 298] width 158 height 35
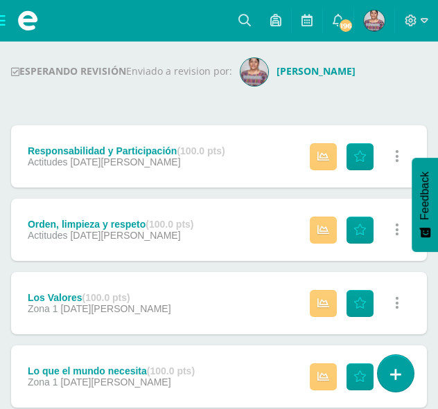
scroll to position [262, 0]
